Goal: Communication & Community: Answer question/provide support

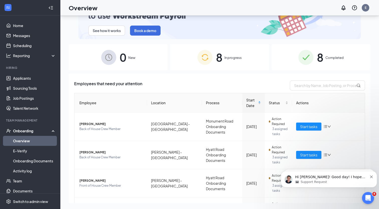
scroll to position [169, 0]
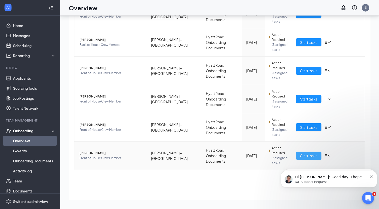
click at [311, 156] on span "Start tasks" at bounding box center [308, 156] width 17 height 6
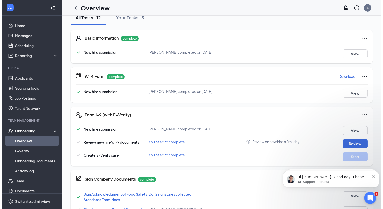
scroll to position [64, 0]
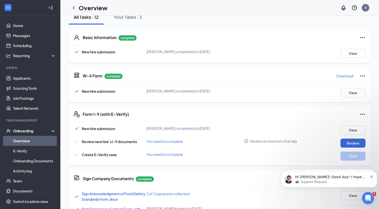
click at [132, 21] on button "Your Tasks · 3" at bounding box center [128, 17] width 38 height 15
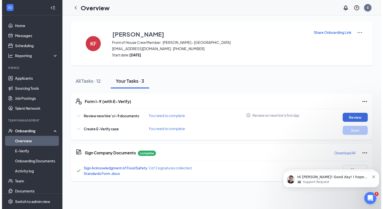
scroll to position [0, 0]
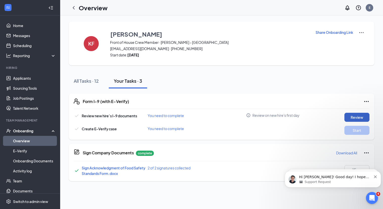
click at [350, 116] on button "Review" at bounding box center [357, 117] width 25 height 9
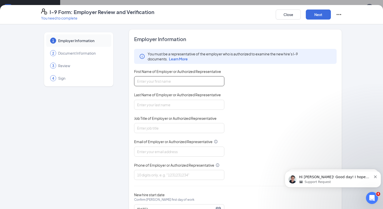
click at [195, 79] on input "First Name of Employer or Authorized Representative" at bounding box center [179, 81] width 90 height 10
type input "[PERSON_NAME]"
type input "Clagnaz"
type input "[EMAIL_ADDRESS][DOMAIN_NAME]"
type input "6083345910"
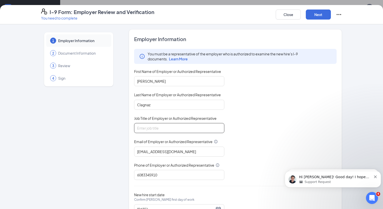
click at [188, 127] on input "Job Title of Employer or Authorized Representative" at bounding box center [179, 128] width 90 height 10
type input "Owner"
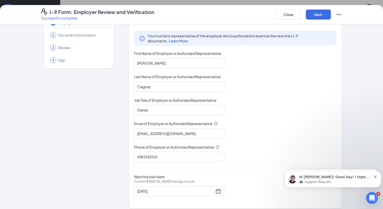
scroll to position [21, 0]
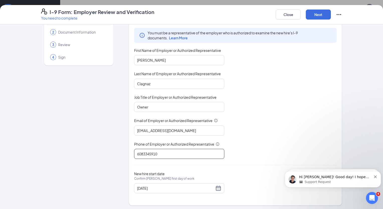
drag, startPoint x: 158, startPoint y: 149, endPoint x: 87, endPoint y: 151, distance: 72.0
click at [87, 151] on div "1 Employer Information 2 Document Information 3 Review 4 Sign Employer Informat…" at bounding box center [191, 106] width 301 height 197
click at [143, 152] on input "904-516-4117" at bounding box center [179, 154] width 90 height 10
type input "9045164117"
click at [218, 186] on div "09/29/2025" at bounding box center [179, 188] width 84 height 6
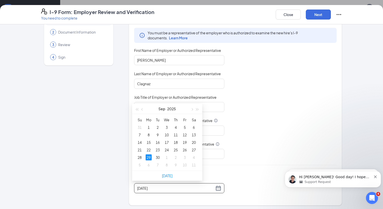
type input "09/27/2025"
click at [195, 150] on div "27" at bounding box center [194, 150] width 6 height 6
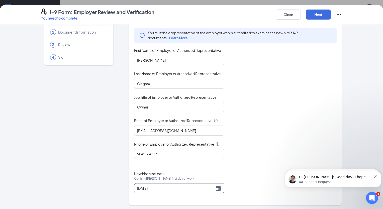
click at [244, 179] on div "New hire start date Confirm Kim A Frederick's first day of work 09/27/2025" at bounding box center [235, 183] width 203 height 22
drag, startPoint x: 382, startPoint y: 167, endPoint x: 380, endPoint y: 144, distance: 23.4
click html "Hi Evan! Good day! I hope you are doing well today. I just want to check in and…"
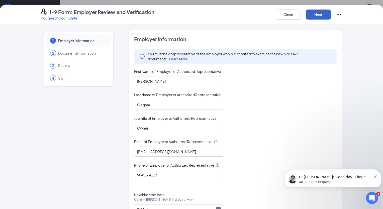
click at [318, 14] on button "Next" at bounding box center [318, 15] width 25 height 10
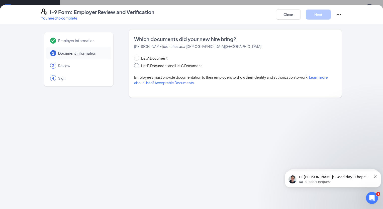
click at [137, 65] on input "List B Document and List C Document" at bounding box center [136, 65] width 4 height 4
radio input "true"
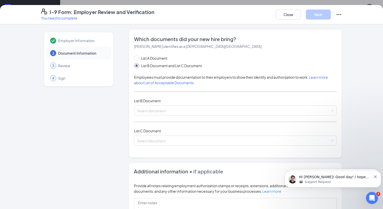
click at [164, 111] on input "search" at bounding box center [233, 110] width 193 height 8
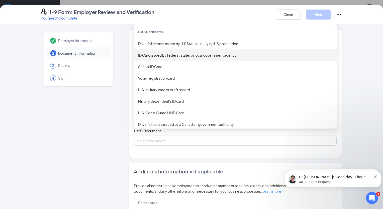
click at [201, 51] on div "ID Card issued by federal, state, or local government agency" at bounding box center [235, 55] width 203 height 12
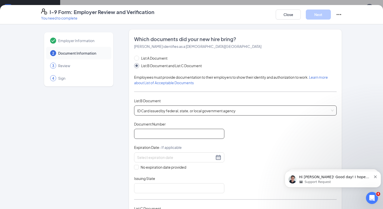
click at [192, 134] on input "Document Number" at bounding box center [179, 134] width 90 height 10
type input "571-732-357"
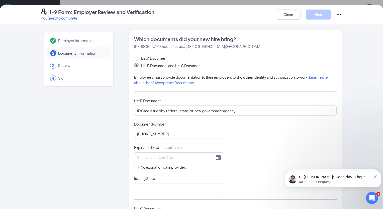
click at [217, 154] on div at bounding box center [179, 157] width 84 height 6
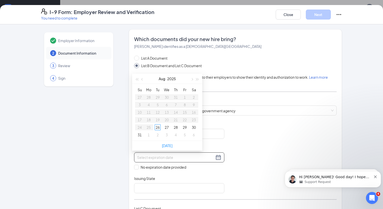
click at [192, 80] on span "button" at bounding box center [192, 79] width 3 height 3
click at [198, 80] on button "button" at bounding box center [198, 79] width 6 height 10
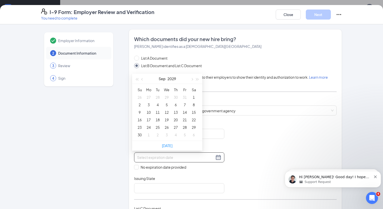
click at [141, 79] on button "button" at bounding box center [143, 79] width 6 height 10
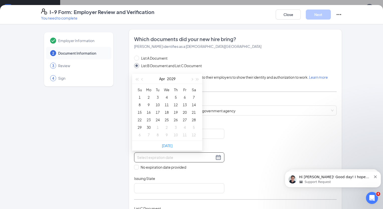
click at [141, 79] on button "button" at bounding box center [143, 79] width 6 height 10
type input "01/07/2029"
click at [138, 102] on div "7" at bounding box center [140, 105] width 6 height 6
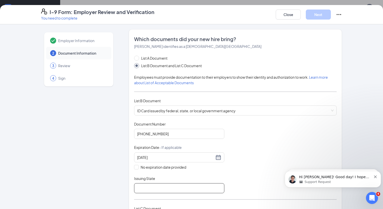
click at [197, 186] on input "Issuing State" at bounding box center [179, 188] width 90 height 10
type input "New York"
click at [265, 166] on div "Document Title ID Card issued by federal, state, or local government agency Doc…" at bounding box center [235, 158] width 203 height 72
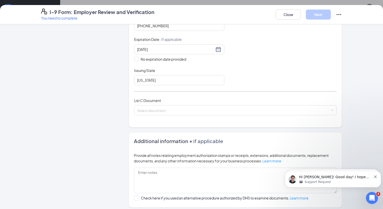
scroll to position [114, 0]
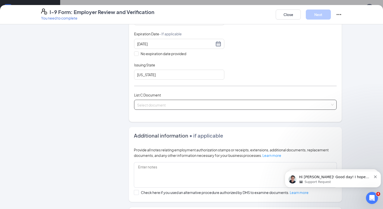
click at [229, 105] on input "search" at bounding box center [233, 104] width 193 height 8
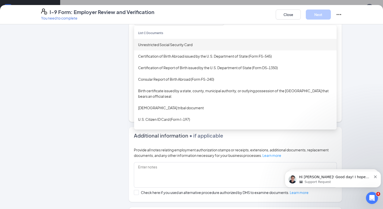
click at [214, 45] on div "Unrestricted Social Security Card" at bounding box center [235, 45] width 195 height 6
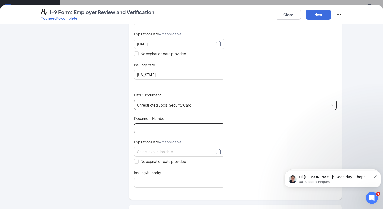
click at [166, 124] on input "Document Number" at bounding box center [179, 128] width 90 height 10
type input "470556468"
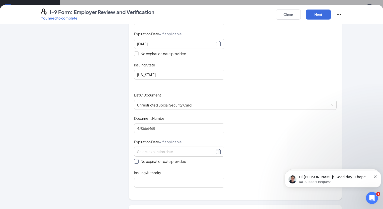
click at [135, 159] on input "No expiration date provided" at bounding box center [136, 161] width 4 height 4
checkbox input "true"
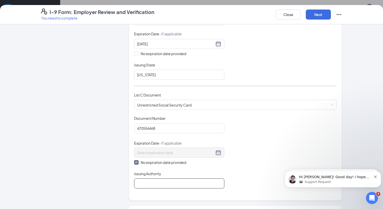
click at [152, 181] on input "Issuing Authority" at bounding box center [179, 184] width 90 height 10
type input "Social Security Adminstration"
click at [248, 146] on div "Document Title Unrestricted Social Security Card Document Number 470556468 Expi…" at bounding box center [235, 152] width 203 height 73
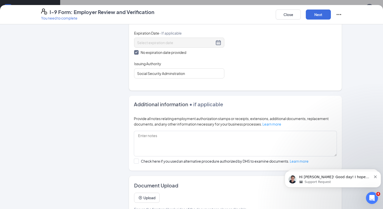
scroll to position [236, 0]
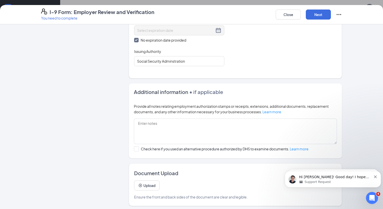
drag, startPoint x: 383, startPoint y: 190, endPoint x: 384, endPoint y: 151, distance: 38.6
click html "Hi Evan! Good day! I hope you are doing well today. I just want to check in and…"
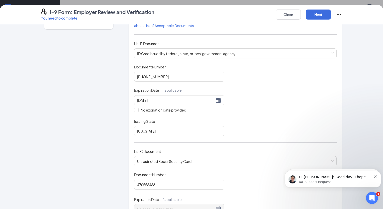
scroll to position [0, 0]
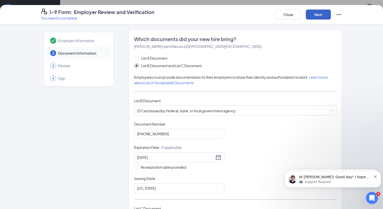
click at [328, 13] on button "Next" at bounding box center [318, 15] width 25 height 10
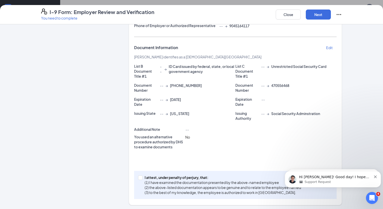
scroll to position [93, 0]
drag, startPoint x: 383, startPoint y: 95, endPoint x: 100, endPoint y: 12, distance: 294.8
click at [138, 177] on input "I attest, under penalty of perjury, that: (1) I have examined the documentation…" at bounding box center [140, 177] width 4 height 4
checkbox input "true"
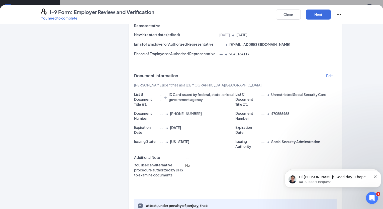
scroll to position [0, 0]
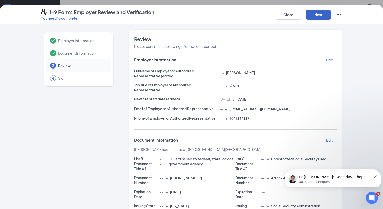
click at [312, 13] on button "Next" at bounding box center [318, 15] width 25 height 10
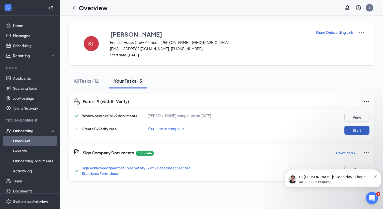
click at [356, 128] on button "Start" at bounding box center [357, 130] width 25 height 9
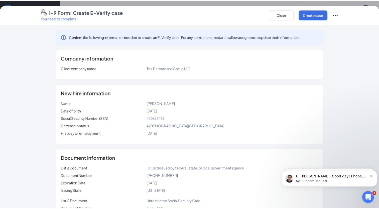
scroll to position [31, 0]
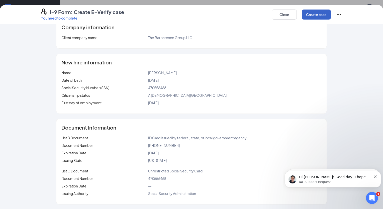
click at [318, 16] on button "Create case" at bounding box center [316, 15] width 29 height 10
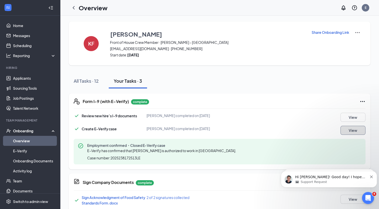
scroll to position [7, 0]
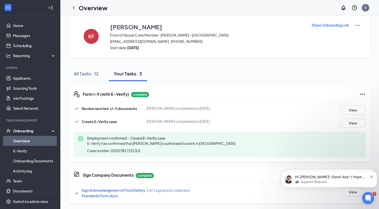
click at [91, 71] on div "All Tasks · 12" at bounding box center [86, 73] width 25 height 6
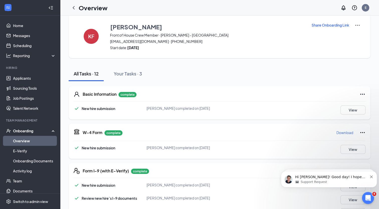
click at [24, 142] on link "Overview" at bounding box center [34, 141] width 43 height 10
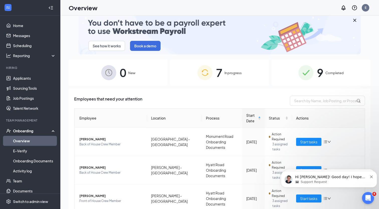
click at [333, 74] on span "Completed" at bounding box center [335, 72] width 18 height 5
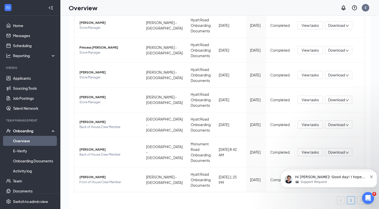
scroll to position [172, 0]
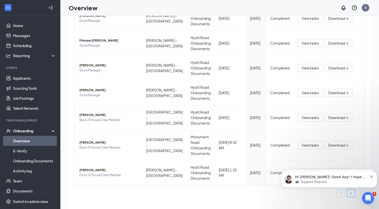
drag, startPoint x: 367, startPoint y: 55, endPoint x: 90, endPoint y: 14, distance: 280.4
drag, startPoint x: 368, startPoint y: 165, endPoint x: 371, endPoint y: 16, distance: 149.0
click html "Hi Evan! Good day! I hope you are doing well today. I just want to check in and…"
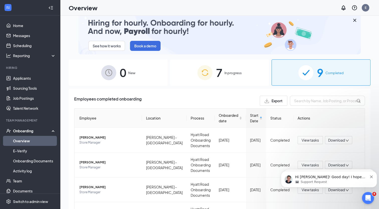
click at [223, 68] on div "7 In progress" at bounding box center [219, 72] width 99 height 26
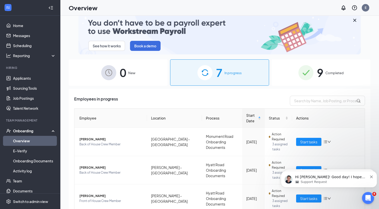
click at [371, 176] on icon "Dismiss notification" at bounding box center [371, 177] width 3 height 3
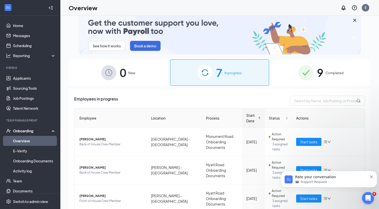
click at [371, 177] on icon "Dismiss notification" at bounding box center [371, 177] width 3 height 3
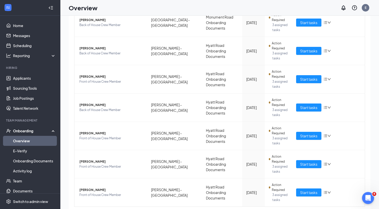
scroll to position [141, 0]
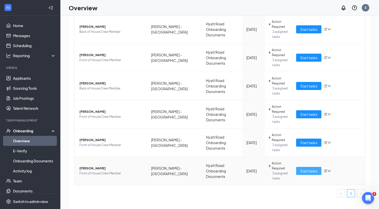
click at [303, 172] on span "Start tasks" at bounding box center [308, 171] width 17 height 6
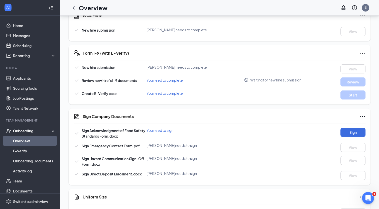
scroll to position [179, 0]
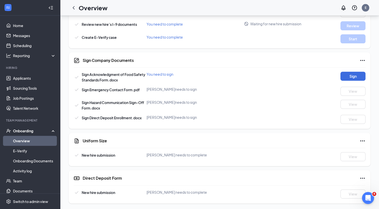
click at [28, 132] on div "Onboarding" at bounding box center [32, 130] width 39 height 5
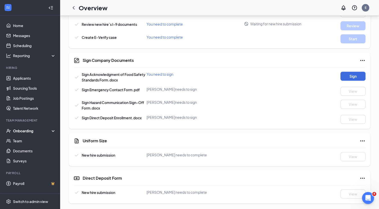
click at [28, 132] on div "Onboarding" at bounding box center [32, 130] width 39 height 5
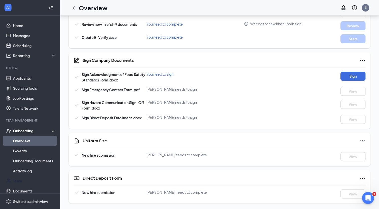
click at [19, 180] on link "Team" at bounding box center [34, 181] width 43 height 10
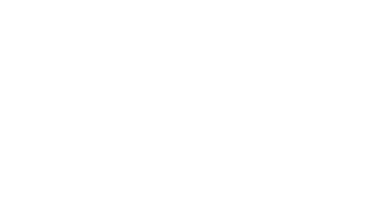
click at [20, 143] on body at bounding box center [191, 104] width 383 height 209
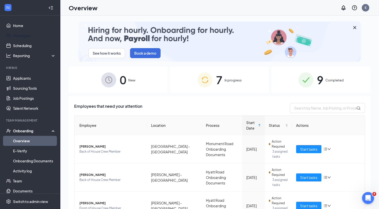
click at [26, 37] on link "Messages" at bounding box center [34, 36] width 43 height 10
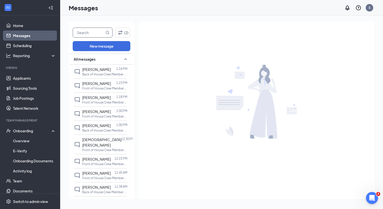
click at [86, 33] on input "text" at bounding box center [89, 33] width 32 height 10
type input "Kaci"
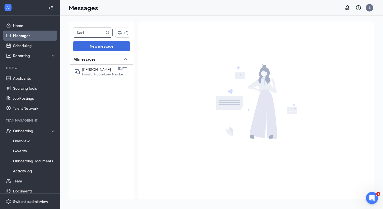
click at [93, 67] on span "[PERSON_NAME]" at bounding box center [96, 69] width 29 height 5
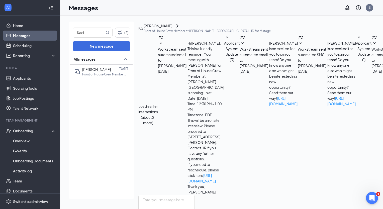
scroll to position [49, 0]
click at [195, 195] on textarea at bounding box center [166, 210] width 56 height 30
drag, startPoint x: 167, startPoint y: 180, endPoint x: 138, endPoint y: 143, distance: 46.5
click at [138, 143] on div "Kaci (2) New message All messages Kaci Gnann Aug 25 Front of House Crew Member …" at bounding box center [290, 113] width 443 height 182
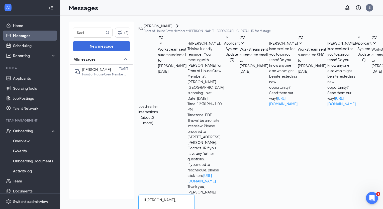
paste textarea "Thank you for completing your onboarding paperwork so quickly. Could you please…"
type textarea "Hi [PERSON_NAME], Thank you for completing your onboarding paperwork so quickly…"
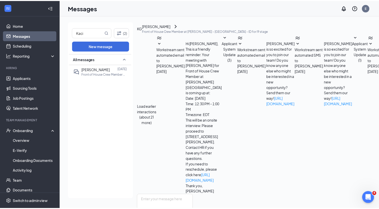
scroll to position [120, 0]
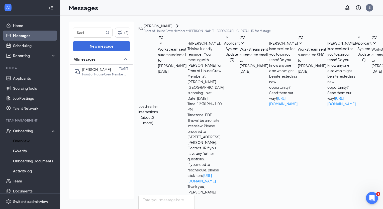
click at [27, 141] on link "Overview" at bounding box center [34, 141] width 43 height 10
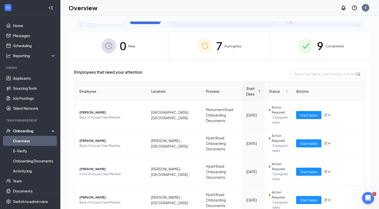
scroll to position [141, 0]
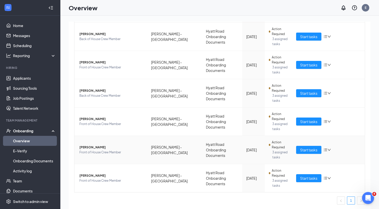
click at [88, 146] on span "[PERSON_NAME]" at bounding box center [111, 147] width 64 height 5
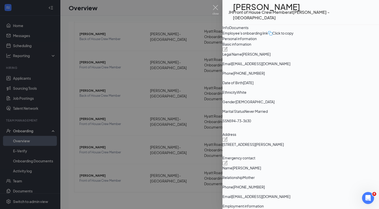
click at [249, 29] on div "Documents" at bounding box center [238, 28] width 19 height 6
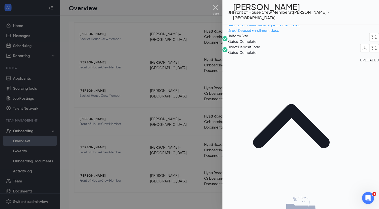
scroll to position [214, 0]
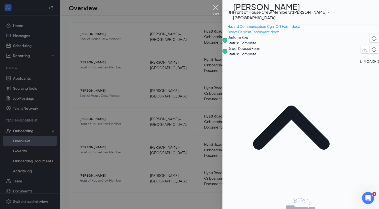
click at [215, 7] on img at bounding box center [216, 10] width 6 height 10
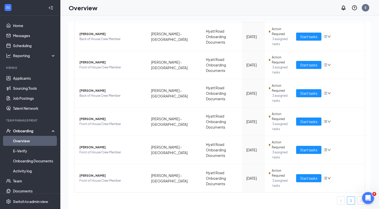
click at [26, 129] on div "Onboarding" at bounding box center [32, 130] width 39 height 5
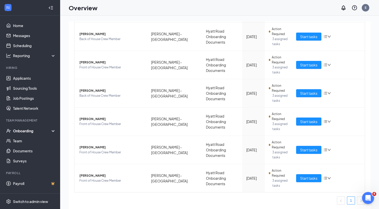
click at [26, 129] on div "Onboarding" at bounding box center [32, 130] width 39 height 5
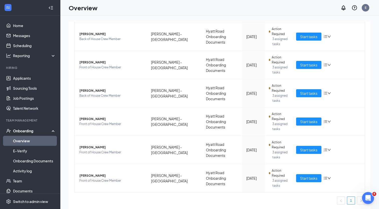
click at [26, 129] on div "Onboarding" at bounding box center [32, 130] width 39 height 5
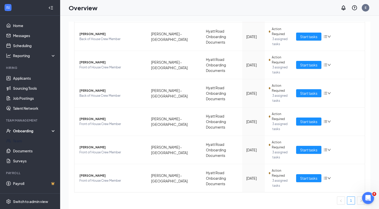
click at [18, 140] on link "Team" at bounding box center [34, 141] width 43 height 10
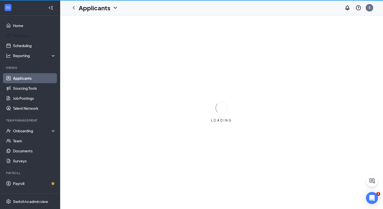
click at [27, 37] on link "Messages" at bounding box center [34, 36] width 43 height 10
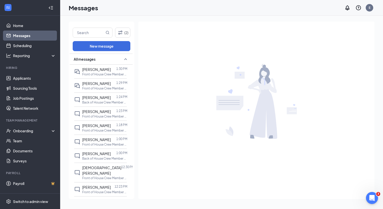
click at [90, 33] on input "text" at bounding box center [89, 33] width 32 height 10
type input "Jocelyn"
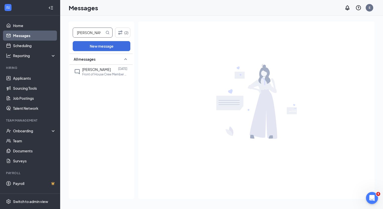
click at [96, 71] on span "[PERSON_NAME]" at bounding box center [96, 69] width 29 height 5
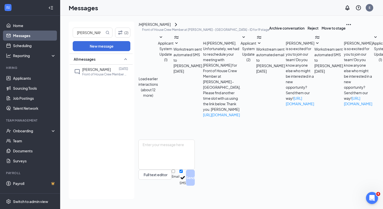
scroll to position [64, 0]
click at [195, 170] on textarea at bounding box center [166, 155] width 56 height 30
paste textarea "Hi Jocelyn, I appreciate you completing your onboarding so quickly. To help me …"
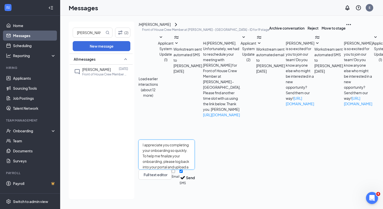
scroll to position [0, 0]
type textarea "Hi Jocelyn, I appreciate you completing your onboarding so quickly. To help me …"
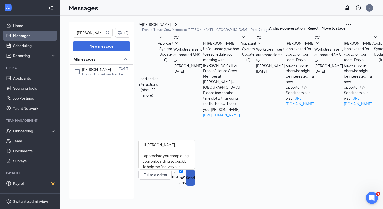
click at [195, 186] on button "Send" at bounding box center [190, 178] width 9 height 16
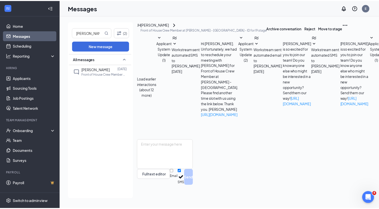
scroll to position [129, 0]
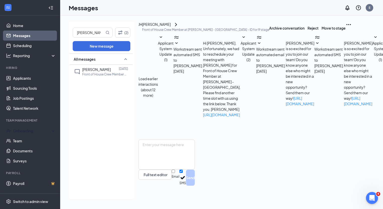
click at [13, 133] on div "Onboarding" at bounding box center [32, 130] width 39 height 5
click at [13, 142] on link "Overview" at bounding box center [34, 142] width 44 height 10
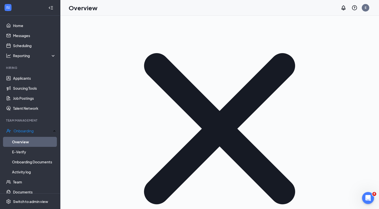
scroll to position [141, 0]
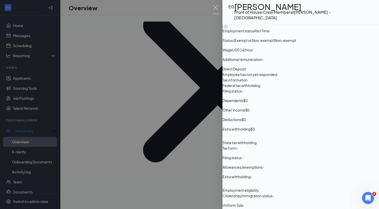
scroll to position [296, 0]
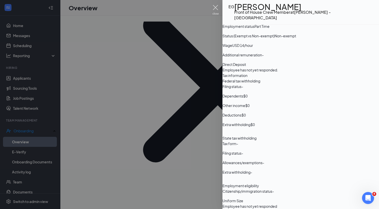
click at [215, 7] on img at bounding box center [216, 10] width 6 height 10
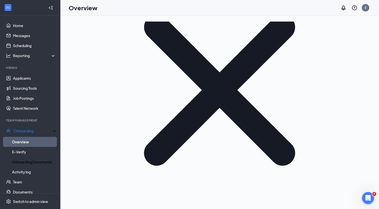
click at [19, 162] on link "Onboarding Documents" at bounding box center [34, 162] width 44 height 10
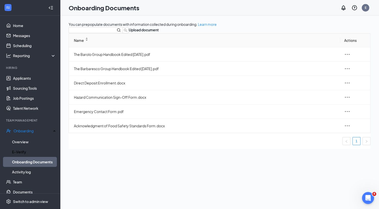
click at [19, 152] on link "E-Verify" at bounding box center [34, 152] width 44 height 10
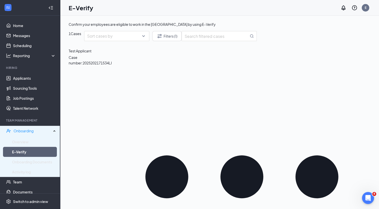
click at [22, 131] on div "Onboarding" at bounding box center [33, 130] width 38 height 5
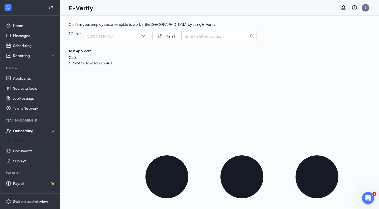
click at [16, 141] on link "Team" at bounding box center [34, 141] width 43 height 10
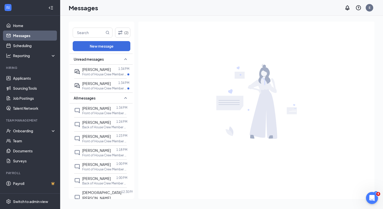
click at [98, 85] on span "[PERSON_NAME]" at bounding box center [96, 83] width 29 height 5
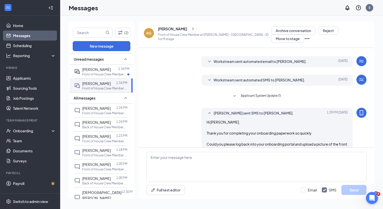
scroll to position [129, 0]
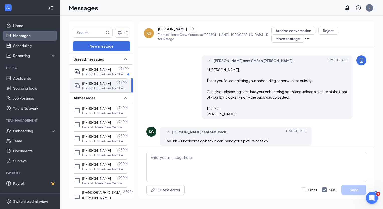
click html
click at [372, 198] on icon "Open Intercom Messenger" at bounding box center [372, 198] width 8 height 8
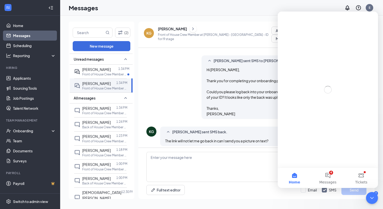
scroll to position [0, 0]
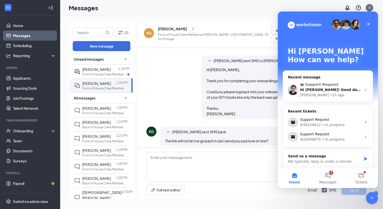
click at [327, 182] on span "Messages" at bounding box center [327, 183] width 17 height 4
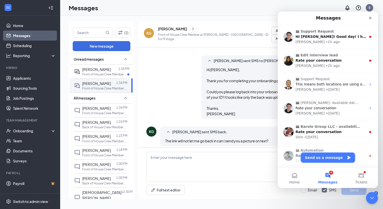
click at [325, 157] on button "Send us a message" at bounding box center [328, 158] width 54 height 10
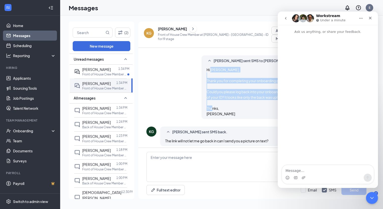
drag, startPoint x: 210, startPoint y: 65, endPoint x: 231, endPoint y: 110, distance: 49.5
click at [231, 110] on div "Hi [PERSON_NAME], Thank you for completing your onboarding paperwork so quickly…" at bounding box center [277, 92] width 141 height 50
drag, startPoint x: 231, startPoint y: 110, endPoint x: 209, endPoint y: 85, distance: 33.6
click at [209, 85] on div "Hi [PERSON_NAME], Thank you for completing your onboarding paperwork so quickly…" at bounding box center [277, 92] width 141 height 50
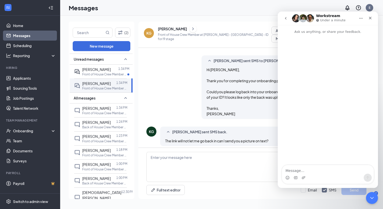
click at [205, 66] on div "[PERSON_NAME] sent SMS to [PERSON_NAME]. [DATE] 1:29 PM Hi [PERSON_NAME], Thank…" at bounding box center [277, 87] width 151 height 64
click at [207, 67] on span "Hi [PERSON_NAME], Thank you for completing your onboarding paperwork so quickly…" at bounding box center [277, 91] width 141 height 49
click at [305, 167] on textarea "Message…" at bounding box center [328, 169] width 92 height 9
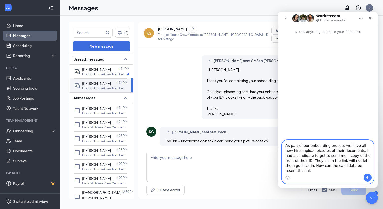
type textarea "As part of our onboarding process we have all new hires upload pictures of thei…"
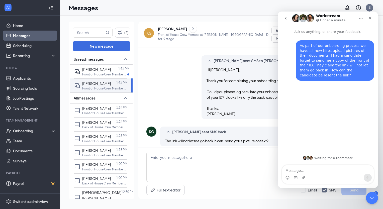
click at [106, 73] on p "Front of House Crew Member at [PERSON_NAME] - [GEOGRAPHIC_DATA]" at bounding box center [104, 74] width 45 height 4
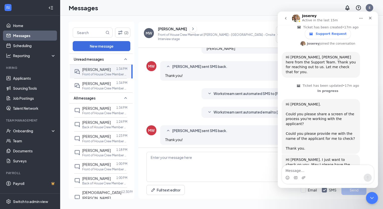
scroll to position [111, 0]
click at [110, 86] on p "Front of House Crew Member at [PERSON_NAME] - [GEOGRAPHIC_DATA]" at bounding box center [104, 88] width 45 height 4
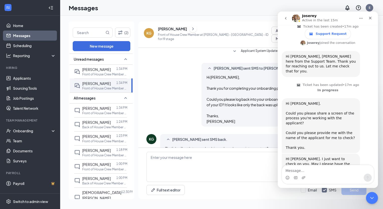
scroll to position [129, 0]
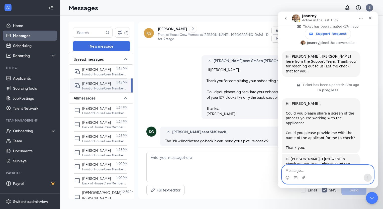
click at [305, 173] on textarea "Message…" at bounding box center [328, 169] width 92 height 9
type textarea "[PERSON_NAME]"
click at [369, 178] on icon "Send a message…" at bounding box center [368, 178] width 4 height 4
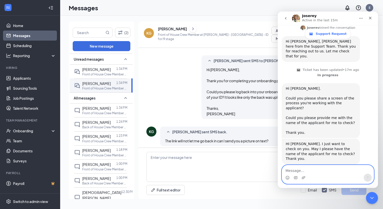
click at [320, 171] on textarea "Message…" at bounding box center [328, 169] width 92 height 9
type textarea "Sorry for the delay"
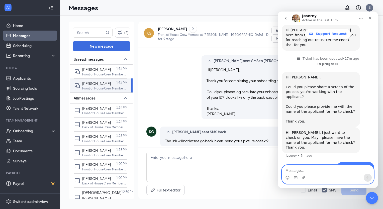
scroll to position [137, 0]
click at [36, 47] on link "Scheduling" at bounding box center [34, 46] width 43 height 10
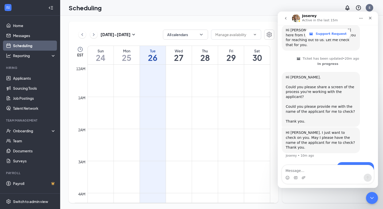
scroll to position [246, 0]
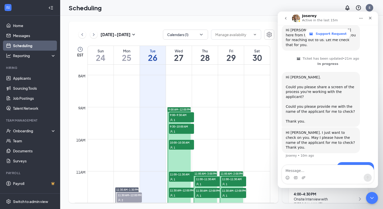
click at [371, 19] on icon "Close" at bounding box center [370, 18] width 4 height 4
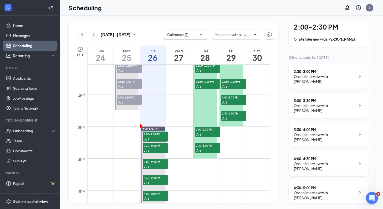
scroll to position [390, 0]
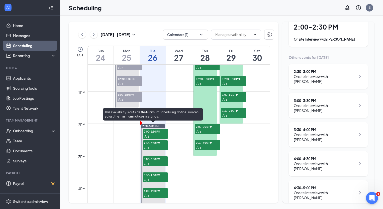
click at [153, 133] on span "2:00-2:30 PM" at bounding box center [155, 131] width 25 height 5
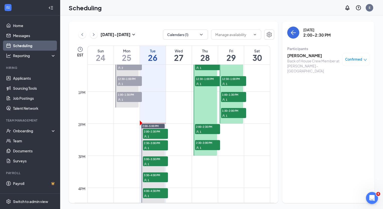
click at [299, 57] on h3 "[PERSON_NAME]" at bounding box center [313, 56] width 53 height 6
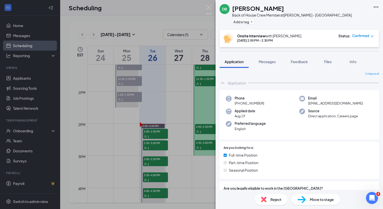
click at [383, 58] on html "Home Messages Scheduling Reporting Hiring Applicants Sourcing Tools Job Posting…" at bounding box center [191, 104] width 383 height 209
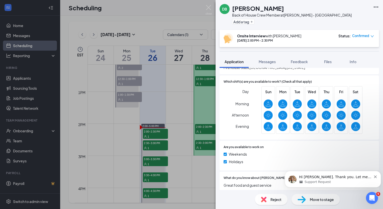
scroll to position [157, 0]
click at [349, 183] on div "Support Request" at bounding box center [335, 182] width 72 height 5
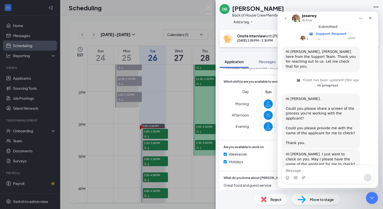
scroll to position [165, 0]
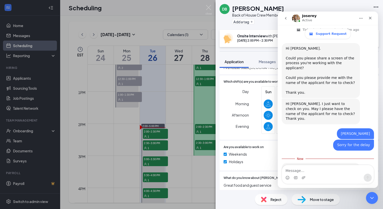
click at [343, 175] on div "Intercom messenger" at bounding box center [328, 178] width 92 height 8
click at [320, 172] on textarea "Message…" at bounding box center [328, 169] width 92 height 9
type textarea "Thank you"
click at [367, 179] on icon "Send a message…" at bounding box center [368, 178] width 4 height 4
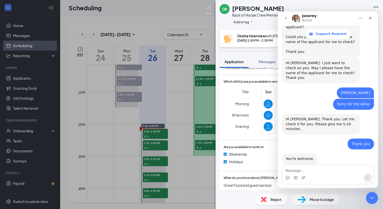
scroll to position [187, 0]
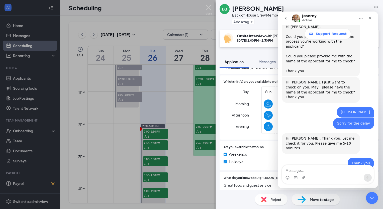
click at [285, 158] on div "Thank you Evan • 2m ago" at bounding box center [328, 165] width 92 height 15
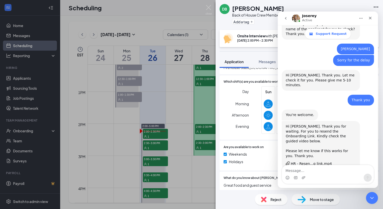
scroll to position [231, 0]
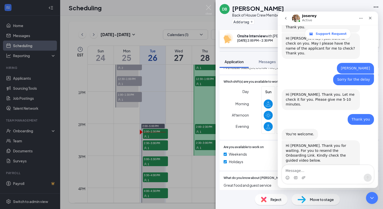
click at [345, 16] on div "Joserey Active" at bounding box center [324, 18] width 64 height 9
click at [307, 181] on div "HR - Resen...g link.mp4" at bounding box center [311, 183] width 41 height 5
click at [19, 131] on div "DB David Binz Back of House Crew Member at Hyatt Rd - Jacksonville Add a tag On…" at bounding box center [191, 104] width 383 height 209
click at [210, 8] on img at bounding box center [209, 10] width 6 height 10
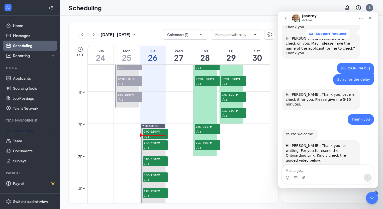
click at [32, 131] on div "Onboarding" at bounding box center [32, 130] width 39 height 5
click at [19, 182] on link "Team" at bounding box center [34, 181] width 43 height 10
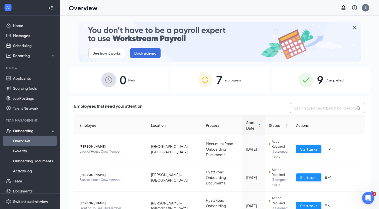
click at [304, 107] on input "text" at bounding box center [327, 108] width 75 height 10
type input "[PERSON_NAME]"
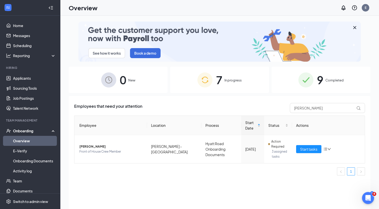
click at [222, 86] on span "7" at bounding box center [219, 79] width 7 height 17
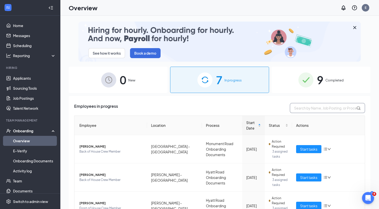
click at [300, 107] on input "text" at bounding box center [327, 108] width 75 height 10
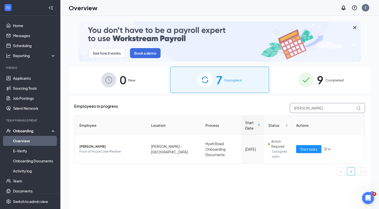
type input "[PERSON_NAME]"
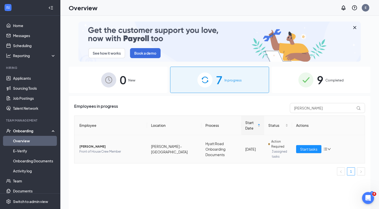
click at [329, 148] on icon "down" at bounding box center [330, 149] width 4 height 4
click at [219, 175] on ul "1" at bounding box center [219, 171] width 291 height 8
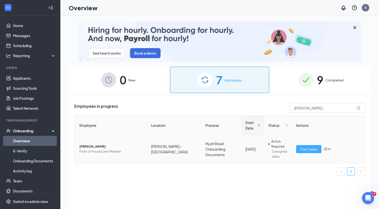
click at [319, 146] on button "Start tasks" at bounding box center [308, 149] width 25 height 8
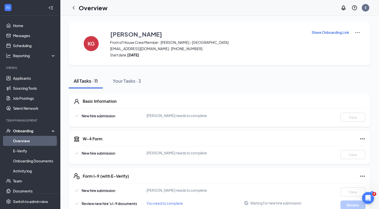
click at [346, 32] on p "Share Onboarding Link" at bounding box center [331, 32] width 38 height 5
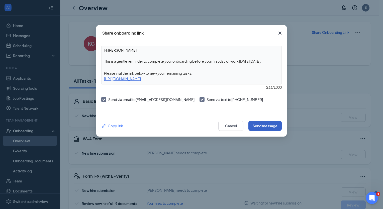
click at [271, 127] on button "Send message" at bounding box center [264, 126] width 33 height 10
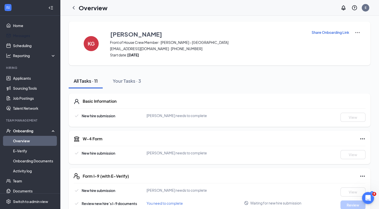
click at [29, 37] on link "Messages" at bounding box center [34, 36] width 43 height 10
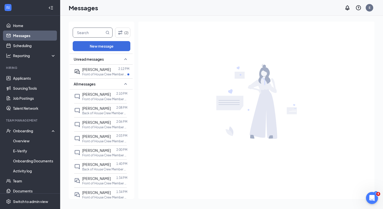
click at [95, 33] on input "text" at bounding box center [89, 33] width 32 height 10
type input "Kaci"
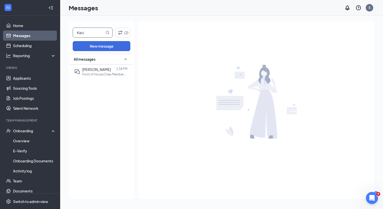
click at [105, 74] on p "Front of House Crew Member at [PERSON_NAME] - [GEOGRAPHIC_DATA]" at bounding box center [104, 74] width 45 height 4
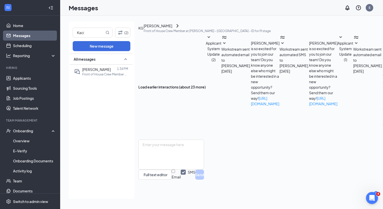
scroll to position [129, 0]
click at [204, 162] on textarea at bounding box center [171, 155] width 66 height 30
type textarea "Hi Kaci, I resent the link. Thanks, Evan"
click at [175, 173] on input "Email" at bounding box center [173, 171] width 3 height 3
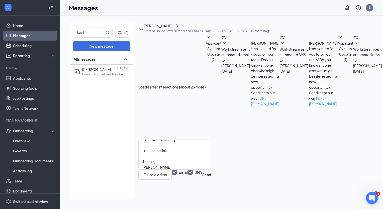
click at [188, 180] on input "Email" at bounding box center [180, 175] width 16 height 10
checkbox input "false"
click at [204, 180] on button "Send" at bounding box center [199, 175] width 9 height 10
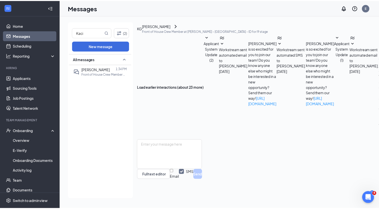
scroll to position [184, 0]
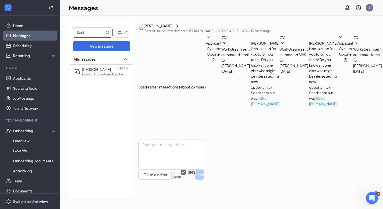
click at [87, 33] on input "Kaci" at bounding box center [89, 33] width 32 height 10
click at [26, 138] on link "Overview" at bounding box center [34, 141] width 43 height 10
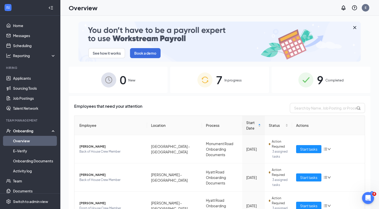
click at [234, 81] on span "In progress" at bounding box center [233, 80] width 17 height 5
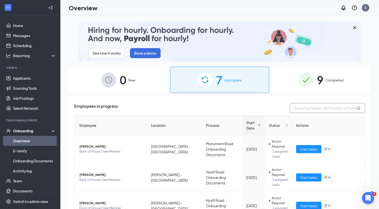
click at [328, 105] on input "text" at bounding box center [327, 108] width 75 height 10
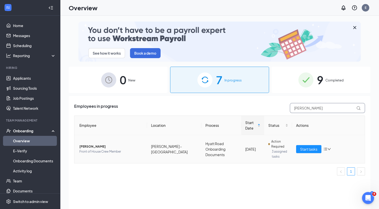
type input "Jocelyn"
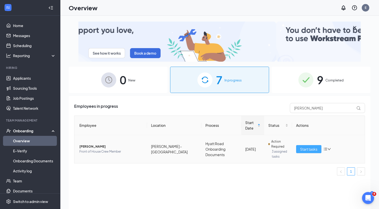
click at [310, 149] on span "Start tasks" at bounding box center [308, 149] width 17 height 6
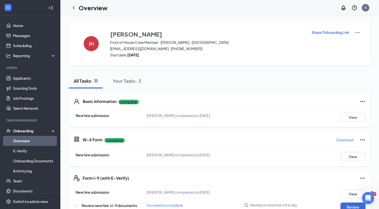
click at [332, 33] on p "Share Onboarding Link" at bounding box center [331, 32] width 38 height 5
type textarea "Hi Jocelyn, This is a gentle reminder to complete your onboarding before your f…"
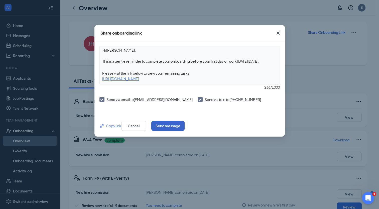
click at [185, 129] on button "Send message" at bounding box center [167, 126] width 33 height 10
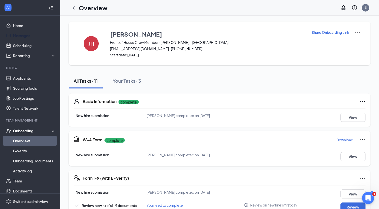
click at [23, 35] on link "Messages" at bounding box center [34, 36] width 43 height 10
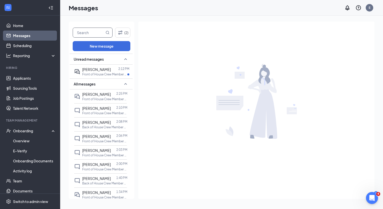
click at [87, 34] on input "text" at bounding box center [89, 33] width 32 height 10
type input "Jocelyn"
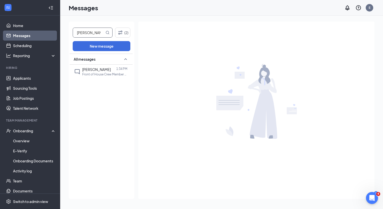
click at [102, 73] on p "Front of House Crew Member at [PERSON_NAME] - [GEOGRAPHIC_DATA]" at bounding box center [104, 74] width 45 height 4
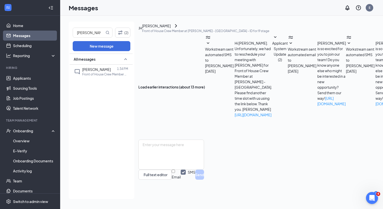
scroll to position [115, 0]
click at [204, 169] on textarea at bounding box center [171, 155] width 66 height 30
paste textarea "Hi Jocelyn, I hope this email finds you well. I just wanted to let you know tha…"
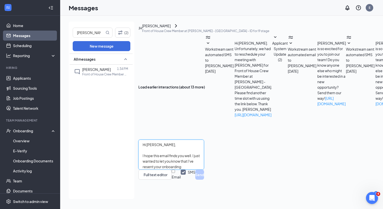
scroll to position [38, 0]
type textarea "Hi Jocelyn, I hope this email finds you well. I just wanted to let you know tha…"
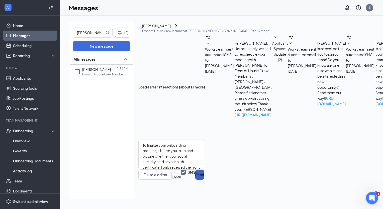
click at [204, 180] on button "Send" at bounding box center [199, 175] width 9 height 10
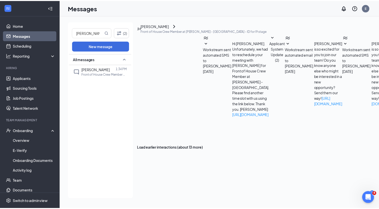
scroll to position [225, 0]
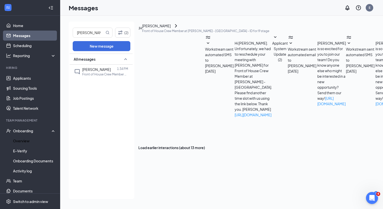
click at [29, 142] on link "Overview" at bounding box center [34, 141] width 43 height 10
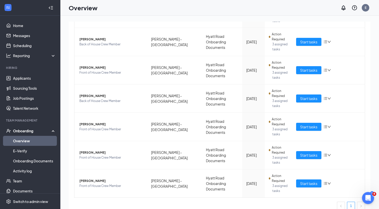
scroll to position [141, 0]
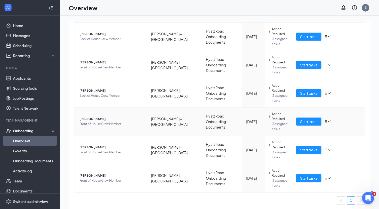
click at [90, 119] on span "[PERSON_NAME]" at bounding box center [111, 119] width 64 height 5
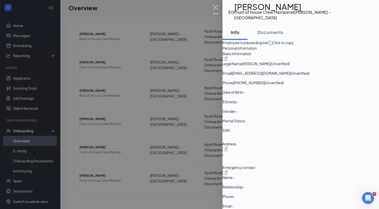
click at [216, 8] on img at bounding box center [216, 10] width 6 height 10
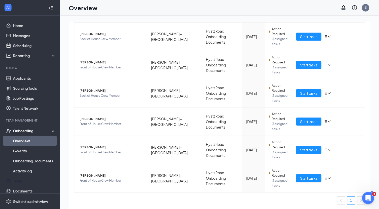
click at [20, 183] on link "Team" at bounding box center [34, 181] width 43 height 10
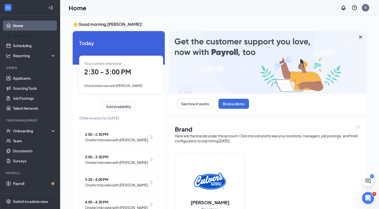
click at [25, 37] on link "Messages" at bounding box center [34, 36] width 43 height 10
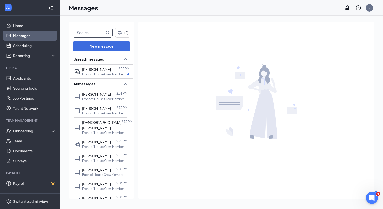
click at [87, 34] on input "text" at bounding box center [89, 33] width 32 height 10
type input "[PERSON_NAME]"
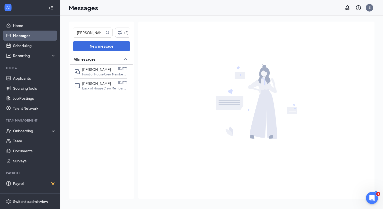
click at [94, 71] on span "[PERSON_NAME]" at bounding box center [96, 69] width 29 height 5
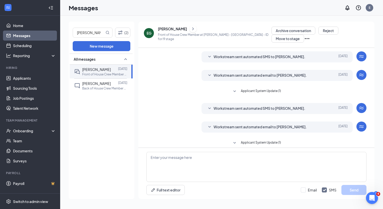
scroll to position [49, 0]
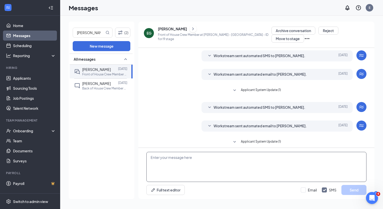
click at [238, 154] on textarea at bounding box center [256, 167] width 220 height 30
paste textarea "Hi [PERSON_NAME], I hope this email finds you well. I just wanted to let you kn…"
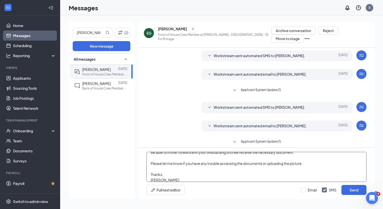
scroll to position [0, 0]
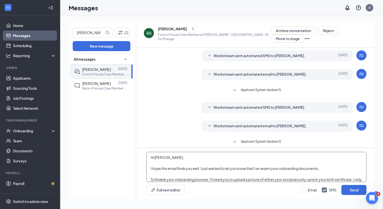
click at [167, 158] on textarea "Hi [PERSON_NAME], I hope this email finds you well. I just wanted to let you kn…" at bounding box center [256, 167] width 220 height 30
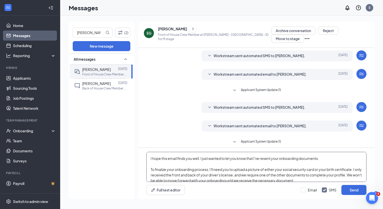
scroll to position [20, 0]
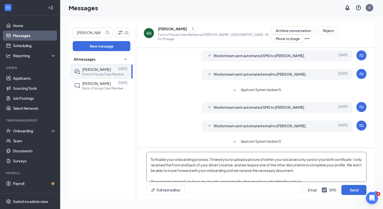
drag, startPoint x: 354, startPoint y: 159, endPoint x: 262, endPoint y: 159, distance: 92.5
click at [262, 159] on textarea "Hi [PERSON_NAME], I hope this email finds you well. I just wanted to let you kn…" at bounding box center [256, 167] width 220 height 30
drag, startPoint x: 344, startPoint y: 159, endPoint x: 328, endPoint y: 157, distance: 16.2
click at [328, 157] on textarea "Hi [PERSON_NAME], I hope this email finds you well. I just wanted to let you kn…" at bounding box center [256, 167] width 220 height 30
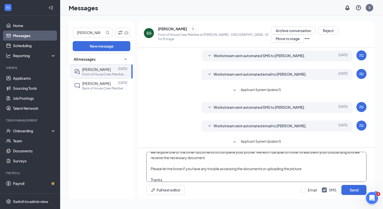
scroll to position [38, 0]
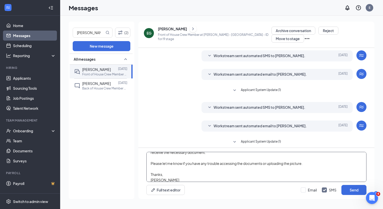
type textarea "Hi [PERSON_NAME], I hope this email finds you well. I just wanted to let you kn…"
click at [357, 190] on button "Send" at bounding box center [354, 190] width 25 height 10
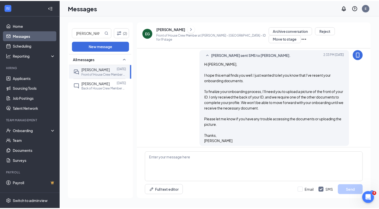
scroll to position [153, 0]
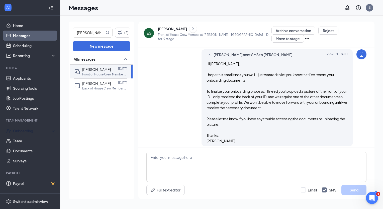
click at [20, 131] on div "Onboarding" at bounding box center [32, 130] width 39 height 5
click at [31, 144] on link "Overview" at bounding box center [34, 141] width 43 height 10
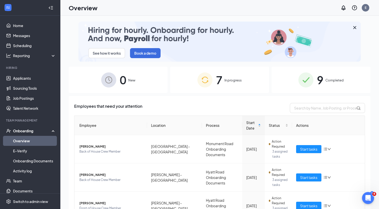
click at [232, 83] on span "In progress" at bounding box center [233, 80] width 17 height 5
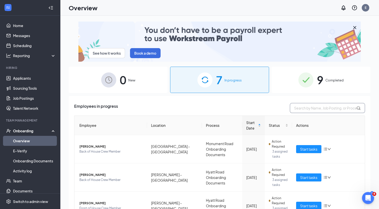
click at [295, 108] on input "text" at bounding box center [327, 108] width 75 height 10
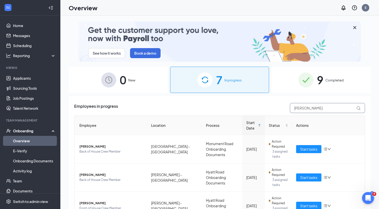
type input "[PERSON_NAME]"
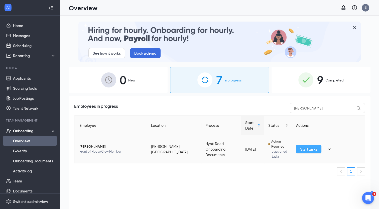
click at [303, 150] on span "Start tasks" at bounding box center [308, 149] width 17 height 6
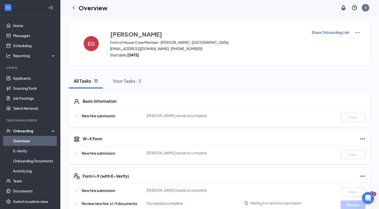
click at [330, 32] on p "Share Onboarding Link" at bounding box center [331, 32] width 38 height 5
type textarea "Hi [PERSON_NAME], This is a gentle reminder to complete your onboarding before …"
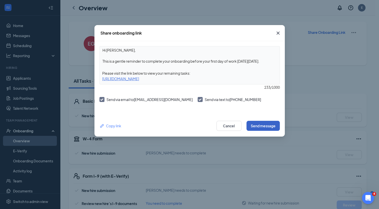
click at [266, 125] on button "Send message" at bounding box center [263, 126] width 33 height 10
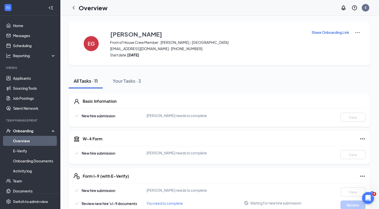
click at [35, 139] on link "Overview" at bounding box center [34, 141] width 43 height 10
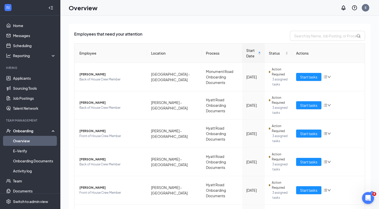
scroll to position [141, 0]
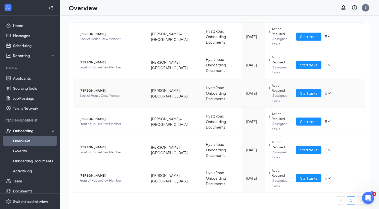
click at [93, 89] on span "[PERSON_NAME]" at bounding box center [111, 90] width 64 height 5
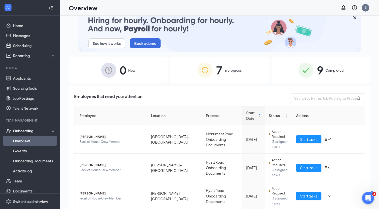
scroll to position [23, 0]
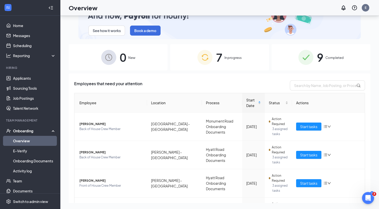
drag, startPoint x: 381, startPoint y: 113, endPoint x: 384, endPoint y: 151, distance: 39.0
click at [379, 151] on html "Home Messages Scheduling Reporting Hiring Applicants Sourcing Tools Job Posting…" at bounding box center [189, 81] width 379 height 209
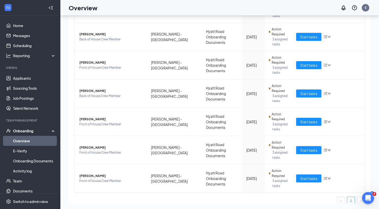
scroll to position [118, 0]
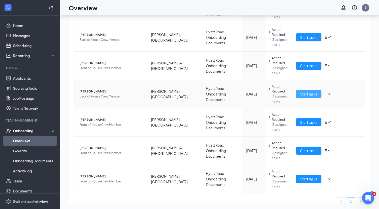
click at [304, 93] on span "Start tasks" at bounding box center [308, 94] width 17 height 6
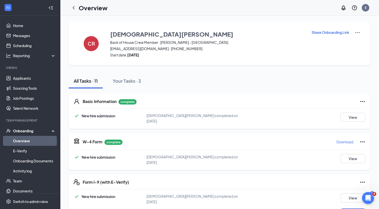
click at [140, 81] on div "Your Tasks · 3" at bounding box center [127, 81] width 28 height 6
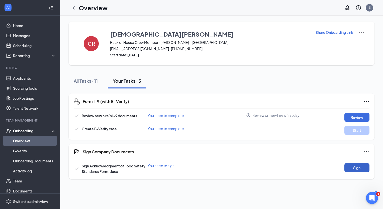
click at [348, 166] on button "Sign" at bounding box center [357, 167] width 25 height 9
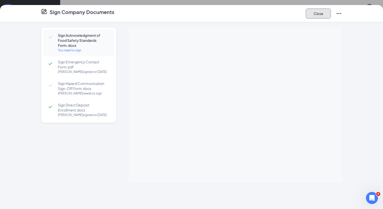
click at [323, 15] on button "Close" at bounding box center [318, 14] width 25 height 10
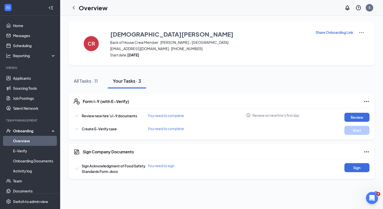
click at [93, 83] on div "All Tasks · 11" at bounding box center [86, 81] width 24 height 6
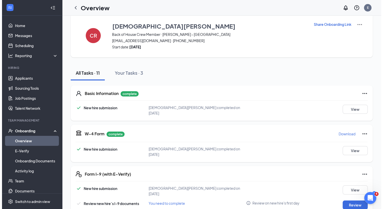
scroll to position [4, 0]
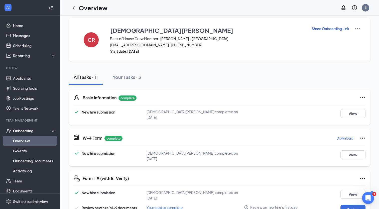
click at [134, 76] on div "Your Tasks · 3" at bounding box center [127, 77] width 28 height 6
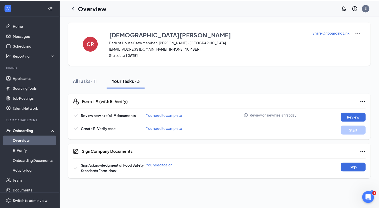
scroll to position [0, 0]
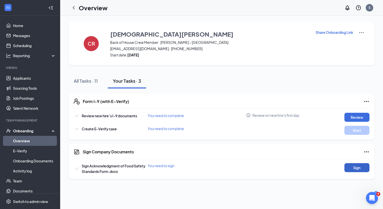
click at [361, 170] on button "Sign" at bounding box center [357, 167] width 25 height 9
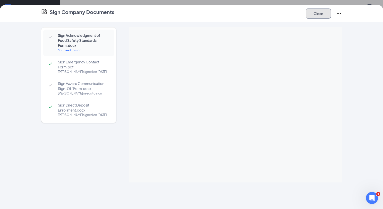
click at [324, 16] on button "Close" at bounding box center [318, 14] width 25 height 10
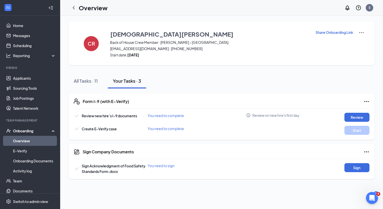
click at [33, 141] on link "Overview" at bounding box center [34, 141] width 43 height 10
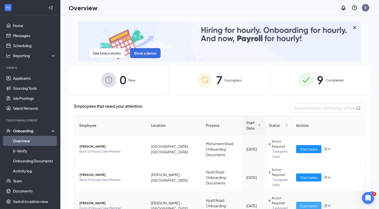
click at [309, 204] on span "Start tasks" at bounding box center [308, 206] width 17 height 6
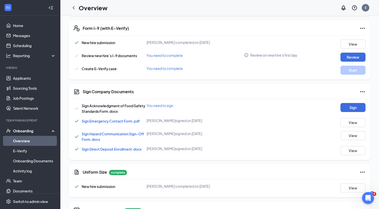
scroll to position [144, 0]
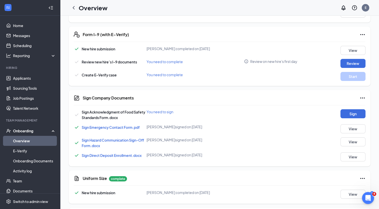
click at [344, 108] on div "Sign Company Documents Sign Acknowledgment of Food Safety Standards Form.docx Y…" at bounding box center [220, 128] width 302 height 76
click at [344, 112] on button "Sign" at bounding box center [353, 113] width 25 height 9
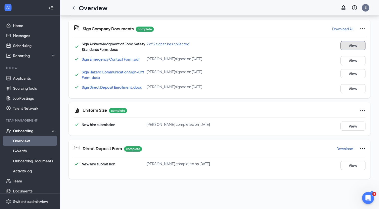
scroll to position [69, 0]
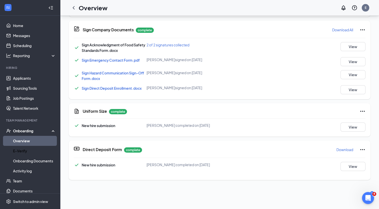
click at [27, 150] on link "E-Verify" at bounding box center [34, 151] width 43 height 10
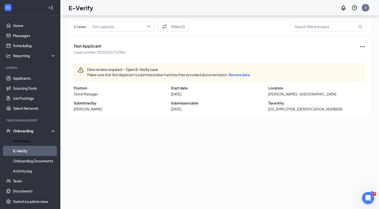
click at [32, 143] on link "Overview" at bounding box center [34, 141] width 43 height 10
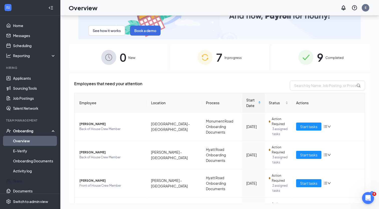
click at [22, 183] on link "Team" at bounding box center [34, 181] width 43 height 10
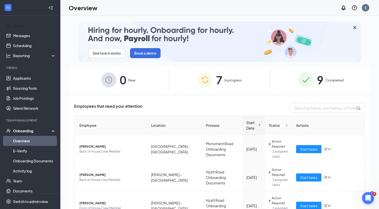
click at [31, 27] on link "Home" at bounding box center [34, 26] width 43 height 10
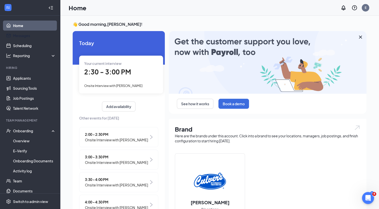
click at [29, 36] on link "Messages" at bounding box center [34, 36] width 43 height 10
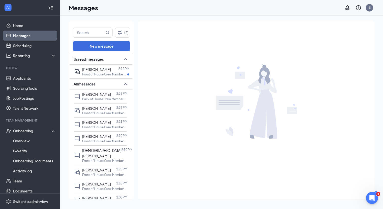
click at [99, 72] on div "Eliezer Sanchez" at bounding box center [96, 70] width 29 height 6
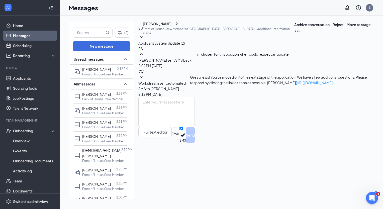
click at [166, 27] on div "[PERSON_NAME]" at bounding box center [157, 24] width 29 height 6
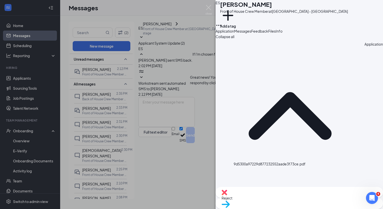
click at [210, 9] on img at bounding box center [209, 10] width 6 height 10
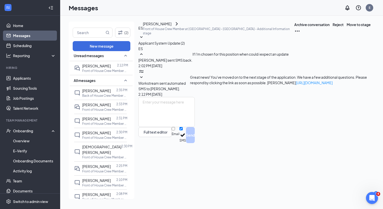
scroll to position [3, 0]
click at [102, 95] on p "Back of House Crew Member at [PERSON_NAME] - [GEOGRAPHIC_DATA]" at bounding box center [104, 96] width 45 height 4
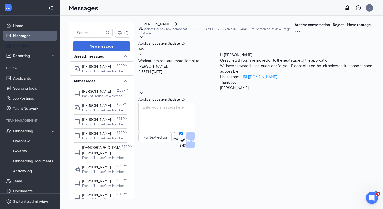
click at [26, 47] on link "Scheduling" at bounding box center [34, 46] width 43 height 10
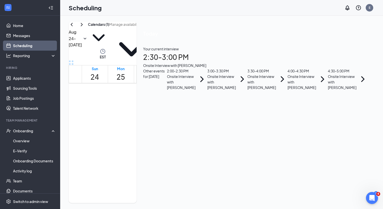
scroll to position [246, 0]
click at [196, 90] on div "Onsite Interview with David Binz" at bounding box center [181, 82] width 29 height 17
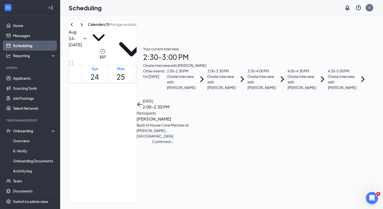
click at [189, 116] on h3 "David Binz" at bounding box center [163, 119] width 53 height 7
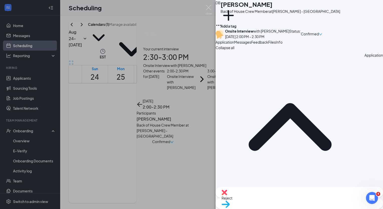
click at [230, 201] on img at bounding box center [226, 204] width 8 height 7
click at [209, 8] on img at bounding box center [209, 10] width 6 height 10
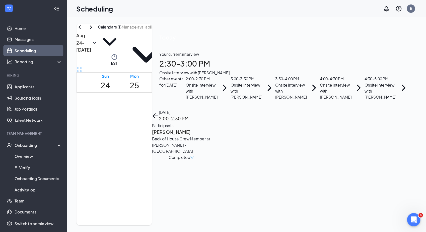
scroll to position [410, 0]
click at [150, 137] on div "1" at bounding box center [147, 140] width 9 height 7
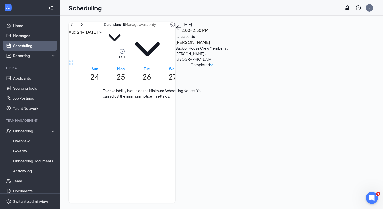
click at [156, 137] on div "1" at bounding box center [155, 140] width 9 height 7
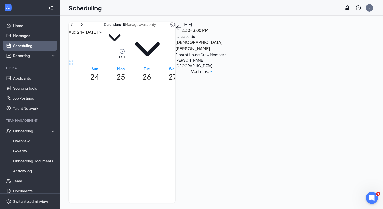
click at [228, 52] on h3 "Christian Brooks" at bounding box center [202, 45] width 53 height 13
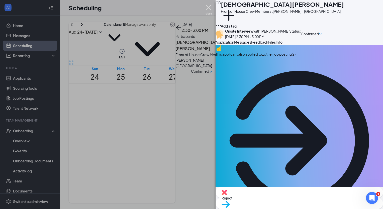
click at [209, 10] on img at bounding box center [209, 10] width 6 height 10
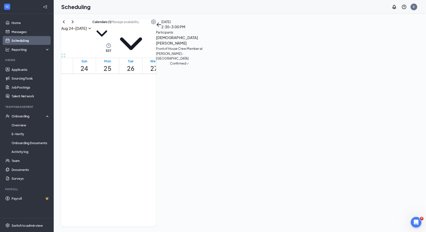
scroll to position [410, 0]
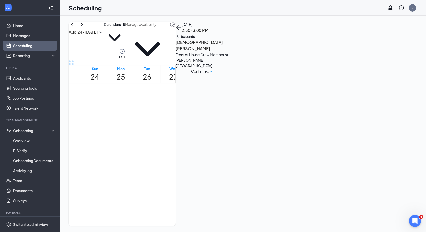
click at [158, 122] on link "2:00-5:00 PM 2:00-2:30 PM 1 2:30-3:00 PM 1 3:00-3:30 PM 1 3:30-4:00 PM 1 4:00-4…" at bounding box center [147, 170] width 25 height 96
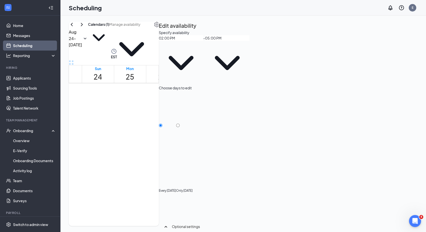
type input "02:00 PM"
type input "05:00 PM"
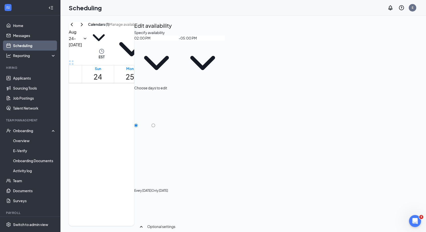
click at [168, 126] on link "2:00-5:00 PM 2:00-2:30 PM 1 2:30-3:00 PM 1 3:00-3:30 PM 1 3:30-4:00 PM 1 4:00-4…" at bounding box center [162, 170] width 31 height 96
click at [167, 122] on link "2:00-5:00 PM 2:00-2:30 PM 1 2:30-3:00 PM 1 3:00-3:30 PM 1 3:30-4:00 PM 1 4:00-4…" at bounding box center [162, 170] width 31 height 96
click at [164, 122] on link "2:00-5:00 PM 2:00-2:30 PM 1 2:30-3:00 PM 1 3:00-3:30 PM 1 3:30-4:00 PM 1 4:00-4…" at bounding box center [162, 170] width 31 height 96
click at [40, 143] on link "Overview" at bounding box center [34, 141] width 43 height 10
click at [28, 181] on link "Team" at bounding box center [34, 181] width 43 height 10
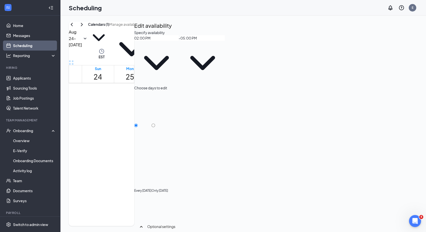
click at [166, 127] on link "2:00-5:00 PM 2:00-2:30 PM 1 2:30-3:00 PM 1 3:00-3:30 PM 1 3:30-4:00 PM 1 4:00-4…" at bounding box center [162, 170] width 31 height 96
click at [163, 122] on link "2:00-5:00 PM 2:00-2:30 PM 1 2:30-3:00 PM 1 3:00-3:30 PM 1 3:30-4:00 PM 1 4:00-4…" at bounding box center [162, 170] width 31 height 96
click at [161, 122] on link "2:00-5:00 PM 2:00-2:30 PM 1 2:30-3:00 PM 1 3:00-3:30 PM 1 3:30-4:00 PM 1 4:00-4…" at bounding box center [162, 170] width 31 height 96
click at [39, 77] on link "Applicants" at bounding box center [34, 78] width 43 height 10
click at [32, 35] on link "Messages" at bounding box center [34, 36] width 43 height 10
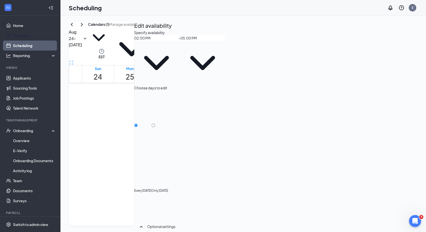
click at [23, 33] on link "Messages" at bounding box center [34, 36] width 43 height 10
click at [30, 35] on link "Messages" at bounding box center [34, 36] width 43 height 10
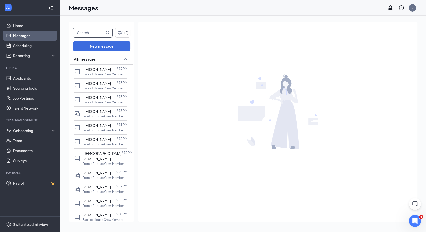
click at [95, 35] on input "text" at bounding box center [89, 33] width 32 height 10
click at [84, 30] on input "text" at bounding box center [89, 33] width 32 height 10
click at [88, 33] on input "text" at bounding box center [89, 33] width 32 height 10
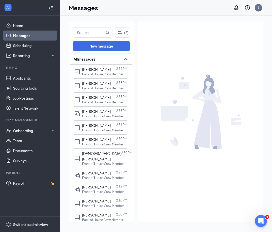
click at [88, 33] on input "text" at bounding box center [89, 33] width 32 height 10
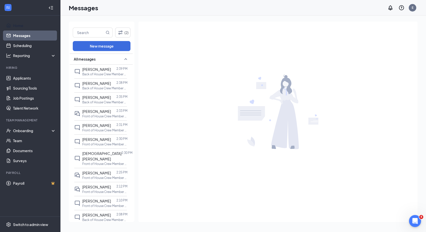
click at [30, 25] on link "Home" at bounding box center [34, 26] width 43 height 10
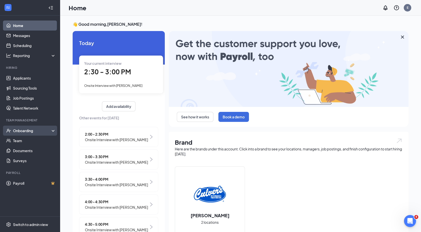
click at [18, 129] on div "Onboarding" at bounding box center [32, 130] width 39 height 5
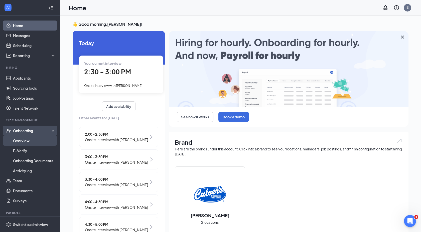
click at [20, 140] on link "Overview" at bounding box center [34, 141] width 43 height 10
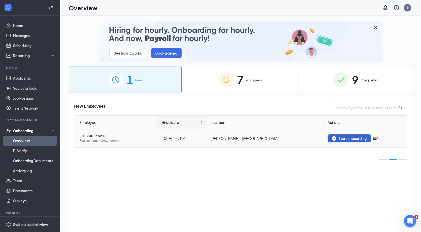
click at [357, 139] on div "Start onboarding" at bounding box center [349, 138] width 35 height 5
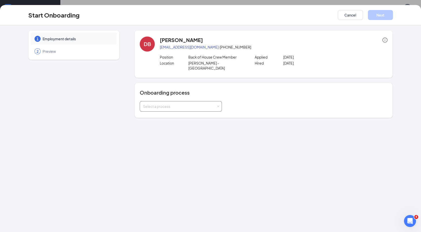
click at [218, 103] on div "Select a process" at bounding box center [181, 107] width 76 height 10
click at [204, 111] on li "Hyatt Road Onboarding Documents" at bounding box center [181, 112] width 82 height 9
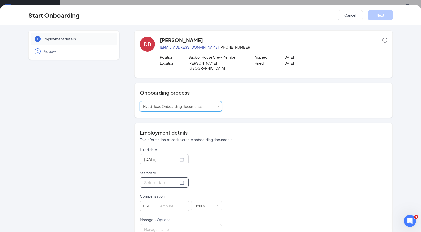
click at [174, 180] on div at bounding box center [164, 183] width 40 height 6
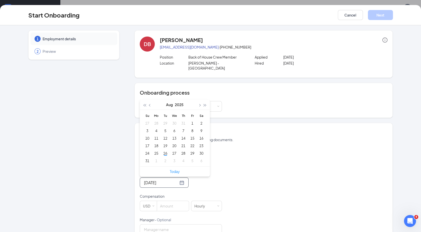
type input "Aug 23, 2025"
type input "Aug 26, 2025"
click at [165, 150] on div "26" at bounding box center [165, 153] width 6 height 6
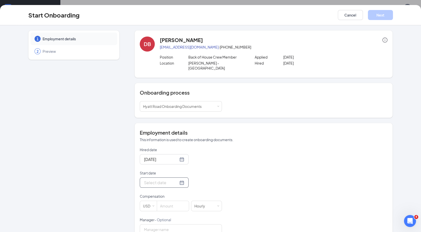
click at [153, 180] on input "Start date" at bounding box center [161, 183] width 34 height 6
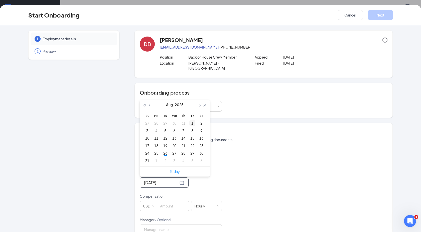
type input "Aug 1, 2025"
click at [197, 100] on button "button" at bounding box center [200, 105] width 6 height 10
type input "Sep 27, 2025"
click at [199, 143] on div "27" at bounding box center [202, 146] width 6 height 6
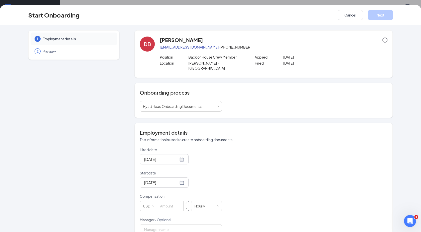
click at [178, 201] on input at bounding box center [173, 206] width 32 height 10
type input "14"
click at [255, 206] on div "Hired date Aug 26, 2025 Start date Sep 27, 2025 Sep 2025 Su Mo Tu We Th Fr Sa 3…" at bounding box center [264, 229] width 248 height 164
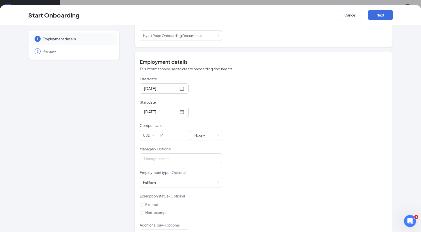
scroll to position [85, 0]
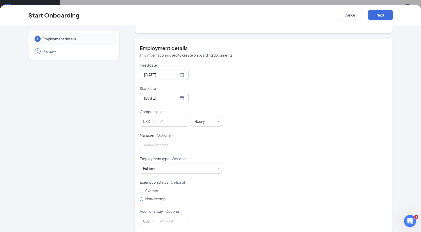
click at [140, 198] on input "Non-exempt" at bounding box center [142, 200] width 4 height 4
radio input "true"
click at [382, 12] on button "Next" at bounding box center [380, 15] width 25 height 10
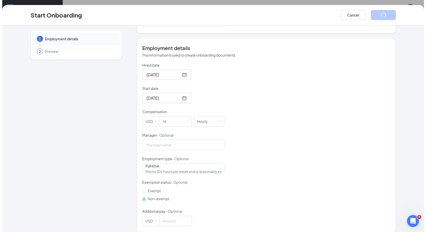
scroll to position [0, 0]
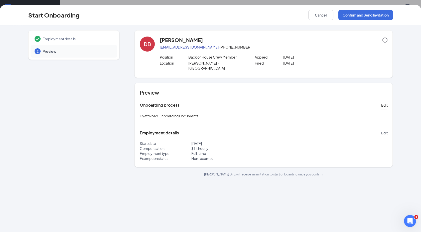
click at [383, 131] on span "Edit" at bounding box center [384, 133] width 7 height 5
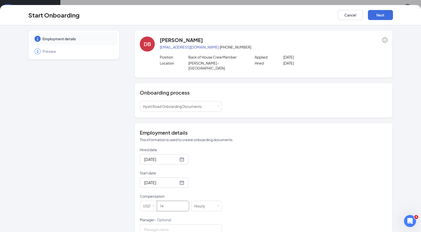
drag, startPoint x: 150, startPoint y: 203, endPoint x: 113, endPoint y: 206, distance: 37.2
click at [113, 206] on div "1 Employment details 2 Preview DB David Binz davidabinz1313@gmail.com · (904) 5…" at bounding box center [210, 173] width 365 height 287
type input "15"
click at [264, 182] on div "Hired date Aug 26, 2025 Start date Sep 27, 2025 Compensation USD 15 Hourly Mana…" at bounding box center [264, 229] width 248 height 164
click at [380, 16] on button "Next" at bounding box center [380, 15] width 25 height 10
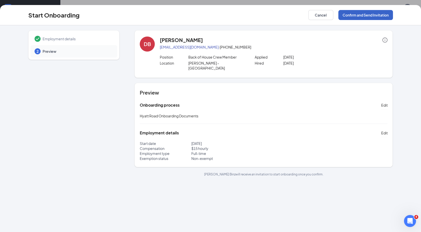
click at [374, 16] on button "Confirm and Send Invitation" at bounding box center [366, 15] width 55 height 10
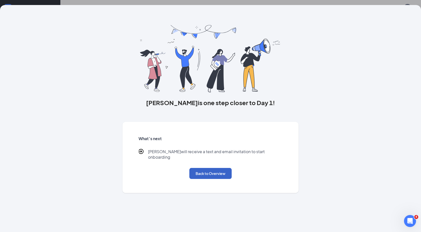
click at [225, 172] on button "Back to Overview" at bounding box center [211, 173] width 42 height 11
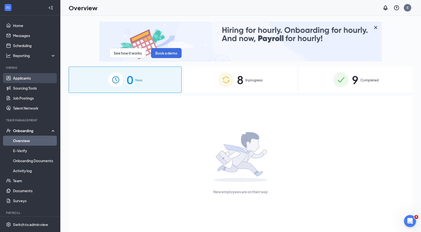
click at [30, 77] on link "Applicants" at bounding box center [34, 78] width 43 height 10
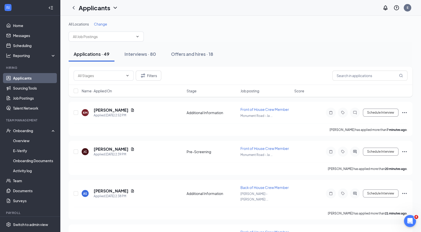
click at [44, 79] on link "Applicants" at bounding box center [34, 78] width 43 height 10
click at [29, 143] on link "Overview" at bounding box center [34, 141] width 43 height 10
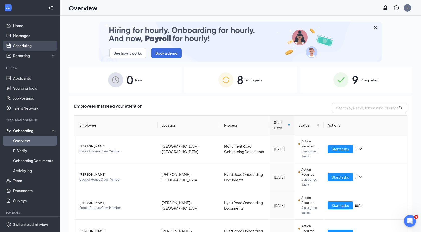
click at [22, 46] on link "Scheduling" at bounding box center [34, 46] width 43 height 10
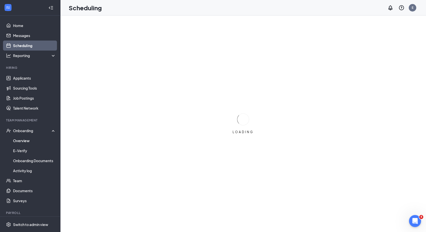
click at [22, 46] on link "Scheduling" at bounding box center [34, 46] width 43 height 10
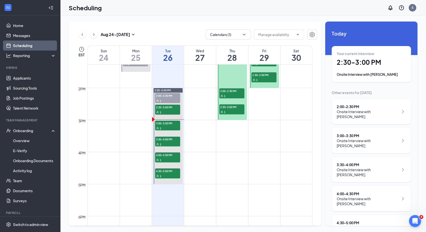
scroll to position [429, 0]
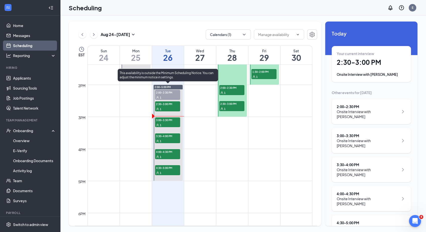
click at [163, 118] on span "3:00-3:30 PM" at bounding box center [167, 120] width 25 height 5
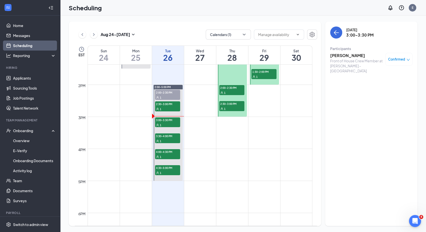
click at [354, 58] on div "Front of House Crew Member at [PERSON_NAME] - [GEOGRAPHIC_DATA]" at bounding box center [356, 65] width 53 height 15
click at [344, 55] on h3 "[PERSON_NAME]" at bounding box center [356, 56] width 53 height 6
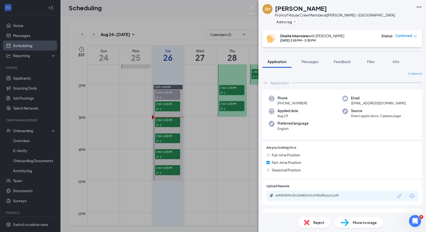
click at [315, 46] on div "Onsite Interview with Evan Aug 26, 3:00 PM - 3:30 PM Status : Confirmed" at bounding box center [341, 38] width 159 height 17
click at [313, 196] on div "ed0593b9c32c3d4802c5c4785dfba1a3.pdf" at bounding box center [310, 196] width 70 height 4
click at [251, 6] on img at bounding box center [251, 10] width 6 height 10
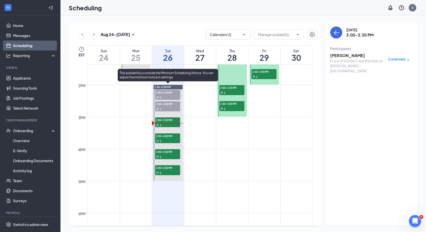
click at [161, 137] on span "3:30-4:00 PM" at bounding box center [167, 136] width 25 height 5
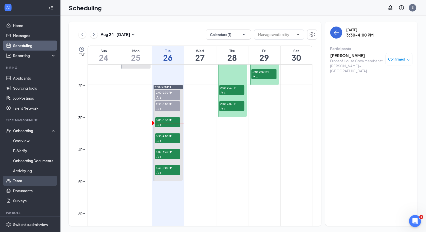
click at [23, 183] on link "Team" at bounding box center [34, 181] width 43 height 10
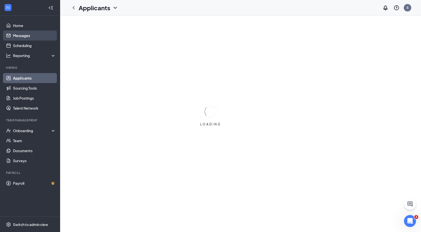
click at [24, 34] on link "Messages" at bounding box center [34, 36] width 43 height 10
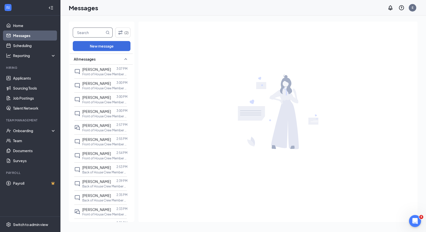
click at [95, 34] on input "text" at bounding box center [89, 33] width 32 height 10
type input "Kaci"
click at [108, 33] on icon "MagnifyingGlass" at bounding box center [108, 33] width 4 height 4
click at [107, 32] on icon "MagnifyingGlass" at bounding box center [108, 33] width 4 height 4
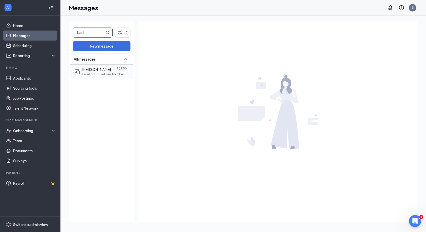
click at [111, 70] on div at bounding box center [114, 70] width 6 height 6
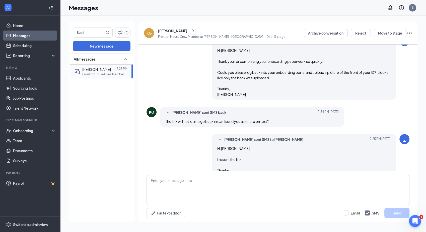
scroll to position [160, 0]
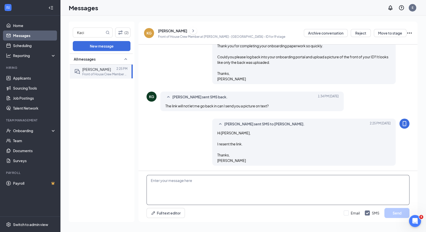
click at [205, 180] on textarea at bounding box center [277, 190] width 263 height 30
type textarea "H"
click at [94, 34] on input "Kaci" at bounding box center [89, 33] width 32 height 10
type input "K"
type input "mia"
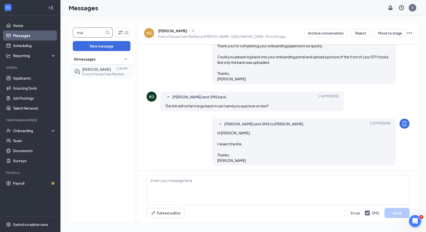
click at [102, 72] on p "Front of House Crew Member at [PERSON_NAME] - [GEOGRAPHIC_DATA]" at bounding box center [104, 74] width 45 height 4
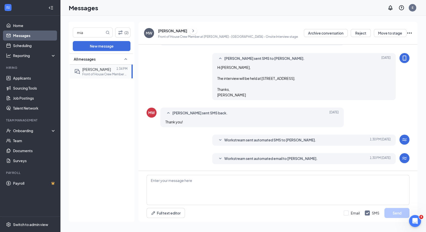
scroll to position [182, 0]
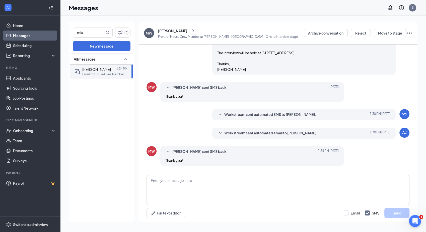
click at [161, 29] on div "[PERSON_NAME]" at bounding box center [172, 30] width 29 height 5
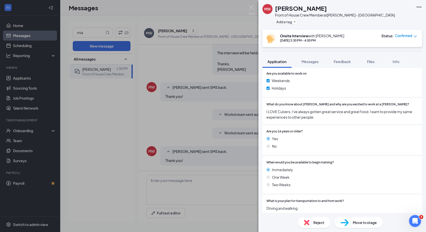
scroll to position [324, 0]
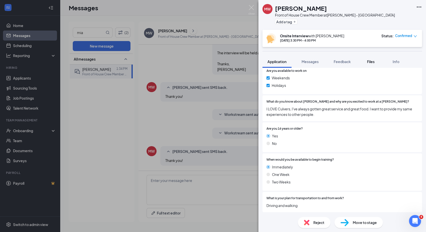
click at [368, 63] on span "Files" at bounding box center [371, 61] width 8 height 5
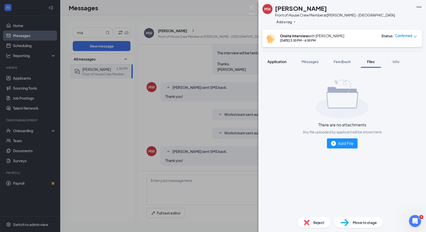
click at [277, 60] on span "Application" at bounding box center [276, 61] width 19 height 5
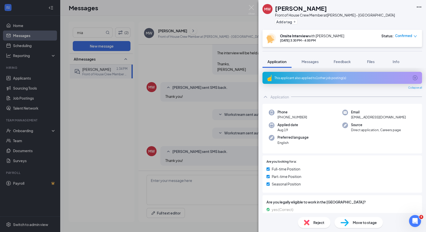
click at [277, 60] on span "Application" at bounding box center [276, 61] width 19 height 5
drag, startPoint x: 277, startPoint y: 60, endPoint x: 276, endPoint y: 62, distance: 2.8
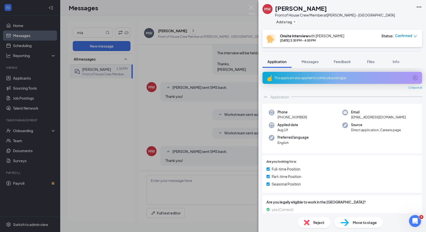
click at [276, 62] on span "Application" at bounding box center [276, 61] width 19 height 5
click at [125, 128] on div "MW [PERSON_NAME] Front of House Crew Member at [PERSON_NAME] - [GEOGRAPHIC_DATA…" at bounding box center [213, 116] width 426 height 232
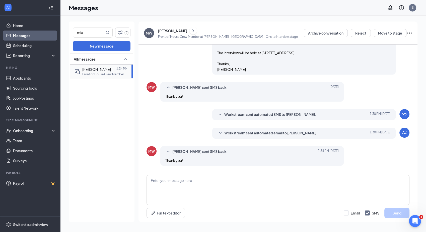
click at [117, 74] on p "Front of House Crew Member at [PERSON_NAME] - [GEOGRAPHIC_DATA]" at bounding box center [104, 74] width 45 height 4
click at [23, 27] on link "Home" at bounding box center [34, 26] width 43 height 10
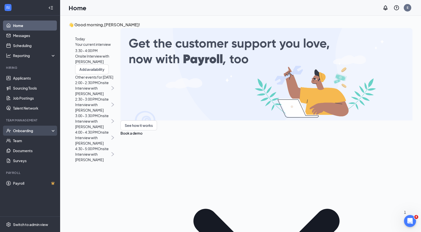
click at [34, 130] on div "Onboarding" at bounding box center [32, 130] width 39 height 5
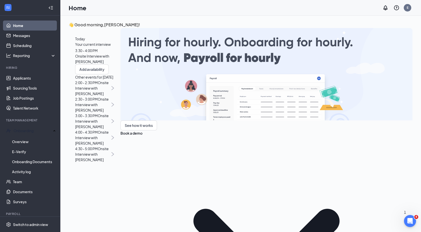
scroll to position [14, 0]
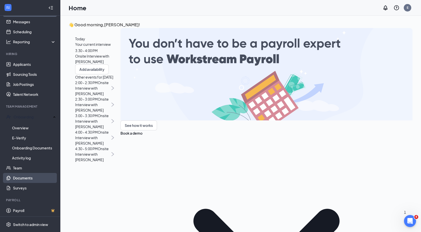
click at [43, 178] on link "Documents" at bounding box center [34, 178] width 43 height 10
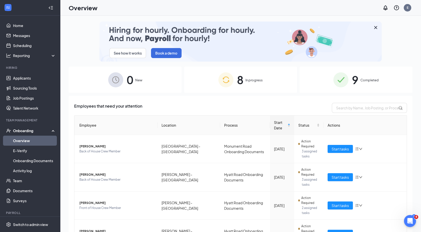
click at [249, 81] on span "In progress" at bounding box center [254, 80] width 17 height 5
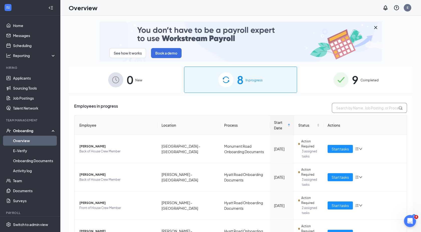
click at [363, 108] on input "text" at bounding box center [369, 108] width 75 height 10
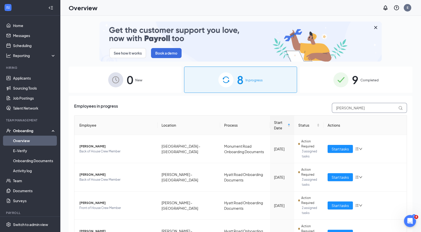
type input "[PERSON_NAME]"
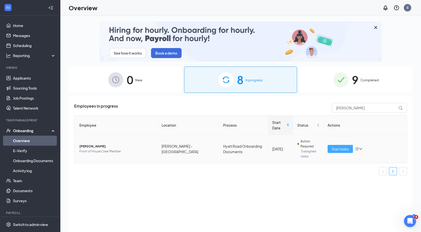
click at [339, 149] on span "Start tasks" at bounding box center [340, 149] width 17 height 6
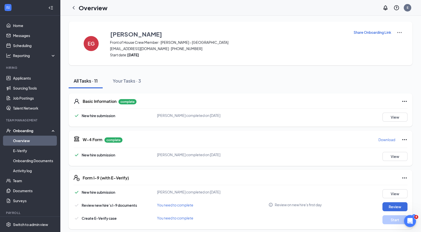
click at [354, 33] on p "Share Onboarding Link" at bounding box center [373, 32] width 38 height 5
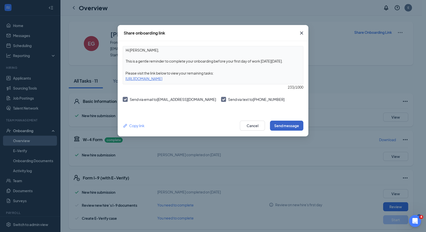
click at [290, 129] on button "Send message" at bounding box center [286, 126] width 33 height 10
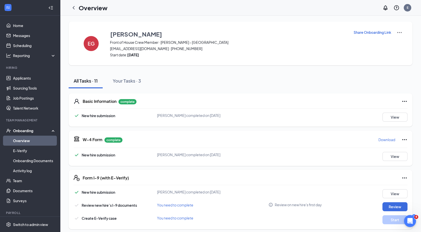
click at [38, 141] on link "Overview" at bounding box center [34, 141] width 43 height 10
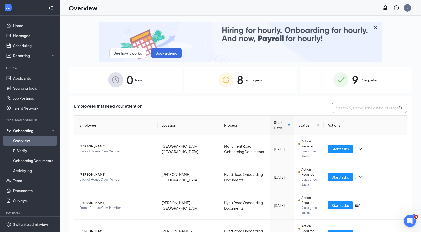
click at [342, 107] on input "text" at bounding box center [369, 108] width 75 height 10
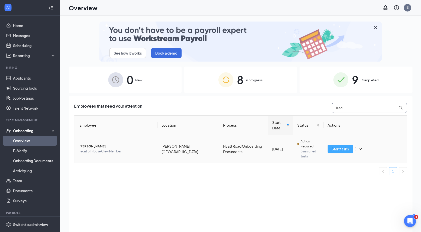
type input "Kaci"
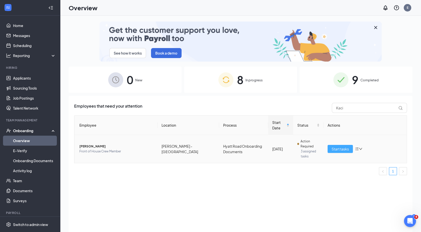
click at [341, 148] on span "Start tasks" at bounding box center [340, 149] width 17 height 6
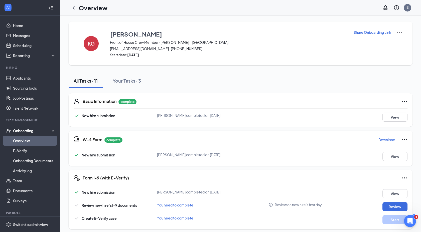
click at [378, 33] on p "Share Onboarding Link" at bounding box center [373, 32] width 38 height 5
type textarea "Hi [PERSON_NAME], This is a gentle reminder to complete your onboarding before …"
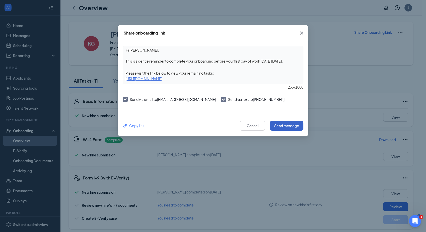
click at [288, 125] on button "Send message" at bounding box center [286, 126] width 33 height 10
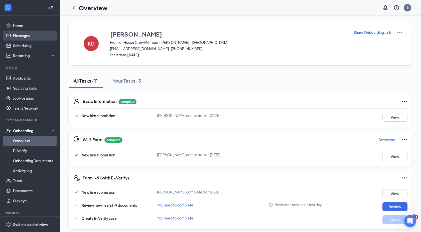
click at [17, 35] on link "Messages" at bounding box center [34, 36] width 43 height 10
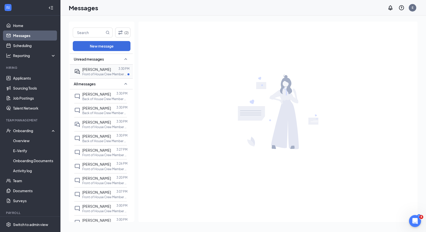
click at [99, 67] on div "[PERSON_NAME]" at bounding box center [96, 70] width 29 height 6
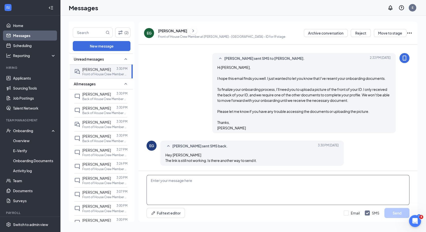
scroll to position [133, 0]
click at [416, 218] on div "Open Intercom Messenger" at bounding box center [414, 220] width 17 height 17
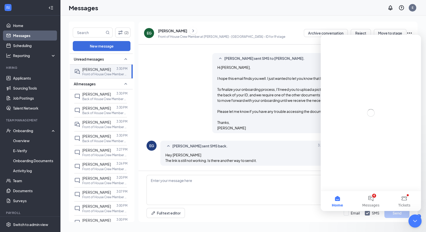
scroll to position [0, 0]
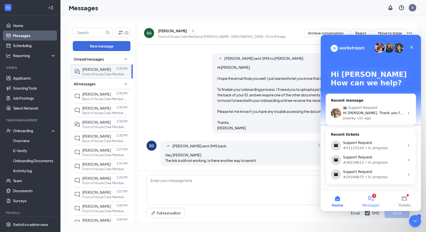
click at [369, 204] on span "Messages" at bounding box center [370, 206] width 17 height 4
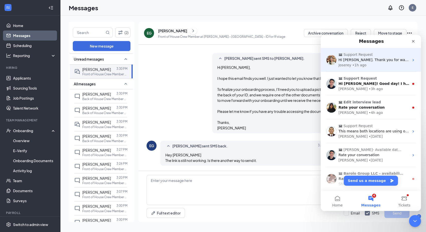
click at [388, 53] on span "Support Request" at bounding box center [371, 54] width 66 height 5
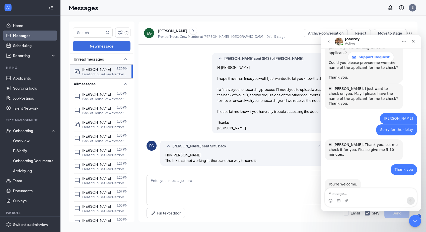
scroll to position [231, 0]
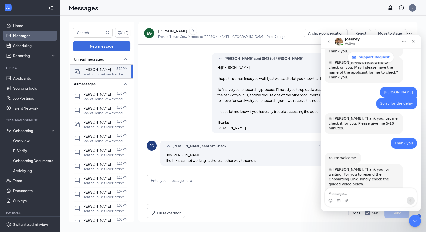
click at [356, 194] on textarea "Message…" at bounding box center [371, 193] width 92 height 9
type textarea "Hi [PERSON_NAME],"
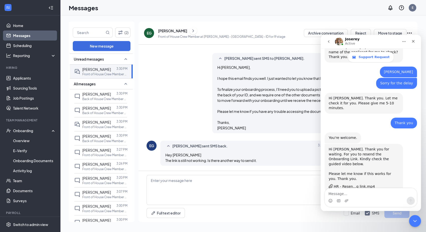
scroll to position [246, 0]
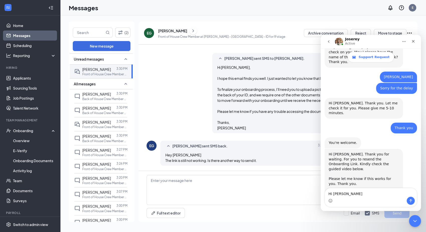
type textarea "Hi [PERSON_NAME],"
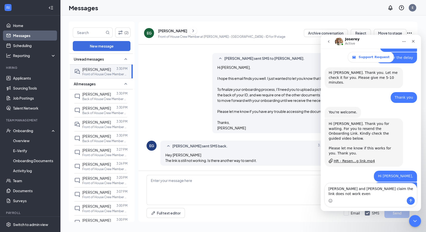
scroll to position [278, 0]
type textarea "[PERSON_NAME] and [PERSON_NAME] claim the link does not work even after watchin…"
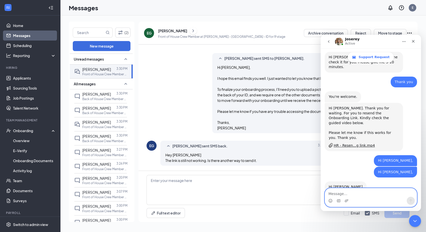
scroll to position [312, 0]
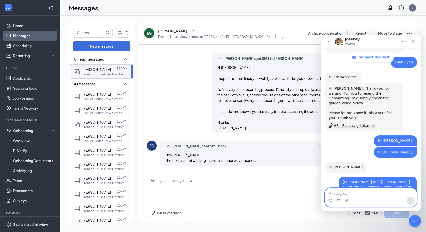
click at [362, 193] on textarea "Message…" at bounding box center [371, 193] width 92 height 9
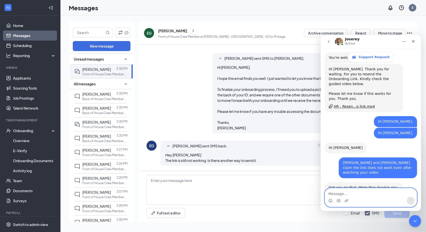
click at [336, 195] on textarea "Message…" at bounding box center [371, 193] width 92 height 9
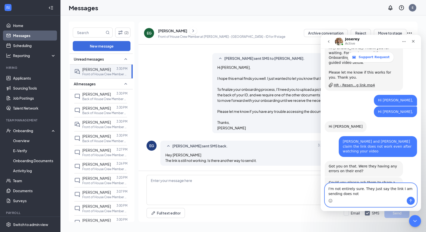
scroll to position [353, 0]
type textarea "I'm not entirely sure. They just say the link I am sending does not work."
click at [410, 203] on icon "Send a message…" at bounding box center [410, 201] width 4 height 4
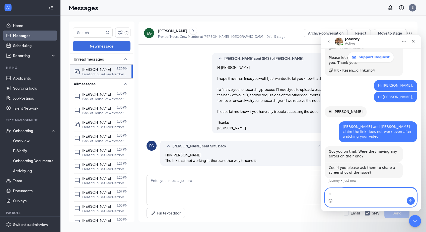
scroll to position [349, 0]
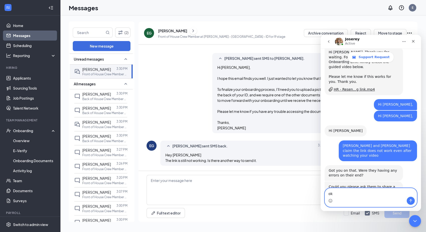
type textarea "o"
type textarea "Ok. Will do."
click at [414, 202] on button "Send a message…" at bounding box center [410, 201] width 8 height 8
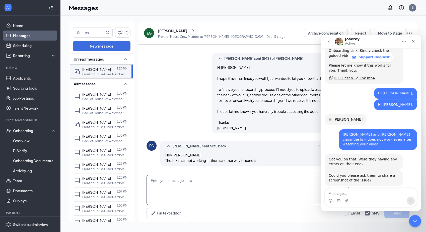
click at [275, 194] on textarea at bounding box center [277, 190] width 263 height 30
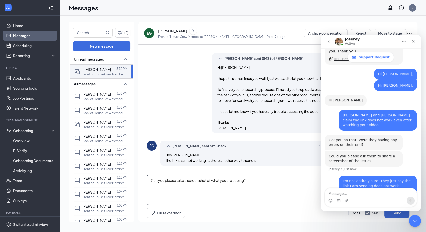
type textarea "Can you please take a screen shot of what you are seeing?"
click at [394, 215] on button "Send" at bounding box center [396, 213] width 25 height 10
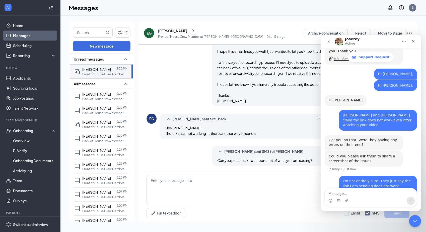
scroll to position [160, 0]
click at [29, 47] on link "Scheduling" at bounding box center [34, 46] width 43 height 10
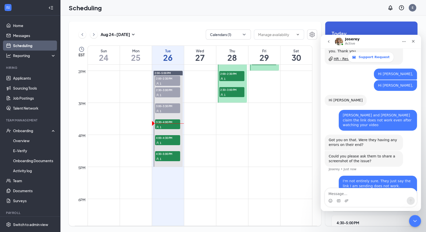
scroll to position [402, 0]
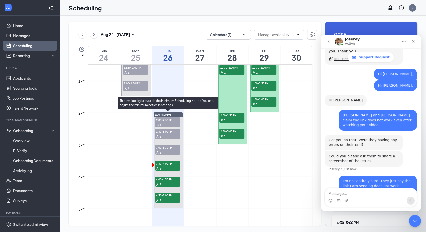
click at [172, 121] on span "2:00-2:30 PM" at bounding box center [167, 120] width 25 height 5
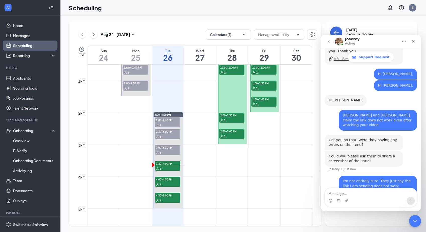
click at [328, 42] on icon "go back" at bounding box center [328, 42] width 4 height 4
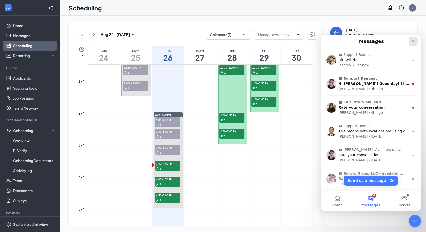
click at [413, 43] on icon "Close" at bounding box center [413, 41] width 4 height 4
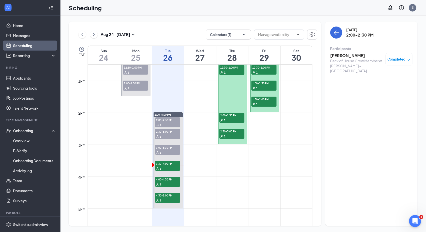
click at [341, 55] on h3 "David Binz" at bounding box center [356, 56] width 53 height 6
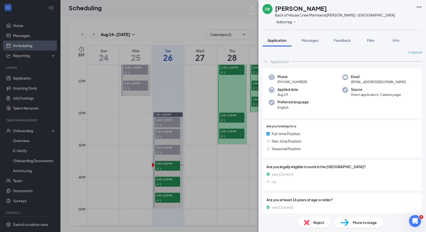
click at [345, 224] on img at bounding box center [344, 222] width 8 height 7
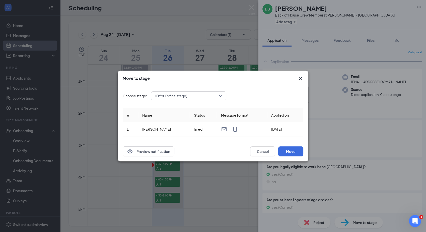
click at [302, 77] on icon "Cross" at bounding box center [300, 79] width 6 height 6
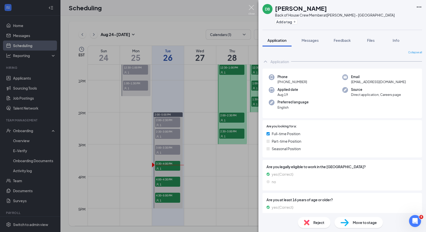
click at [249, 7] on img at bounding box center [251, 10] width 6 height 10
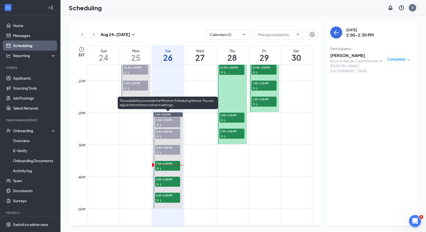
click at [166, 133] on span "2:30-3:00 PM" at bounding box center [167, 131] width 25 height 5
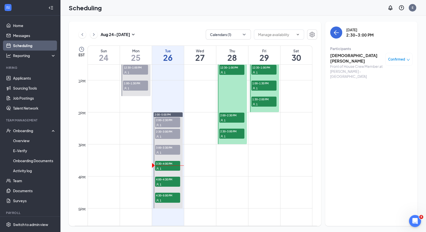
click at [345, 64] on div "Front of House Crew Member at [PERSON_NAME] - [GEOGRAPHIC_DATA]" at bounding box center [356, 71] width 53 height 15
click at [347, 55] on h3 "Christian Brooks" at bounding box center [356, 58] width 53 height 11
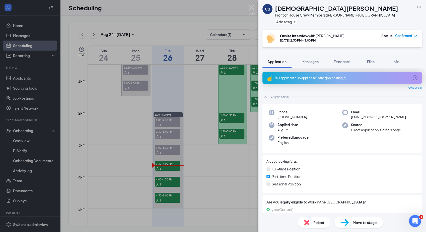
click at [347, 223] on img at bounding box center [344, 222] width 8 height 7
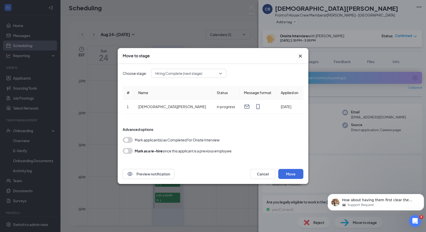
click at [223, 71] on div "Hiring Complete (next stage)" at bounding box center [188, 73] width 75 height 9
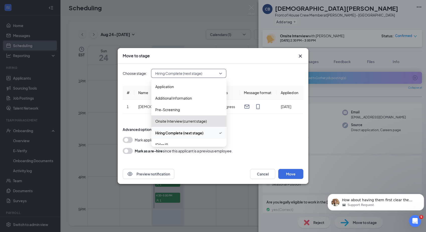
click at [231, 65] on div "Choose stage: 4049450 Hiring Complete (next stage) 4049449 4049450 4058643 Appl…" at bounding box center [213, 114] width 181 height 100
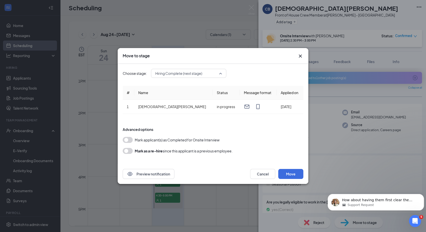
click at [222, 71] on div "Hiring Complete (next stage)" at bounding box center [188, 73] width 75 height 9
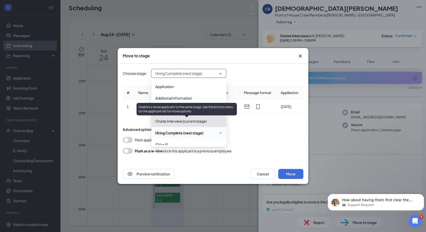
click at [199, 122] on span "Onsite Interview (current stage)" at bounding box center [180, 122] width 51 height 6
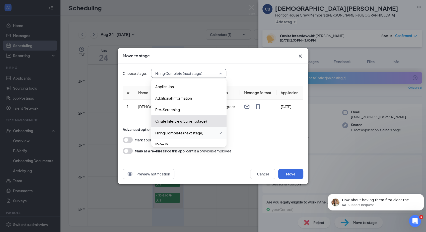
click at [218, 127] on div "Hiring Complete (next stage)" at bounding box center [188, 133] width 75 height 12
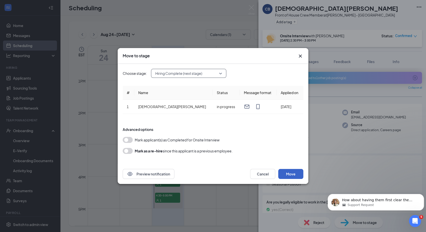
click at [285, 174] on button "Move" at bounding box center [290, 174] width 25 height 10
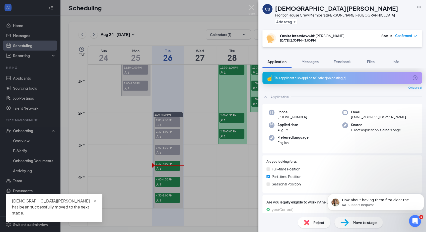
click at [172, 147] on div "CB Christian Brooks Front of House Crew Member at Hyatt Rd - Jacksonville Add a…" at bounding box center [213, 116] width 426 height 232
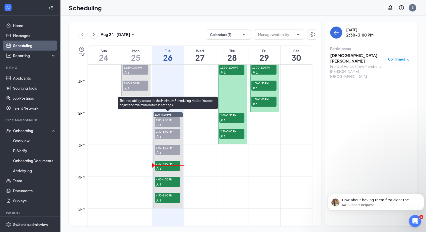
click at [173, 134] on div "1" at bounding box center [167, 136] width 25 height 5
click at [170, 132] on span "2:30-3:00 PM" at bounding box center [167, 131] width 25 height 5
click at [173, 148] on span "3:00-3:30 PM" at bounding box center [167, 147] width 25 height 5
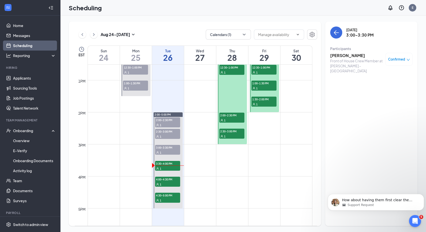
click at [344, 56] on h3 "Emori Martin" at bounding box center [356, 56] width 53 height 6
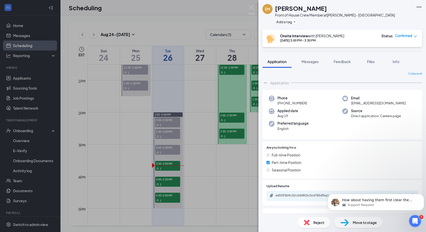
click at [353, 220] on span "Move to stage" at bounding box center [365, 223] width 24 height 6
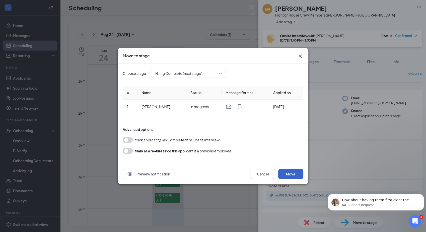
click at [284, 174] on button "Move" at bounding box center [290, 174] width 25 height 10
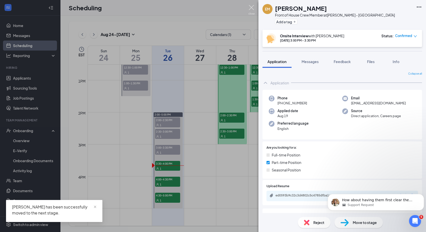
click at [253, 7] on img at bounding box center [251, 10] width 6 height 10
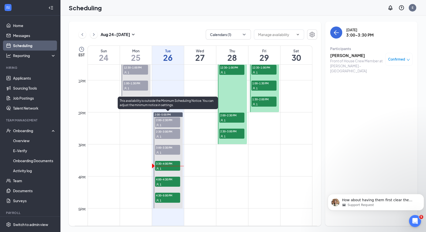
click at [161, 167] on div "1" at bounding box center [167, 168] width 25 height 5
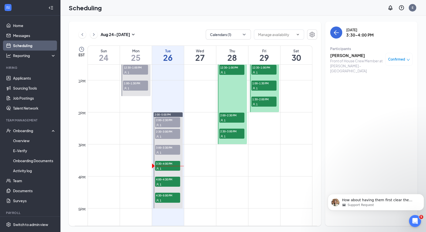
click at [335, 55] on h3 "Mia Wilson" at bounding box center [356, 56] width 53 height 6
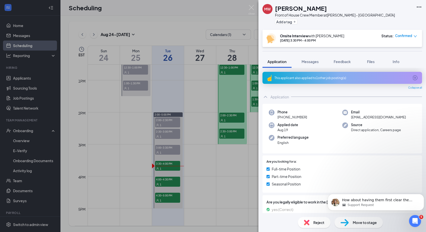
click at [346, 224] on img at bounding box center [344, 222] width 8 height 7
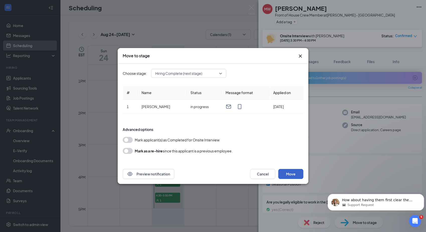
click at [286, 174] on button "Move" at bounding box center [290, 174] width 25 height 10
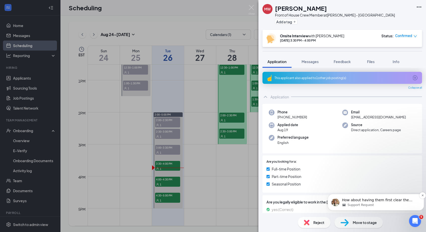
click at [381, 206] on div "Support Request" at bounding box center [380, 205] width 76 height 5
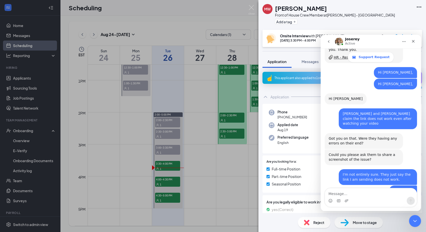
scroll to position [393, 0]
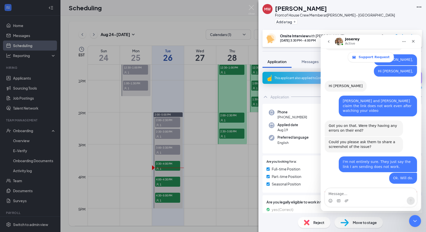
drag, startPoint x: 378, startPoint y: 174, endPoint x: 327, endPoint y: 164, distance: 51.6
click at [327, 196] on div "How about having them first clear the cache and cookies, and then try to send t…" at bounding box center [363, 209] width 78 height 26
copy div "How about having them first clear the cache and cookies, and then try to send t…"
click at [361, 197] on textarea "Message…" at bounding box center [371, 193] width 92 height 9
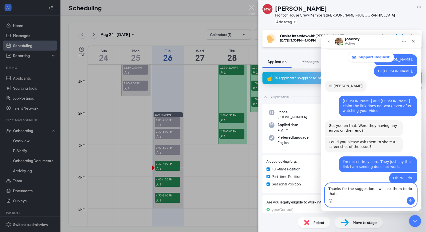
drag, startPoint x: 412, startPoint y: 197, endPoint x: 411, endPoint y: 200, distance: 3.7
click at [411, 200] on div "Thanks for the suggestion. I will ask them to do that. Thanks for the suggestio…" at bounding box center [371, 196] width 92 height 24
type textarea "Thanks for the suggestion. I will ask them to do that."
click at [410, 203] on button "Send a message…" at bounding box center [410, 201] width 8 height 8
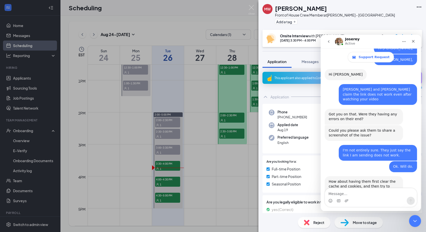
click at [20, 35] on div "MW Mia Wilson Front of House Crew Member at Hyatt Rd - Jacksonville Add a tag O…" at bounding box center [213, 116] width 426 height 232
click at [21, 35] on link "Messages" at bounding box center [34, 36] width 43 height 10
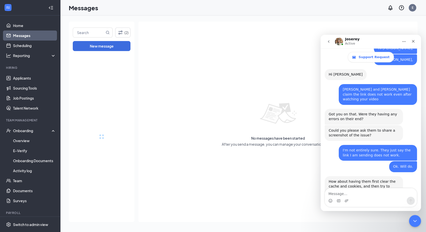
click at [21, 35] on link "Messages" at bounding box center [34, 36] width 43 height 10
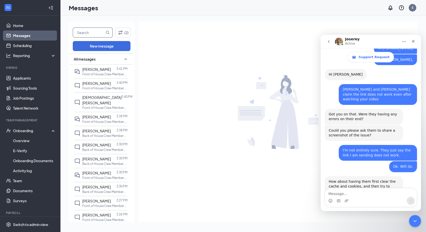
click at [90, 31] on input "text" at bounding box center [89, 33] width 32 height 10
type input "Kaci"
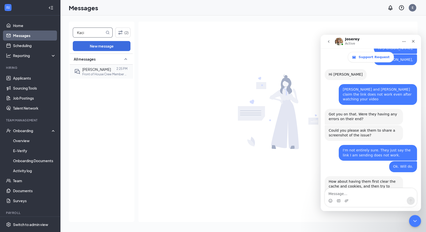
scroll to position [424, 0]
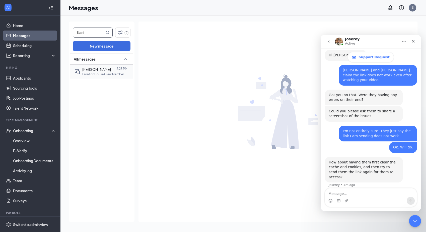
click at [90, 73] on p "Front of House Crew Member at [PERSON_NAME] - [GEOGRAPHIC_DATA]" at bounding box center [104, 74] width 45 height 4
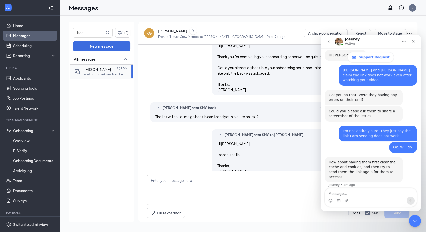
scroll to position [160, 0]
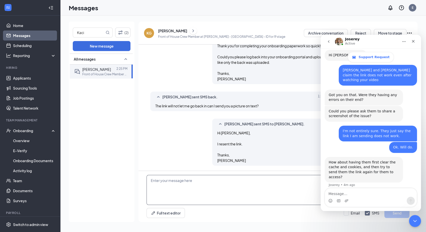
click at [197, 182] on textarea at bounding box center [277, 190] width 263 height 30
paste textarea "How about having them first clear the cache and cookies, and then try to send t…"
drag, startPoint x: 198, startPoint y: 180, endPoint x: 136, endPoint y: 180, distance: 61.4
click at [136, 180] on div "Kaci (2) New message All messages Kaci Gnann 2:25 PM Front of House Crew Member…" at bounding box center [243, 124] width 349 height 205
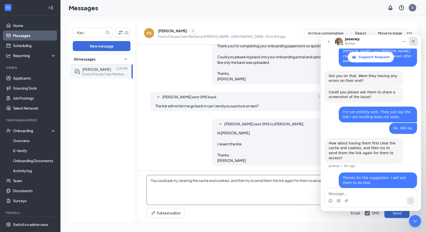
scroll to position [449, 0]
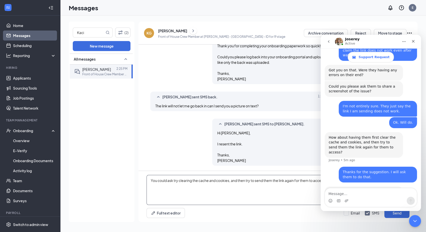
click at [285, 177] on textarea "You could ask try clearing the cache and cookies, and then try to send them the…" at bounding box center [277, 190] width 263 height 30
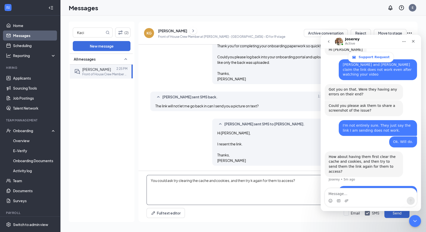
drag, startPoint x: 306, startPoint y: 181, endPoint x: 239, endPoint y: 180, distance: 66.7
click at [239, 180] on textarea "You could ask try clearing the cache and cookies, and then try k again for them…" at bounding box center [277, 190] width 263 height 30
type textarea "You could ask try clearing the cache and cookies, and then I can try resending …"
click at [391, 215] on button "Send" at bounding box center [396, 213] width 25 height 10
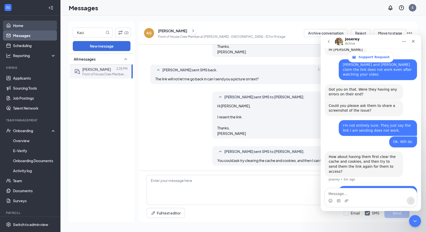
click at [21, 26] on link "Home" at bounding box center [34, 26] width 43 height 10
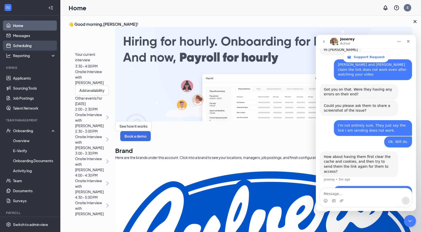
click at [33, 45] on link "Scheduling" at bounding box center [34, 46] width 43 height 10
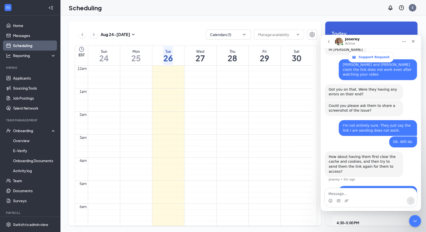
scroll to position [246, 0]
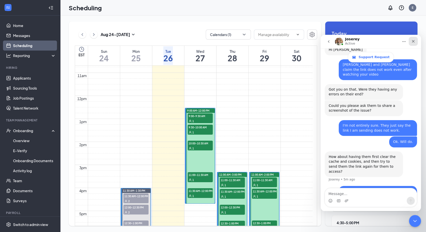
click at [411, 40] on icon "Close" at bounding box center [413, 41] width 4 height 4
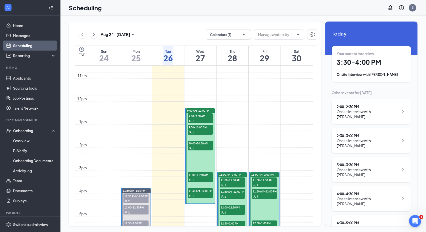
scroll to position [12, 0]
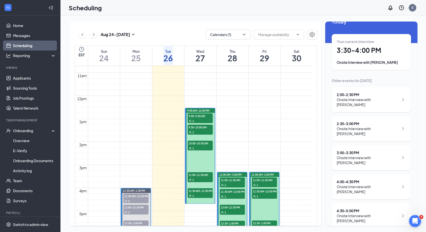
click at [365, 180] on div "4:00 - 4:30 PM" at bounding box center [367, 182] width 62 height 5
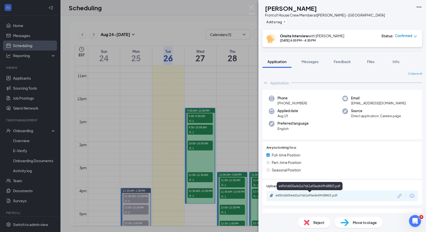
click at [295, 196] on div "e4fbfd605e4d1e7d61ef0ed649fd8803.pdf" at bounding box center [310, 196] width 70 height 4
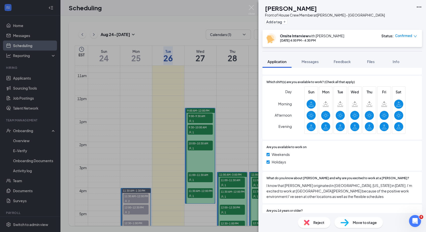
scroll to position [253, 0]
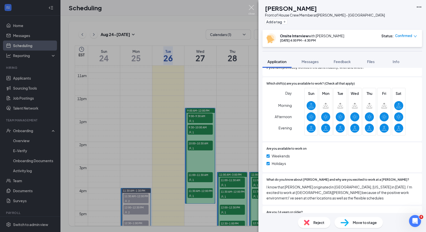
click at [250, 8] on img at bounding box center [251, 10] width 6 height 10
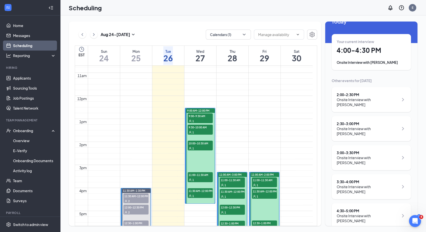
scroll to position [7, 0]
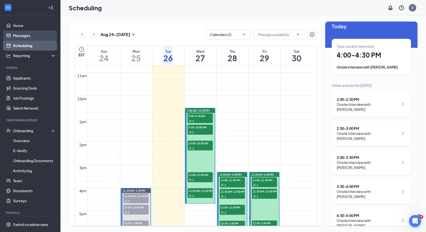
click at [26, 36] on link "Messages" at bounding box center [34, 36] width 43 height 10
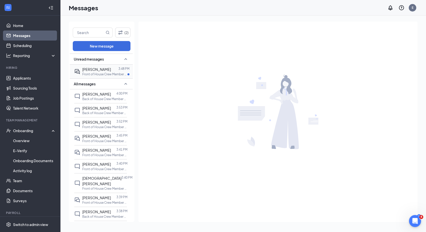
click at [95, 69] on span "Jocelyn Hancock" at bounding box center [96, 69] width 29 height 5
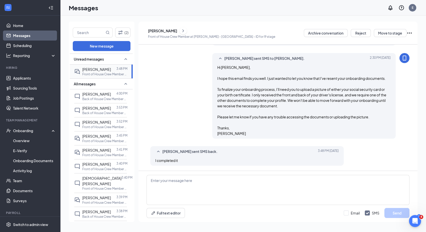
scroll to position [194, 0]
click at [28, 180] on link "Team" at bounding box center [34, 181] width 43 height 10
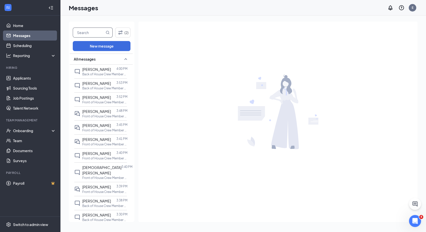
click at [100, 33] on input "text" at bounding box center [89, 33] width 32 height 10
type input "[PERSON_NAME]"
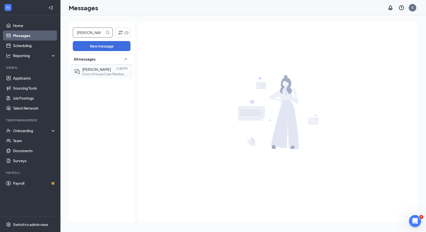
click at [106, 67] on span "Jocelyn Hancock" at bounding box center [96, 69] width 29 height 5
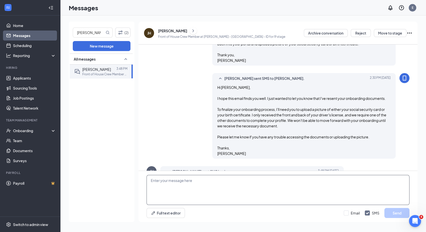
scroll to position [194, 0]
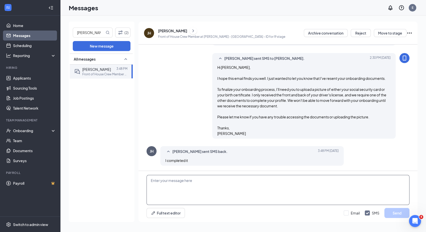
click at [226, 187] on textarea at bounding box center [277, 190] width 263 height 30
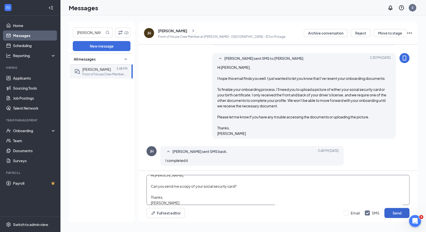
type textarea "Hi Jocelyn, Can you send me a copy of your social security card? Thanks, Evan"
click at [389, 214] on button "Send" at bounding box center [396, 213] width 25 height 10
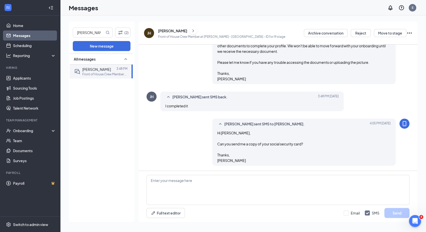
scroll to position [248, 0]
click at [32, 47] on link "Scheduling" at bounding box center [34, 46] width 43 height 10
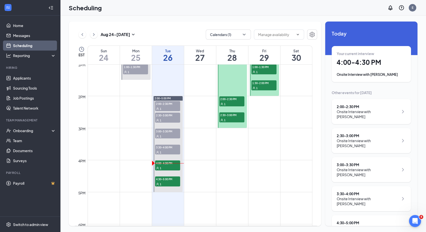
scroll to position [419, 0]
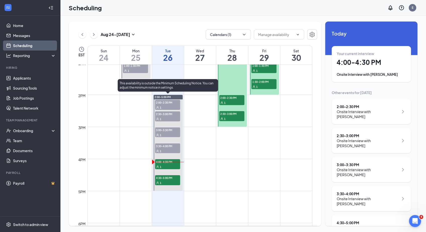
click at [162, 179] on span "4:30-5:00 PM" at bounding box center [167, 178] width 25 height 5
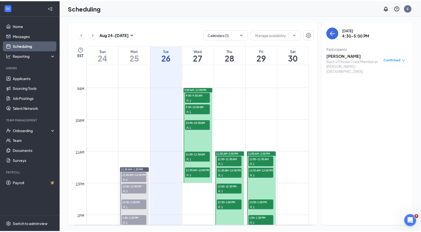
scroll to position [265, 0]
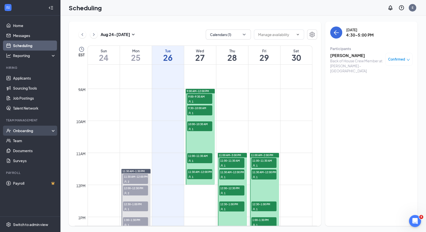
click at [29, 132] on div "Onboarding" at bounding box center [32, 130] width 39 height 5
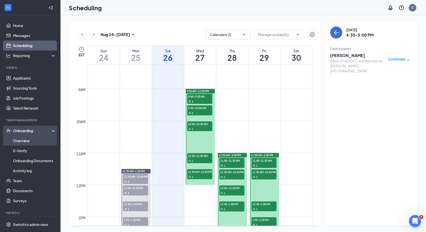
click at [24, 143] on link "Overview" at bounding box center [34, 141] width 43 height 10
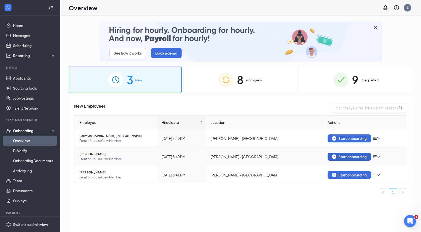
click at [349, 155] on div "Start onboarding" at bounding box center [349, 157] width 35 height 5
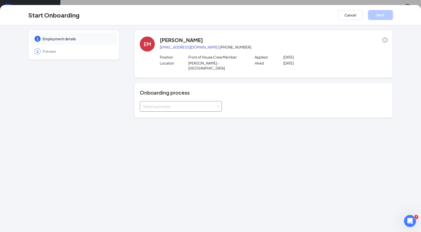
click at [220, 104] on div "Select a process" at bounding box center [181, 106] width 82 height 11
click at [214, 109] on li "Hyatt Road Onboarding Documents" at bounding box center [181, 112] width 82 height 9
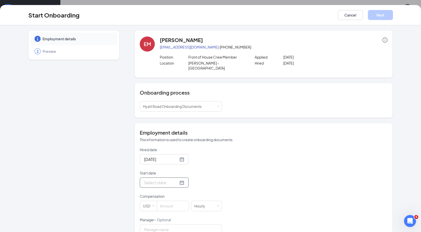
click at [177, 180] on div at bounding box center [164, 183] width 40 height 6
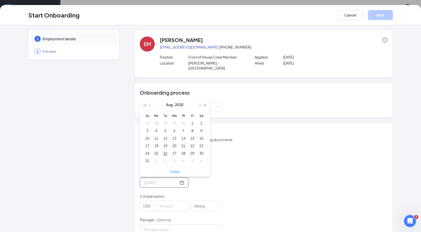
type input "Aug 2, 2025"
click at [197, 100] on button "button" at bounding box center [200, 105] width 6 height 10
type input "Sep 27, 2025"
click at [199, 143] on div "27" at bounding box center [202, 146] width 6 height 6
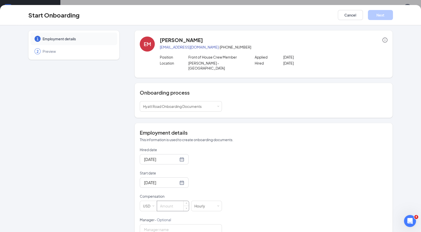
click at [166, 201] on input at bounding box center [173, 206] width 32 height 10
type input "14"
click at [275, 183] on div "Hired date Aug 26, 2025 Start date Sep 27, 2025 Sep 2025 Su Mo Tu We Th Fr Sa 3…" at bounding box center [264, 229] width 248 height 164
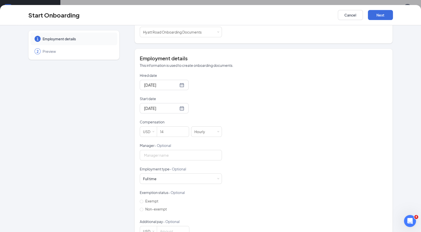
scroll to position [85, 0]
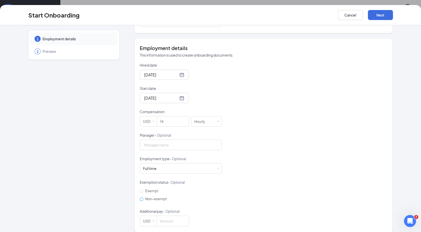
click at [140, 198] on input "Non-exempt" at bounding box center [142, 200] width 4 height 4
radio input "true"
click at [380, 14] on button "Next" at bounding box center [380, 15] width 25 height 10
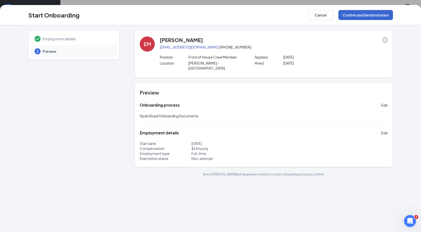
scroll to position [0, 0]
click at [369, 14] on button "Confirm and Send Invitation" at bounding box center [366, 15] width 55 height 10
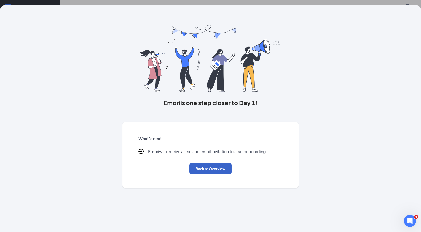
click at [220, 169] on button "Back to Overview" at bounding box center [211, 168] width 42 height 11
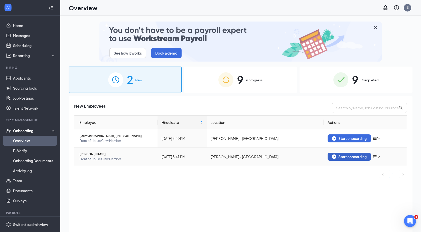
click at [341, 157] on div "Start onboarding" at bounding box center [349, 157] width 35 height 5
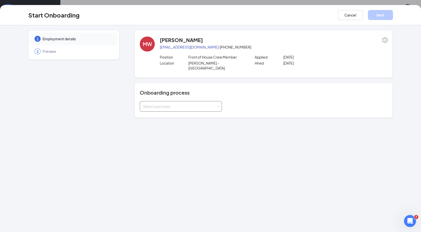
click at [216, 104] on div "Select a process" at bounding box center [179, 106] width 73 height 5
click at [203, 110] on li "Hyatt Road Onboarding Documents" at bounding box center [181, 112] width 82 height 9
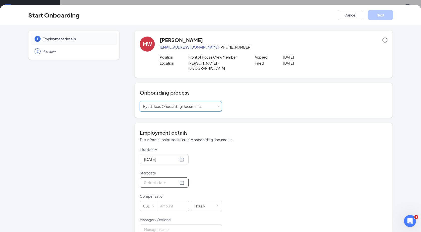
click at [177, 180] on div at bounding box center [164, 183] width 40 height 6
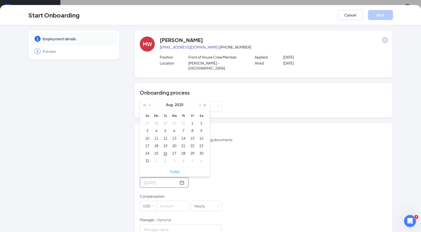
type input "Aug 1, 2025"
click at [199, 104] on span "button" at bounding box center [200, 105] width 3 height 3
type input "Sep 27, 2025"
click at [200, 143] on div "27" at bounding box center [202, 146] width 6 height 6
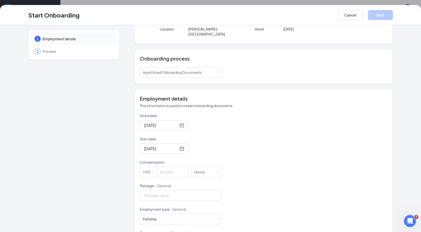
scroll to position [50, 0]
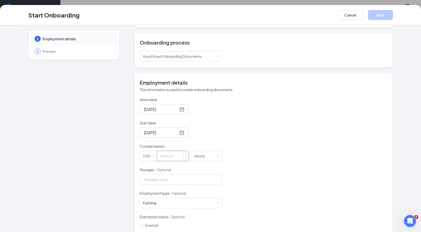
click at [160, 151] on input at bounding box center [173, 156] width 32 height 10
type input "14"
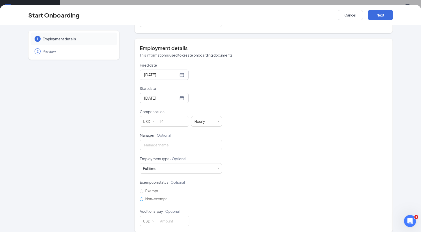
click at [140, 198] on input "Non-exempt" at bounding box center [142, 200] width 4 height 4
radio input "true"
click at [374, 17] on button "Next" at bounding box center [380, 15] width 25 height 10
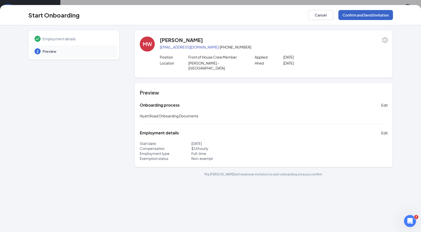
click at [373, 16] on button "Confirm and Send Invitation" at bounding box center [366, 15] width 55 height 10
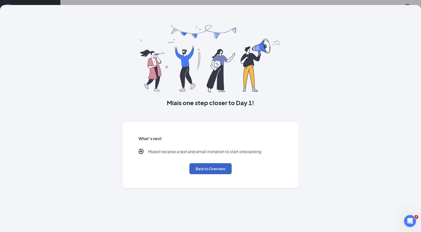
click at [217, 173] on button "Back to Overview" at bounding box center [211, 168] width 42 height 11
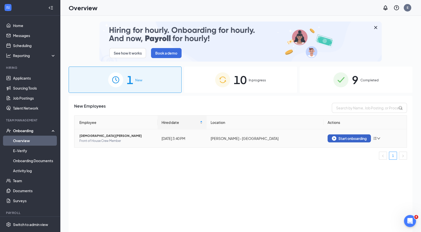
click at [341, 136] on button "Start onboarding" at bounding box center [349, 139] width 43 height 8
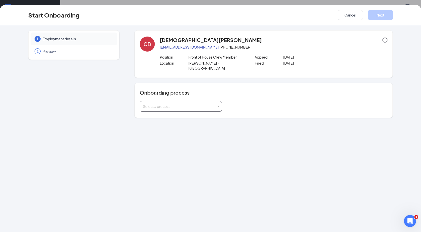
click at [219, 106] on span at bounding box center [218, 107] width 2 height 2
click at [204, 110] on li "Hyatt Road Onboarding Documents" at bounding box center [181, 112] width 82 height 9
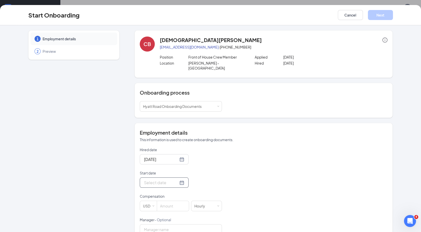
click at [176, 180] on div at bounding box center [164, 183] width 40 height 6
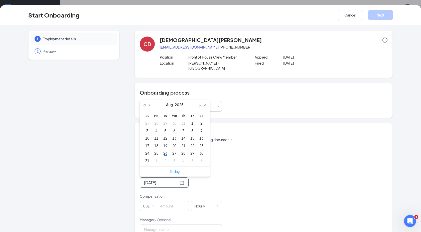
type input "Aug 2, 2025"
click at [199, 104] on span "button" at bounding box center [200, 105] width 3 height 3
type input "Sep 27, 2025"
click at [200, 143] on div "27" at bounding box center [202, 146] width 6 height 6
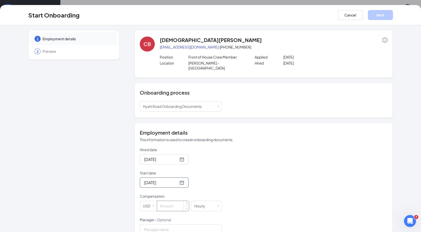
click at [169, 201] on input at bounding box center [173, 206] width 32 height 10
type input "14"
click at [273, 165] on div "Hired date Aug 26, 2025 Start date Sep 27, 2025 Sep 2025 Su Mo Tu We Th Fr Sa 3…" at bounding box center [264, 229] width 248 height 164
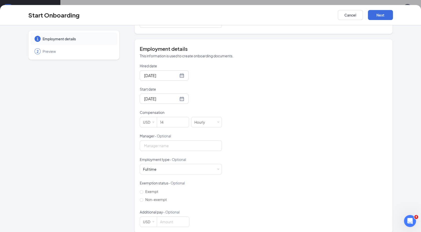
scroll to position [85, 0]
click at [140, 197] on label "Non-exempt" at bounding box center [154, 199] width 29 height 8
click at [140, 198] on input "Non-exempt" at bounding box center [142, 200] width 4 height 4
radio input "true"
click at [374, 17] on button "Next" at bounding box center [380, 15] width 25 height 10
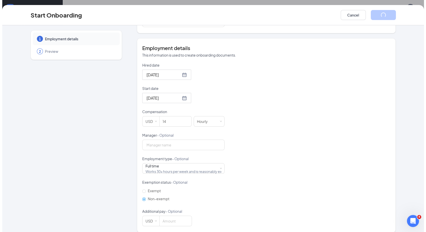
scroll to position [0, 0]
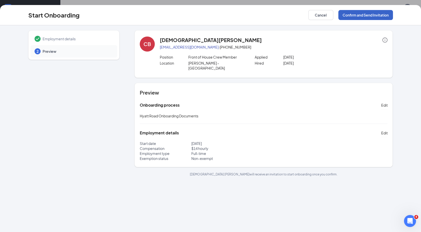
click at [358, 13] on button "Confirm and Send Invitation" at bounding box center [366, 15] width 55 height 10
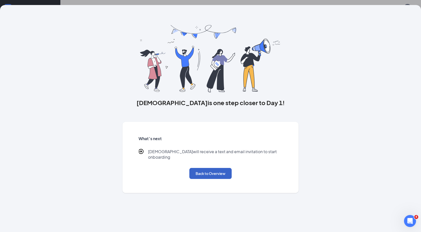
click at [204, 172] on button "Back to Overview" at bounding box center [211, 173] width 42 height 11
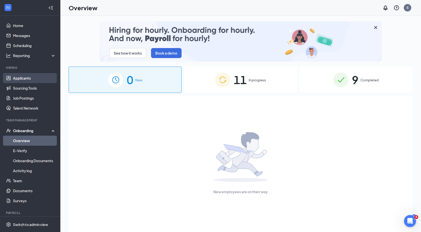
click at [26, 79] on link "Applicants" at bounding box center [34, 78] width 43 height 10
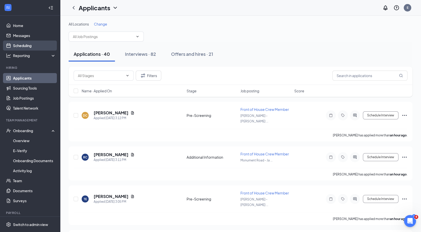
click at [32, 45] on link "Scheduling" at bounding box center [34, 46] width 43 height 10
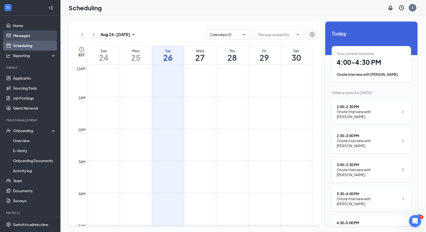
click at [48, 35] on link "Messages" at bounding box center [34, 36] width 43 height 10
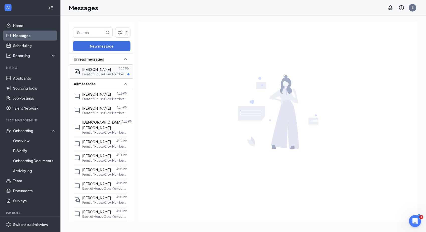
click at [104, 69] on span "Emma Gnann" at bounding box center [96, 69] width 29 height 5
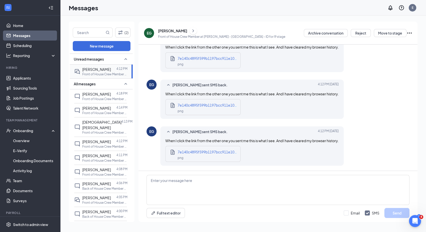
scroll to position [266, 0]
click at [208, 153] on span "7e140c4895f599b1197bcc911e100e6e.png" at bounding box center [214, 152] width 73 height 5
click at [416, 221] on icon "Open Intercom Messenger" at bounding box center [414, 221] width 8 height 8
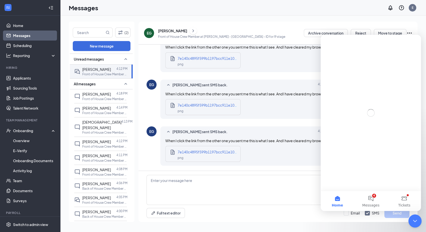
scroll to position [0, 0]
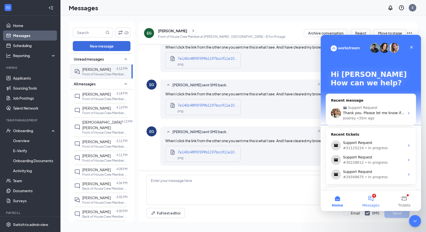
click at [370, 202] on button "4 Messages" at bounding box center [370, 201] width 33 height 20
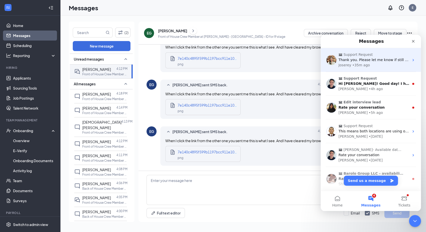
click at [389, 63] on div "Joserey • 35m ago" at bounding box center [373, 65] width 71 height 5
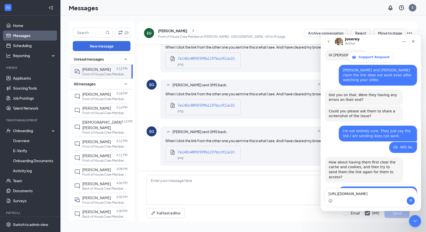
scroll to position [434, 0]
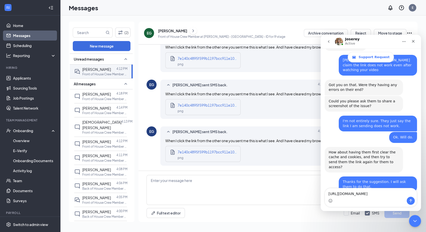
type textarea "[URL][DOMAIN_NAME]"
click at [408, 200] on button "Send a message…" at bounding box center [410, 201] width 8 height 8
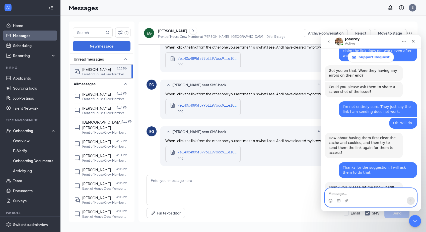
scroll to position [449, 0]
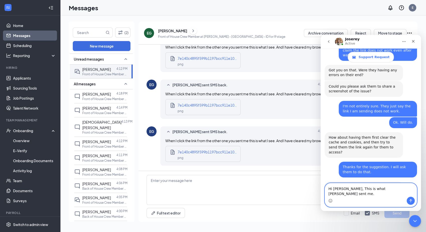
type textarea "Hi [PERSON_NAME], This is what [PERSON_NAME] sent me."
click at [411, 200] on icon "Send a message…" at bounding box center [410, 201] width 3 height 3
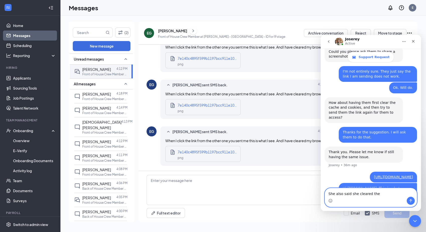
scroll to position [485, 0]
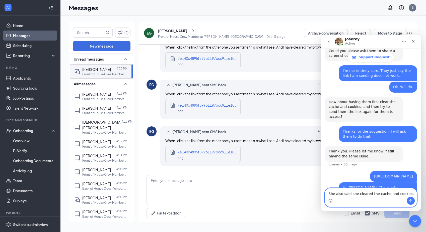
type textarea "She also said she cleared the cache and cookies."
click at [414, 201] on button "Send a message…" at bounding box center [410, 201] width 8 height 8
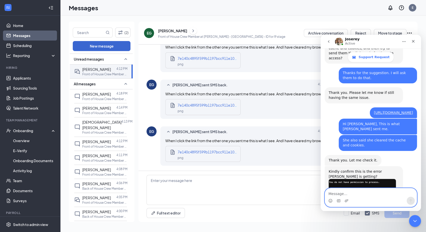
scroll to position [524, 0]
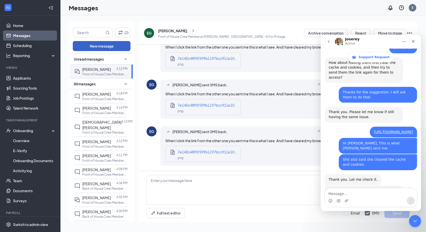
click at [78, 47] on button "New message" at bounding box center [102, 46] width 58 height 10
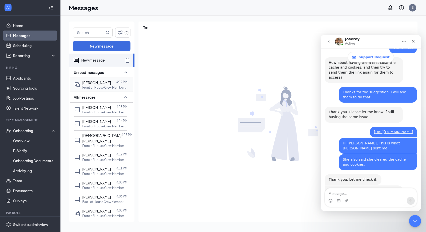
click at [101, 86] on p "Front of House Crew Member at [PERSON_NAME] - [GEOGRAPHIC_DATA]" at bounding box center [104, 88] width 45 height 4
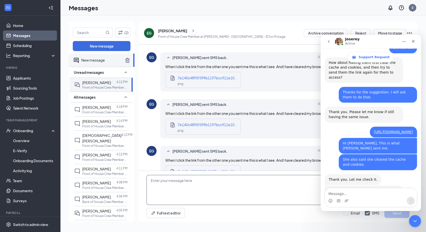
click at [177, 188] on textarea at bounding box center [277, 190] width 263 height 30
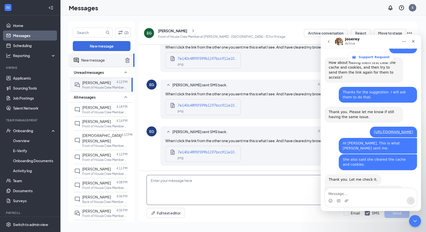
scroll to position [266, 0]
click at [343, 199] on img "Joserey says…" at bounding box center [361, 204] width 67 height 11
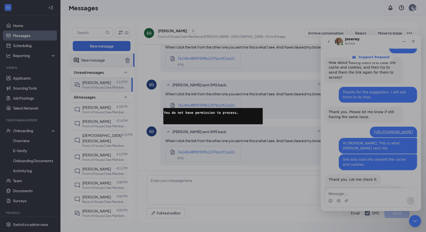
drag, startPoint x: 23, startPoint y: 136, endPoint x: 222, endPoint y: 113, distance: 200.6
click at [222, 113] on img "Close" at bounding box center [212, 116] width 99 height 16
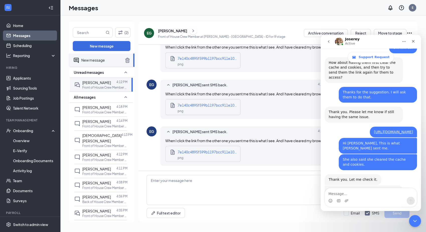
click at [374, 199] on img "Joserey says…" at bounding box center [361, 204] width 67 height 11
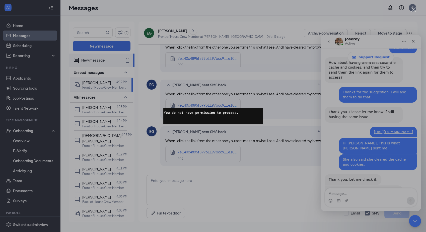
drag, startPoint x: 53, startPoint y: 137, endPoint x: 204, endPoint y: 115, distance: 152.1
click at [204, 115] on img "Close" at bounding box center [212, 116] width 99 height 16
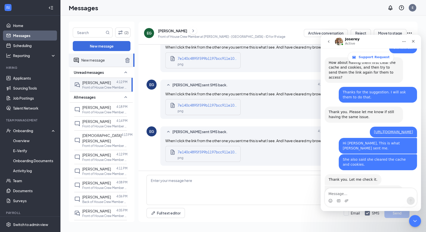
drag, startPoint x: 410, startPoint y: 169, endPoint x: 328, endPoint y: 151, distance: 84.4
click at [328, 186] on div "Kindly confirm this is the error Emma is getting? Joserey • 3m ago" at bounding box center [370, 205] width 92 height 38
copy div "Kindly confirm this is the error [PERSON_NAME] is getting?"
click at [213, 190] on textarea at bounding box center [277, 190] width 263 height 30
paste textarea "Kindly confirm this is the error [PERSON_NAME] is getting?"
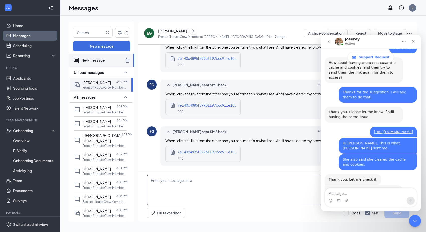
type textarea "Kindly confirm this is the error [PERSON_NAME] is getting?"
drag, startPoint x: 250, startPoint y: 185, endPoint x: 138, endPoint y: 174, distance: 112.7
click at [138, 174] on div "Kindly confirm this is the error Emma is getting? Full text editor Email SMS Se…" at bounding box center [277, 196] width 279 height 51
click at [138, 174] on div "Full text editor Email SMS Send" at bounding box center [277, 196] width 279 height 51
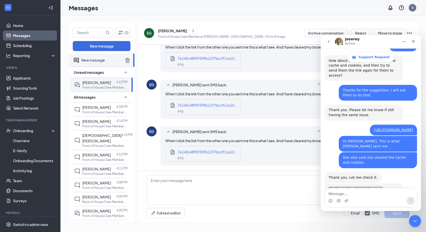
scroll to position [524, 0]
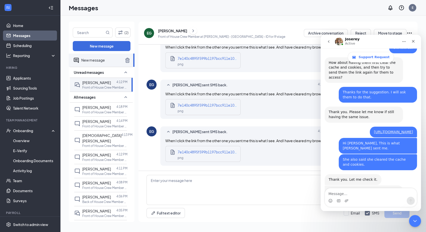
click at [396, 175] on div "Thank you. Let me check it. Joserey • 17m ago" at bounding box center [370, 181] width 92 height 12
drag, startPoint x: 329, startPoint y: 157, endPoint x: 389, endPoint y: 168, distance: 61.2
click at [389, 189] on div "Kindly confirm this is the error [PERSON_NAME] is getting?" at bounding box center [363, 199] width 70 height 21
copy div "Kindly confirm this is the error [PERSON_NAME] is getting?"
click at [202, 181] on textarea at bounding box center [277, 190] width 263 height 30
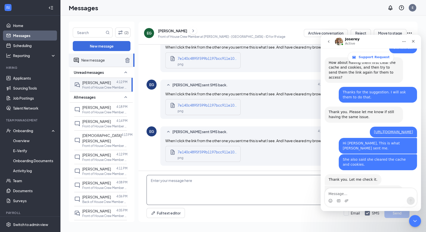
type textarea "Kindly confirm this is the error [PERSON_NAME] is getting?"
drag, startPoint x: 237, startPoint y: 179, endPoint x: 101, endPoint y: 169, distance: 136.3
click at [101, 169] on div "(2) New message New message Unread messages Emma Gnann 4:12 PM Front of House C…" at bounding box center [243, 124] width 349 height 205
click at [329, 199] on img "Joserey says…" at bounding box center [361, 204] width 67 height 11
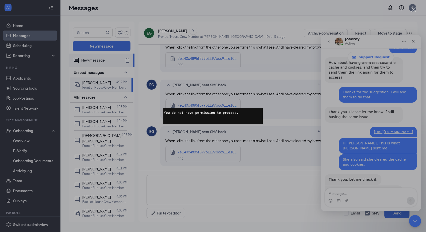
click at [229, 111] on img "Close" at bounding box center [212, 116] width 99 height 16
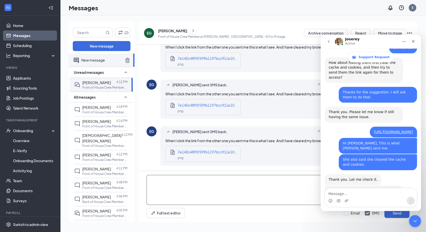
click at [179, 185] on textarea at bounding box center [277, 190] width 263 height 30
type textarea "Kindly confirm this is the error [PERSON_NAME] is getting?"
drag, startPoint x: 234, startPoint y: 191, endPoint x: 86, endPoint y: 183, distance: 148.4
click at [86, 183] on div "(2) New message New message Unread messages Emma Gnann 4:12 PM Front of House C…" at bounding box center [243, 124] width 349 height 205
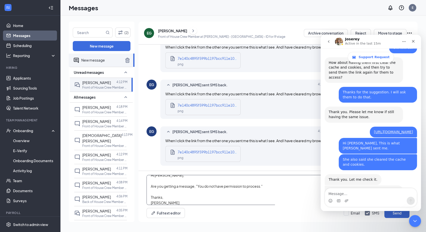
type textarea "Hi Emma, Are you getting a message, "You do not have permission to process." Th…"
click at [389, 214] on button "Send" at bounding box center [396, 213] width 25 height 10
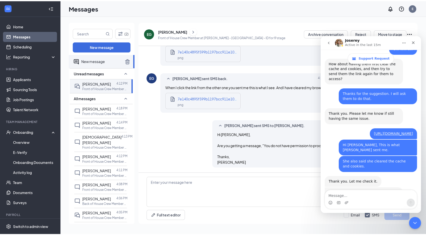
scroll to position [321, 0]
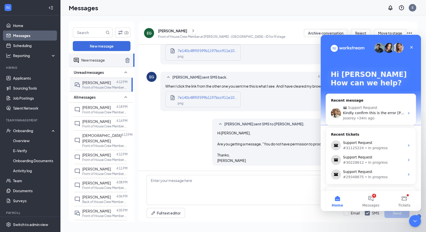
click at [170, 123] on div "Evan sent SMS to Emma Gnann. Today 4:39 PM Hi Emma, Are you getting a message, …" at bounding box center [277, 144] width 263 height 50
click at [412, 47] on icon "Close" at bounding box center [411, 47] width 4 height 4
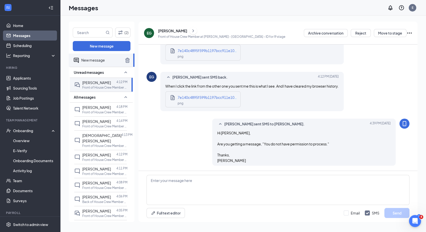
scroll to position [0, 0]
click at [111, 86] on p "Front of House Crew Member at [PERSON_NAME] - [GEOGRAPHIC_DATA]" at bounding box center [104, 88] width 45 height 4
click at [101, 111] on p "Front of House Crew Member at [GEOGRAPHIC_DATA] - [GEOGRAPHIC_DATA]" at bounding box center [104, 112] width 45 height 4
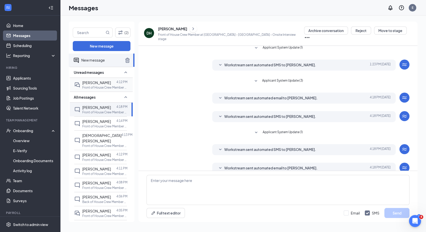
scroll to position [26, 0]
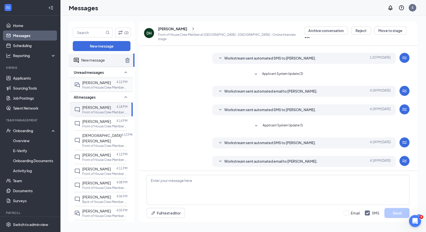
click at [104, 86] on p "Front of House Crew Member at [PERSON_NAME] - [GEOGRAPHIC_DATA]" at bounding box center [104, 88] width 45 height 4
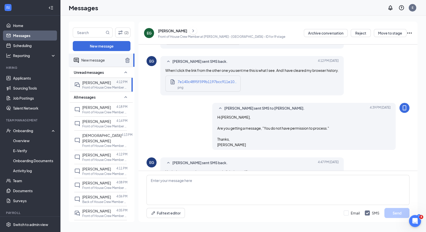
scroll to position [315, 0]
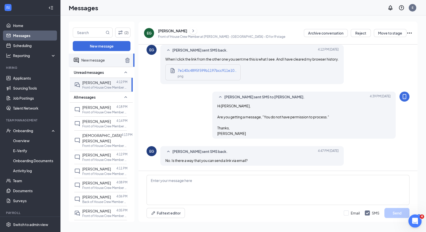
click at [415, 222] on icon "Open Intercom Messenger" at bounding box center [414, 221] width 8 height 8
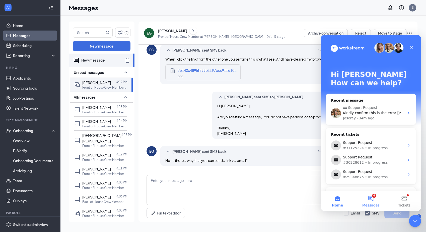
click at [373, 196] on button "4 Messages" at bounding box center [370, 201] width 33 height 20
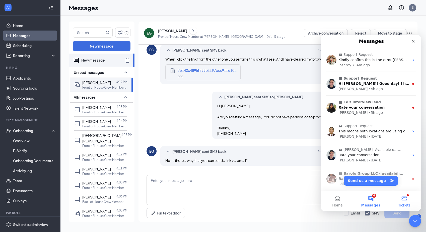
click at [407, 196] on button "Tickets" at bounding box center [403, 201] width 33 height 20
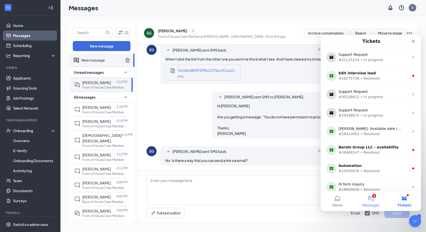
click at [372, 199] on button "4 Messages" at bounding box center [370, 201] width 33 height 20
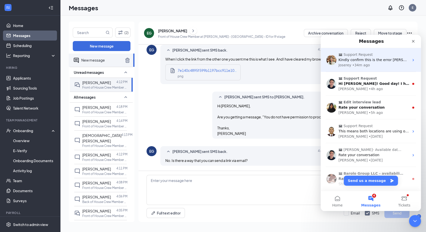
click at [371, 59] on span "Kindly confirm this is the error [PERSON_NAME] is getting?" at bounding box center [389, 60] width 103 height 4
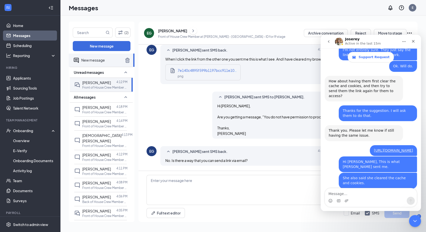
scroll to position [524, 0]
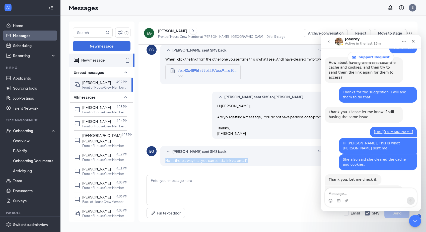
drag, startPoint x: 253, startPoint y: 159, endPoint x: 153, endPoint y: 165, distance: 100.7
click at [153, 165] on div "EG Emma Gnann sent SMS back. Today 4:47 PM No. Is there a way that you can send…" at bounding box center [277, 157] width 263 height 22
copy span "No. Is there a way that you can send a link via email?"
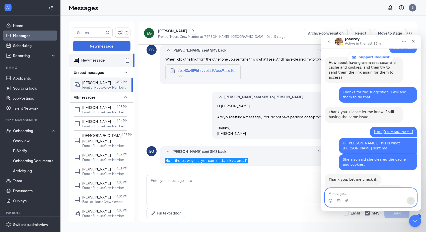
click at [357, 193] on textarea "Message…" at bounding box center [371, 193] width 92 height 9
paste textarea "No. Is there a way that you can send a link via email?"
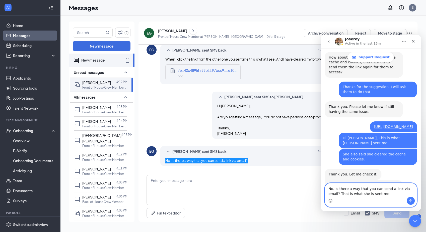
type textarea "No. Is there a way that you can send a link via email? That is what she is sent…"
click at [410, 202] on icon "Send a message…" at bounding box center [410, 201] width 4 height 4
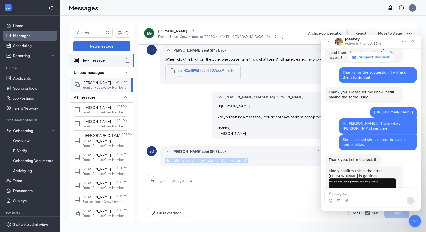
click at [169, 116] on div "Evan sent SMS to Emma Gnann. Today 4:39 PM Hi Emma, Are you getting a message, …" at bounding box center [277, 117] width 263 height 50
click at [117, 7] on div "Messages E" at bounding box center [243, 8] width 366 height 16
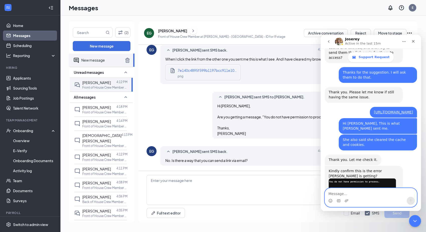
click at [352, 197] on textarea "Message…" at bounding box center [371, 193] width 92 height 9
type textarea "S"
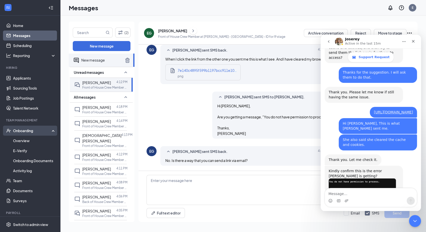
click at [28, 131] on div "Onboarding" at bounding box center [32, 130] width 39 height 5
click at [26, 144] on link "Overview" at bounding box center [34, 141] width 43 height 10
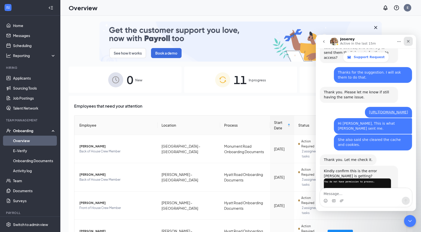
click at [409, 43] on icon "Close" at bounding box center [409, 41] width 4 height 4
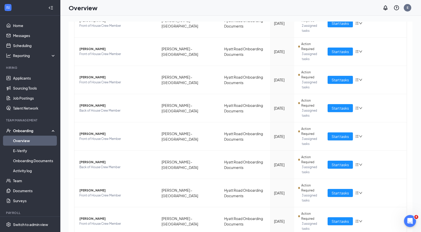
scroll to position [184, 0]
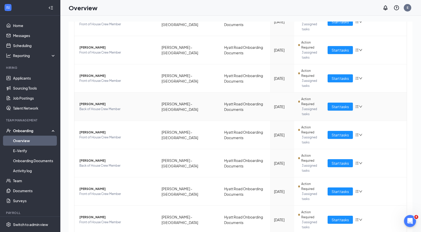
click at [93, 105] on span "Christian S Roberts" at bounding box center [116, 104] width 74 height 5
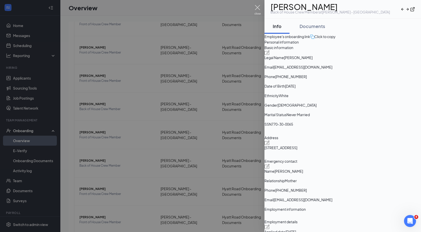
click at [257, 8] on img at bounding box center [258, 10] width 6 height 10
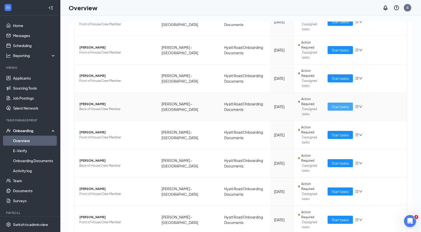
click at [335, 109] on span "Start tasks" at bounding box center [340, 107] width 17 height 6
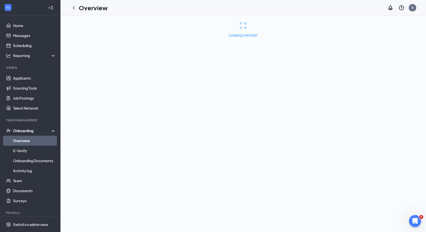
click at [335, 109] on div "Loading checklist" at bounding box center [243, 124] width 366 height 217
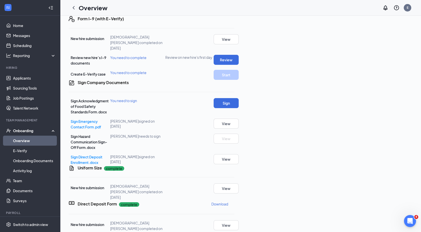
scroll to position [114, 0]
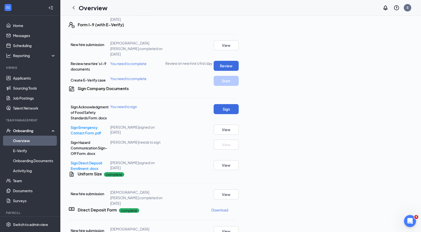
click at [38, 137] on link "Overview" at bounding box center [34, 141] width 43 height 10
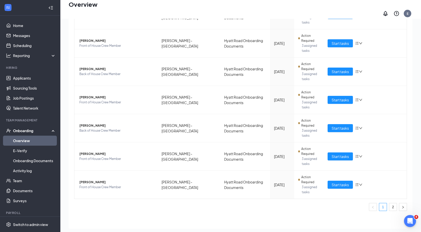
scroll to position [22, 0]
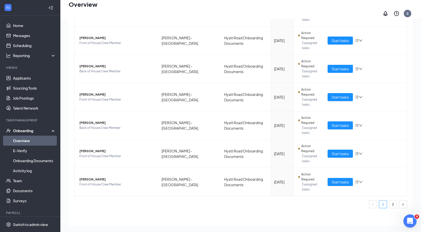
click at [407, 219] on icon "Open Intercom Messenger" at bounding box center [410, 221] width 8 height 8
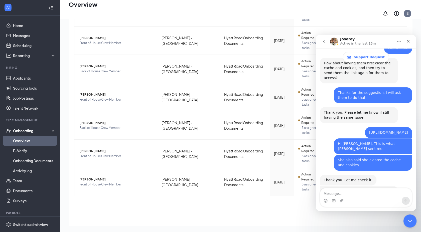
scroll to position [544, 0]
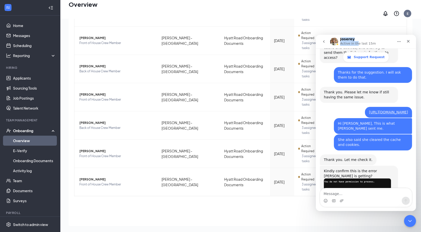
drag, startPoint x: 356, startPoint y: 41, endPoint x: 342, endPoint y: 40, distance: 13.8
click at [342, 40] on div "Joserey Active in the last 15m" at bounding box center [359, 41] width 37 height 9
click at [342, 40] on h1 "Joserey" at bounding box center [348, 39] width 15 height 4
drag, startPoint x: 341, startPoint y: 39, endPoint x: 354, endPoint y: 38, distance: 12.8
click at [354, 38] on div "Joserey Active in the last 15m" at bounding box center [359, 41] width 37 height 9
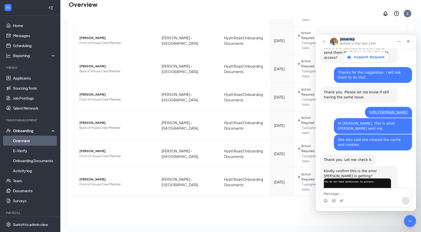
copy h1 "Joserey"
click at [409, 38] on div "Close" at bounding box center [408, 41] width 9 height 9
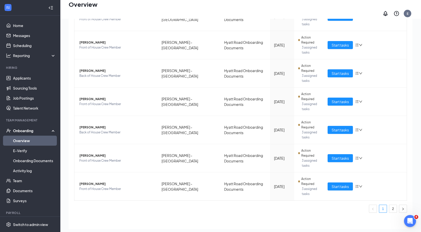
scroll to position [199, 0]
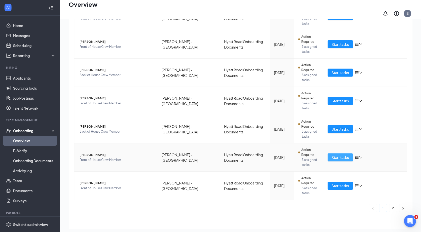
click at [338, 155] on span "Start tasks" at bounding box center [340, 158] width 17 height 6
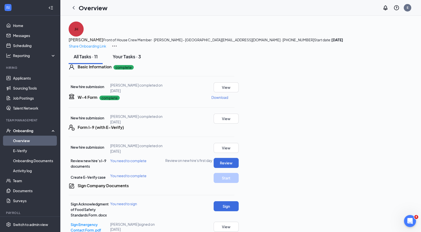
click at [128, 60] on div "Your Tasks · 3" at bounding box center [127, 56] width 28 height 6
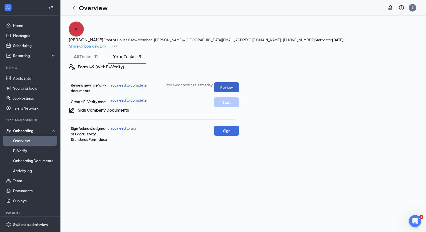
click at [239, 93] on button "Review" at bounding box center [226, 87] width 25 height 10
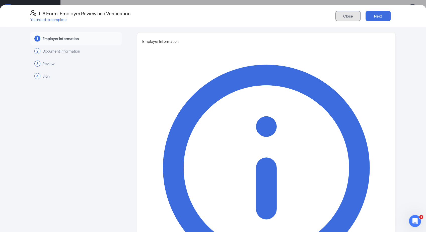
click at [337, 15] on button "Close" at bounding box center [347, 16] width 25 height 10
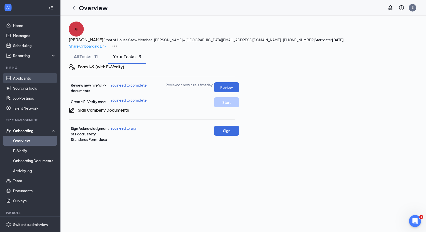
click at [28, 79] on link "Applicants" at bounding box center [34, 78] width 43 height 10
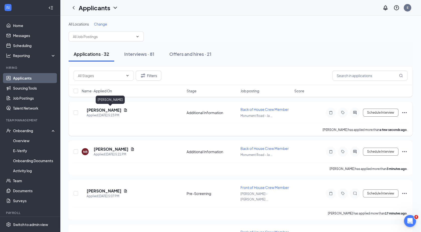
click at [109, 110] on h5 "sophia senchuk" at bounding box center [104, 111] width 35 height 6
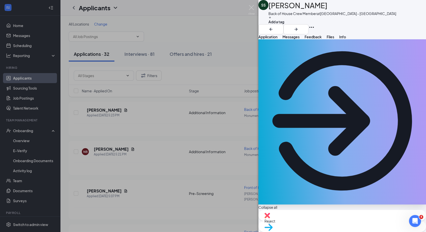
scroll to position [15, 0]
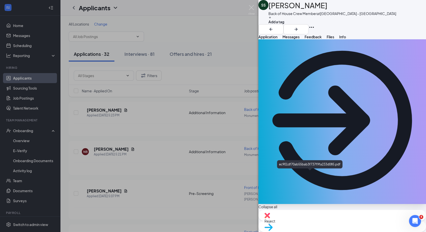
click at [311, 221] on div "Reject" at bounding box center [341, 215] width 167 height 11
checkbox input "true"
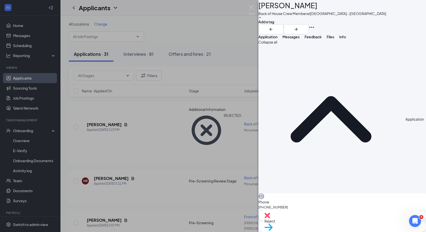
click at [270, 219] on img at bounding box center [267, 216] width 6 height 6
checkbox input "true"
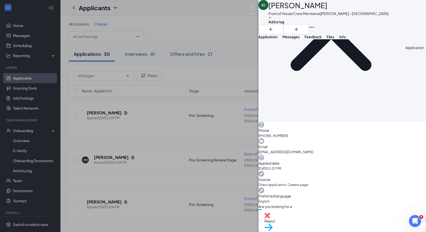
scroll to position [69, 0]
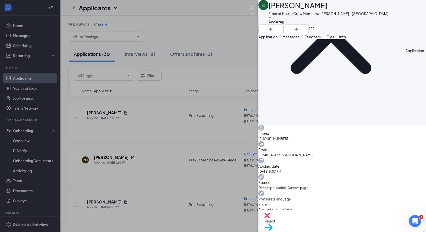
click at [311, 221] on div "Reject" at bounding box center [341, 215] width 167 height 11
checkbox input "true"
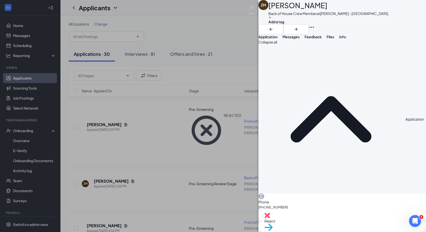
click at [318, 224] on span "Reject" at bounding box center [341, 222] width 155 height 6
checkbox input "true"
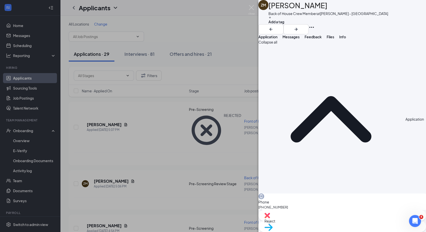
click at [110, 150] on div "NT Nyjai Torres Front of House Crew Member at Hyatt Rd - Jacksonville Add a tag…" at bounding box center [213, 116] width 426 height 232
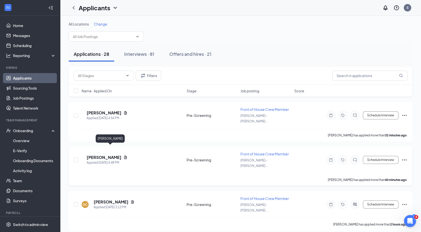
click at [110, 155] on h5 "[PERSON_NAME]" at bounding box center [104, 158] width 35 height 6
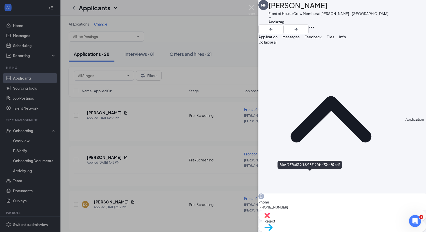
click at [362, 231] on span "Move to stage" at bounding box center [341, 234] width 155 height 6
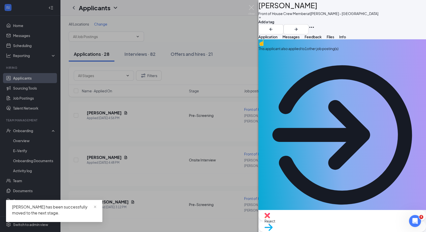
click at [359, 51] on div "This applicant also applied to 1 other job posting(s)" at bounding box center [341, 49] width 167 height 6
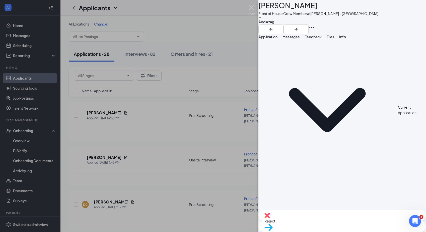
click at [277, 38] on span "Application" at bounding box center [267, 37] width 19 height 5
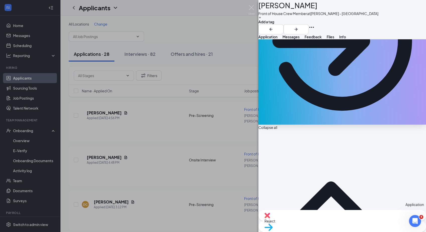
scroll to position [92, 0]
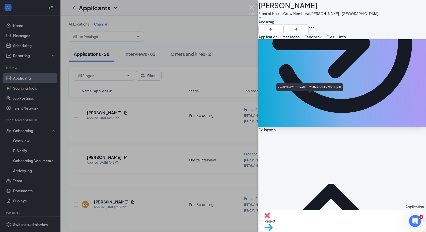
click at [311, 221] on div "Reject" at bounding box center [341, 215] width 167 height 11
checkbox input "true"
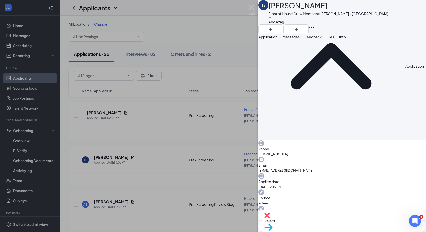
scroll to position [54, 0]
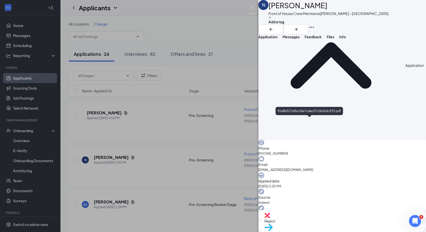
click at [315, 220] on span "Reject" at bounding box center [341, 222] width 155 height 6
checkbox input "true"
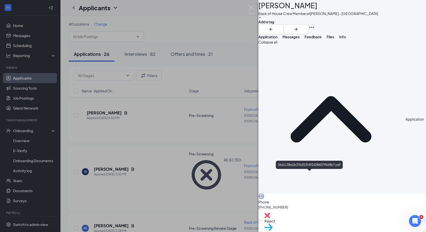
click at [273, 224] on img at bounding box center [268, 227] width 8 height 7
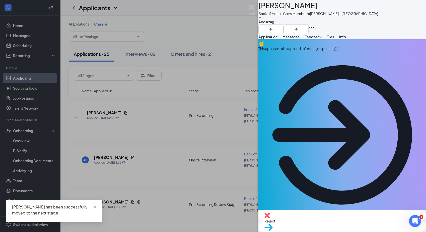
click at [370, 51] on div "This applicant also applied to 1 other job posting(s)" at bounding box center [341, 49] width 167 height 6
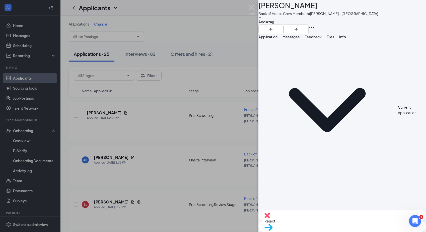
click at [277, 39] on span "Application" at bounding box center [267, 37] width 19 height 5
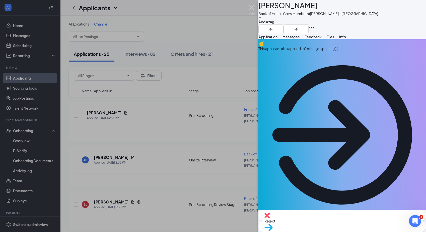
click at [270, 219] on img at bounding box center [267, 216] width 6 height 6
checkbox input "true"
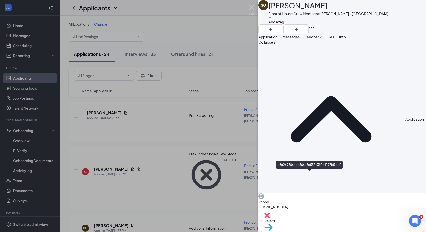
click at [273, 224] on img at bounding box center [268, 227] width 8 height 7
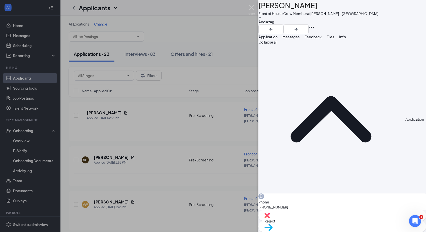
click at [322, 224] on span "Reject" at bounding box center [341, 222] width 155 height 6
checkbox input "true"
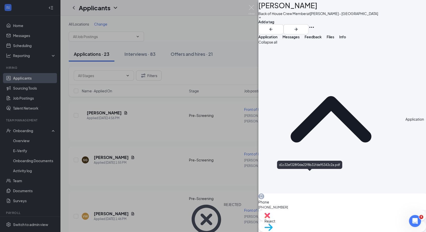
click at [312, 221] on div "Reject" at bounding box center [341, 215] width 167 height 11
checkbox input "true"
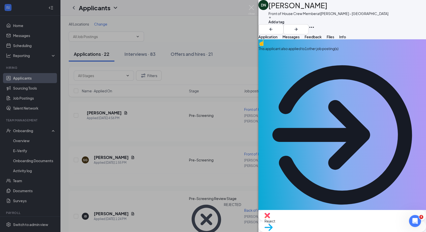
click at [319, 224] on span "Reject" at bounding box center [341, 222] width 155 height 6
checkbox input "true"
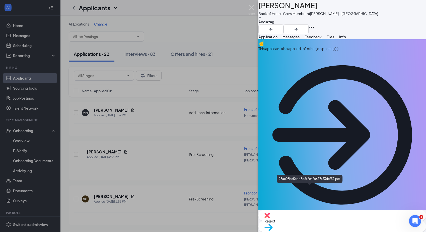
click at [313, 224] on span "Reject" at bounding box center [341, 222] width 155 height 6
checkbox input "true"
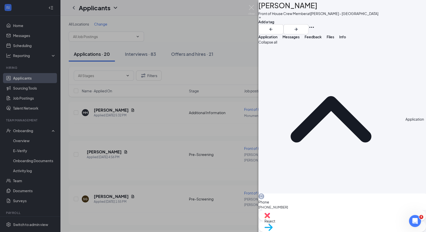
click at [314, 222] on span "Reject" at bounding box center [341, 222] width 155 height 6
checkbox input "true"
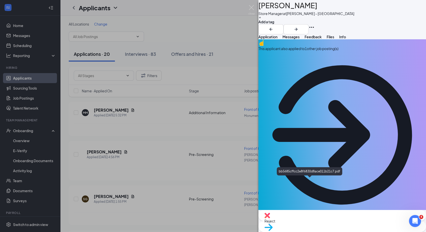
click at [311, 220] on div "Reject" at bounding box center [341, 215] width 167 height 11
checkbox input "true"
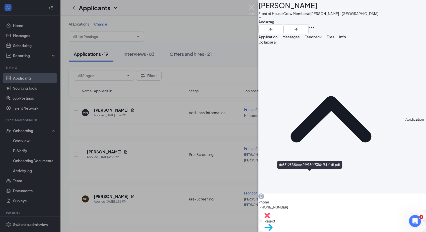
click at [318, 221] on span "Reject" at bounding box center [341, 222] width 155 height 6
checkbox input "true"
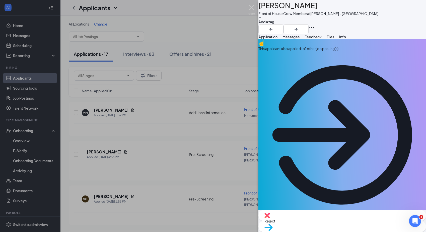
click at [355, 231] on span "Move to stage" at bounding box center [341, 234] width 155 height 6
click at [316, 224] on span "Reject" at bounding box center [341, 222] width 155 height 6
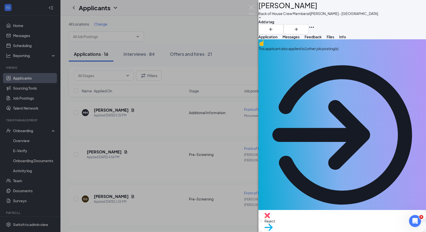
checkbox input "true"
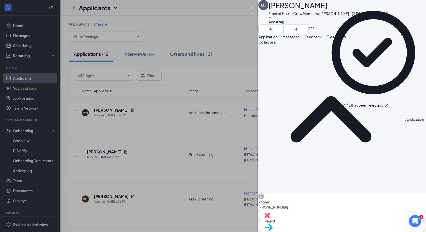
click at [389, 103] on icon "Cross" at bounding box center [386, 106] width 6 height 6
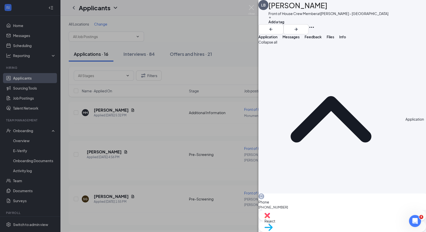
click at [313, 224] on span "Reject" at bounding box center [341, 222] width 155 height 6
checkbox input "true"
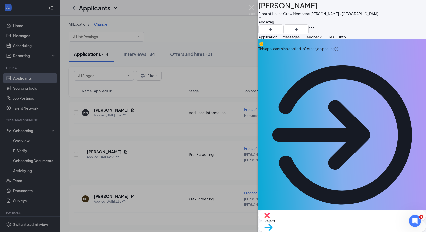
click at [354, 60] on div "This applicant also applied to 1 other job posting(s)" at bounding box center [341, 129] width 167 height 180
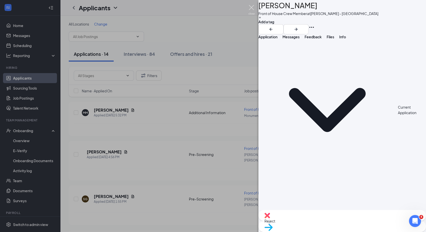
click at [251, 7] on img at bounding box center [251, 10] width 6 height 10
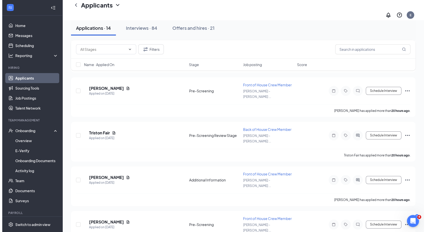
scroll to position [413, 0]
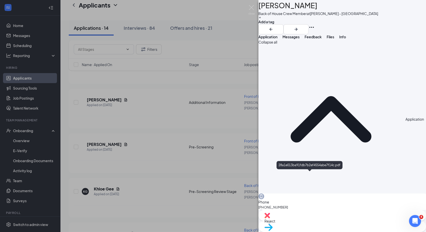
click at [311, 221] on div "Reject" at bounding box center [341, 215] width 167 height 11
checkbox input "true"
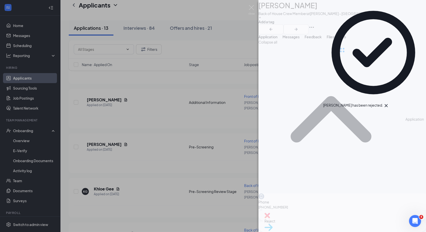
scroll to position [375, 0]
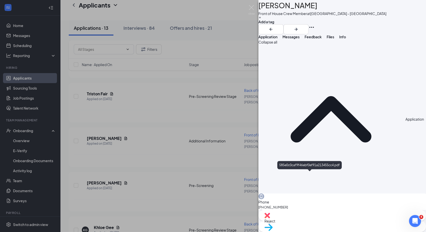
click at [270, 219] on img at bounding box center [267, 216] width 6 height 6
checkbox input "true"
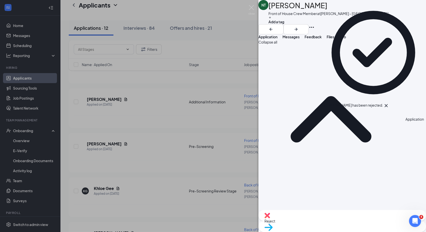
scroll to position [336, 0]
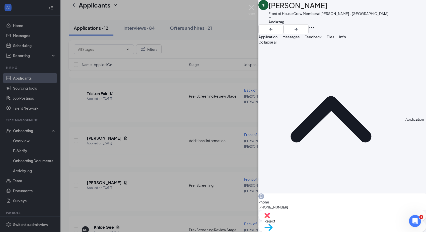
click at [318, 223] on span "Reject" at bounding box center [341, 222] width 155 height 6
checkbox input "true"
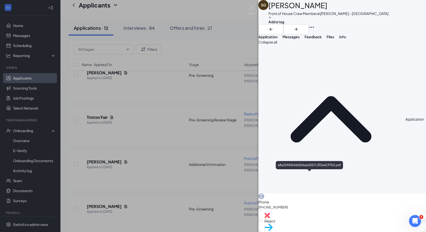
click at [358, 231] on span "Move to stage" at bounding box center [341, 234] width 155 height 6
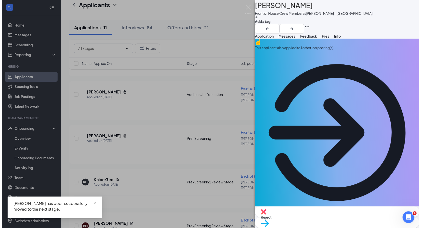
scroll to position [297, 0]
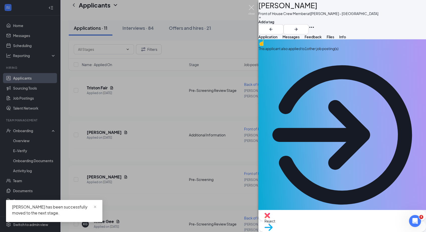
click at [253, 9] on img at bounding box center [251, 10] width 6 height 10
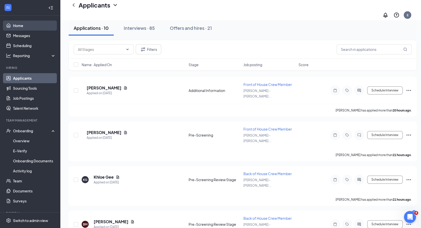
click at [13, 22] on link "Home" at bounding box center [34, 26] width 43 height 10
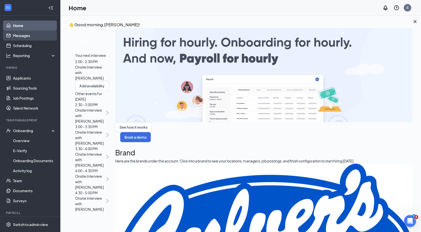
click at [23, 36] on link "Messages" at bounding box center [34, 36] width 43 height 10
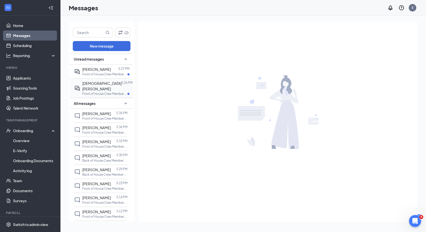
click at [106, 86] on div "[DEMOGRAPHIC_DATA][PERSON_NAME]" at bounding box center [101, 86] width 39 height 11
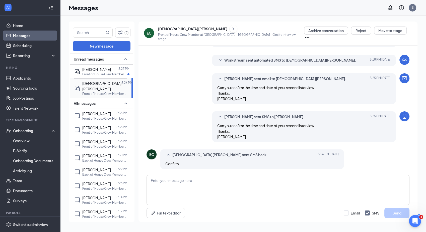
scroll to position [119, 0]
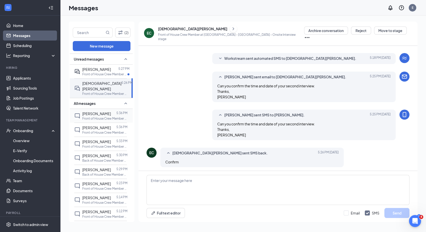
click at [99, 119] on p "Front of House Crew Member at [PERSON_NAME] - [GEOGRAPHIC_DATA]" at bounding box center [104, 119] width 45 height 4
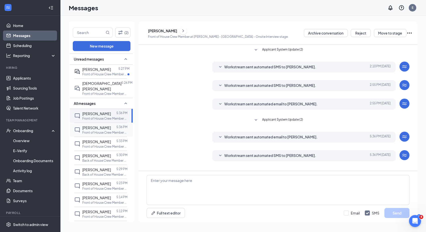
click at [99, 128] on span "[PERSON_NAME]" at bounding box center [96, 128] width 29 height 5
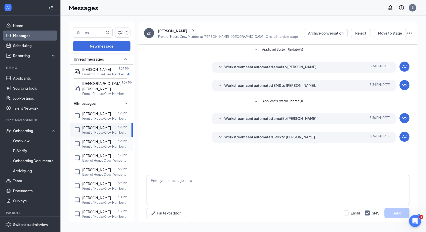
click at [100, 142] on span "[PERSON_NAME]" at bounding box center [96, 142] width 29 height 5
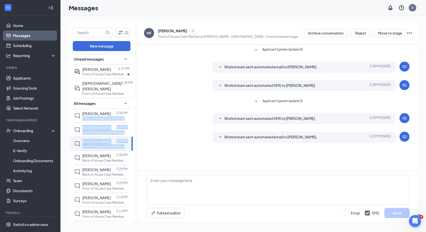
scroll to position [0, 1]
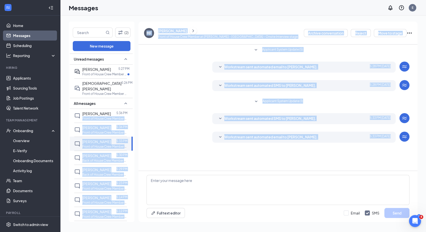
drag, startPoint x: 132, startPoint y: 116, endPoint x: 136, endPoint y: 206, distance: 90.3
click at [136, 206] on div "(2) New message Unread messages JAMIR ENRIQUEZ 5:27 PM Front of House Crew Memb…" at bounding box center [243, 124] width 349 height 205
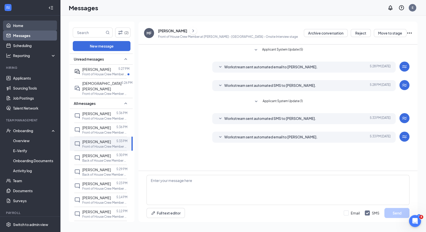
click at [14, 24] on link "Home" at bounding box center [34, 26] width 43 height 10
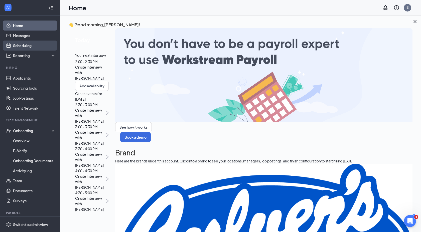
click at [28, 48] on link "Scheduling" at bounding box center [34, 46] width 43 height 10
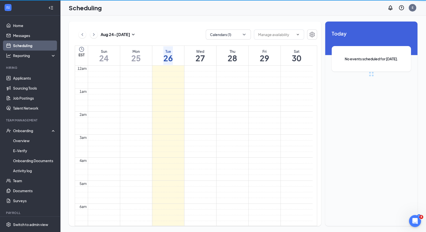
scroll to position [246, 0]
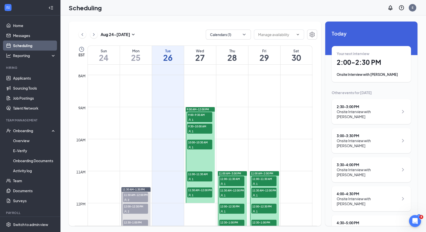
scroll to position [544, 0]
click at [202, 117] on span "9:00-9:30 AM" at bounding box center [199, 114] width 25 height 5
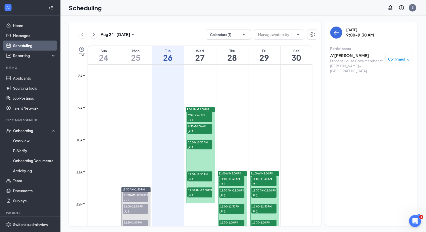
click at [357, 58] on h3 "A’[PERSON_NAME]" at bounding box center [356, 56] width 53 height 6
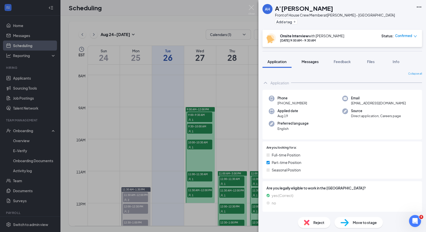
click at [309, 62] on span "Messages" at bounding box center [309, 61] width 17 height 5
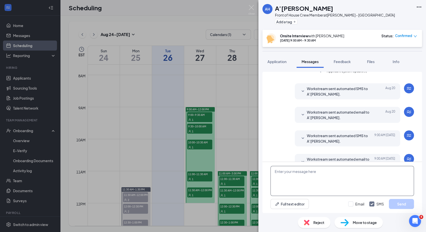
scroll to position [143, 0]
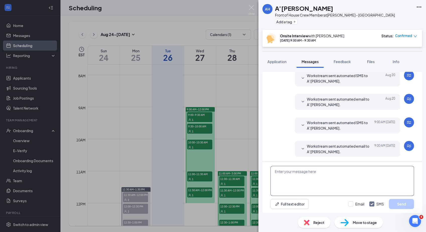
click at [303, 179] on textarea at bounding box center [341, 181] width 143 height 30
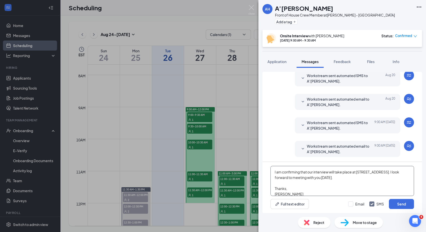
scroll to position [0, 0]
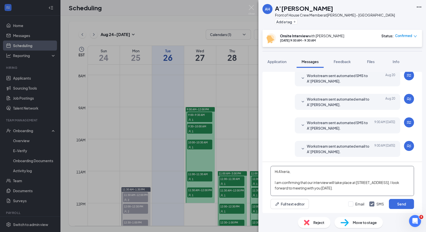
drag, startPoint x: 284, startPoint y: 194, endPoint x: 265, endPoint y: 158, distance: 40.2
click at [265, 158] on div "Load earlier interactions (about 4 more) Applicant System Update (1) Workstream…" at bounding box center [341, 142] width 159 height 141
type textarea "Hi A'keria, I am confirming that our interview will take place at [STREET_ADDRE…"
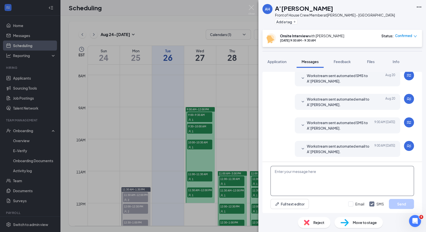
paste textarea "Hi A'keria, I am writing to confirm the details for your upcoming interview. We…"
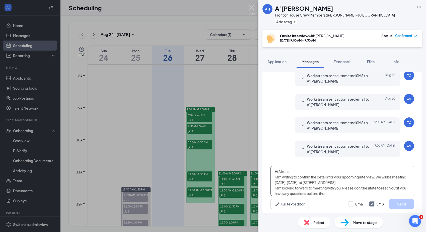
scroll to position [5, 0]
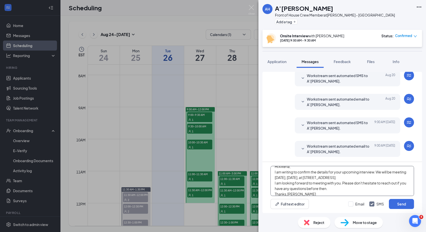
click at [382, 174] on textarea "Hi A'keria, I am writing to confirm the details for your upcoming interview. We…" at bounding box center [341, 181] width 143 height 30
click at [379, 176] on textarea "Hi A'keria, I am writing to confirm the details for your upcoming interview. We…" at bounding box center [341, 181] width 143 height 30
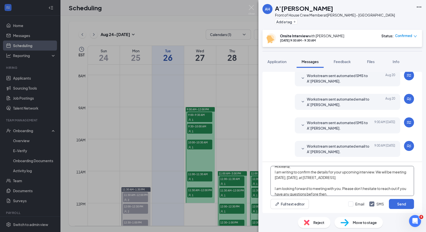
click at [366, 192] on textarea "Hi A'keria, I am writing to confirm the details for your upcoming interview. We…" at bounding box center [341, 181] width 143 height 30
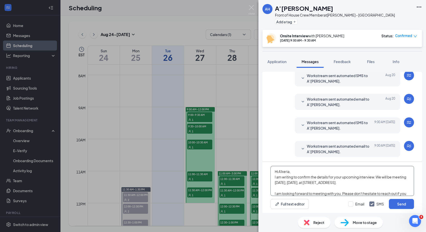
drag, startPoint x: 284, startPoint y: 196, endPoint x: 265, endPoint y: 158, distance: 42.4
click at [265, 158] on div "Load earlier interactions (about 4 more) Applicant System Update (1) Workstream…" at bounding box center [341, 142] width 159 height 141
click at [295, 170] on textarea "Hi A'keria, I am writing to confirm the details for your upcoming interview. We…" at bounding box center [341, 181] width 143 height 30
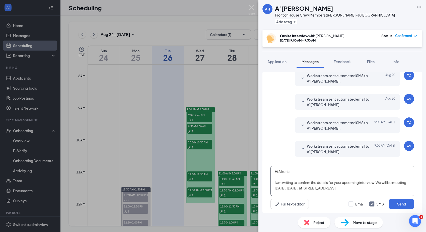
scroll to position [30, 0]
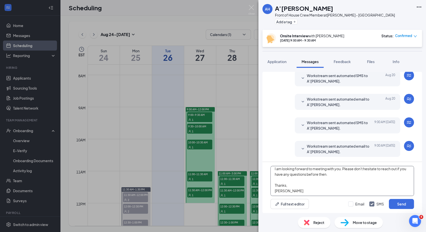
drag, startPoint x: 274, startPoint y: 171, endPoint x: 322, endPoint y: 192, distance: 52.7
click at [322, 192] on textarea "Hi A'keria, I am writing to confirm the details for your upcoming interview. We…" at bounding box center [341, 181] width 143 height 30
type textarea "Hi A'keria, I am writing to confirm the details for your upcoming interview. We…"
click at [403, 204] on button "Send" at bounding box center [401, 204] width 25 height 10
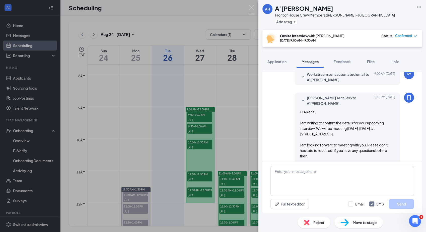
scroll to position [231, 0]
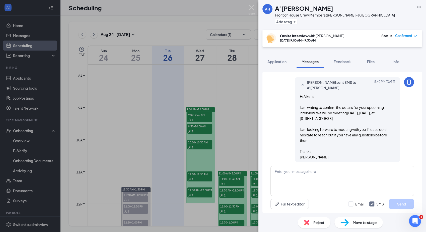
click at [201, 129] on div "AH A’[PERSON_NAME] Front of House Crew Member at [PERSON_NAME] - [GEOGRAPHIC_DA…" at bounding box center [213, 116] width 426 height 232
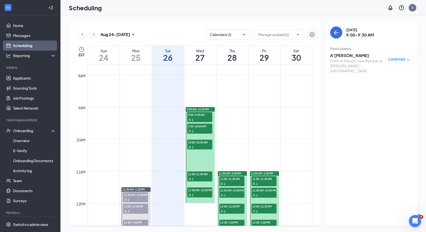
click at [201, 129] on div "1" at bounding box center [199, 131] width 25 height 5
click at [332, 55] on h3 "[PERSON_NAME]" at bounding box center [356, 56] width 53 height 6
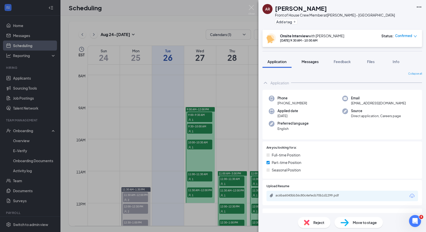
click at [311, 62] on span "Messages" at bounding box center [309, 61] width 17 height 5
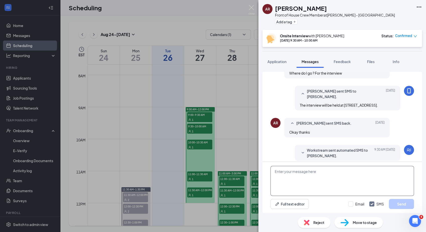
scroll to position [163, 0]
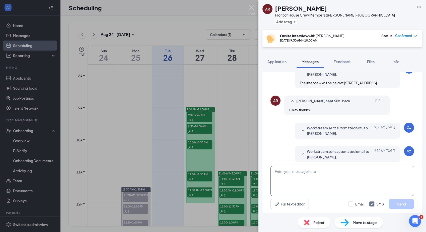
click at [300, 172] on textarea at bounding box center [341, 181] width 143 height 30
paste textarea "Hi A'keria, I am writing to confirm the details for your upcoming interview. We…"
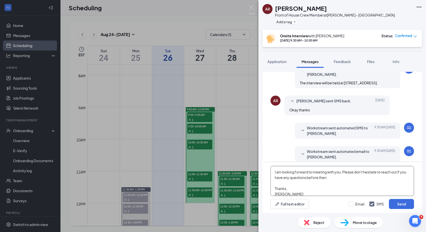
scroll to position [0, 0]
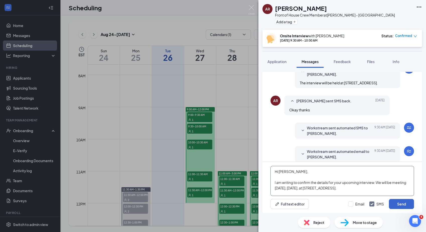
type textarea "Hi [PERSON_NAME], I am writing to confirm the details for your upcoming intervi…"
click at [402, 202] on button "Send" at bounding box center [401, 204] width 25 height 10
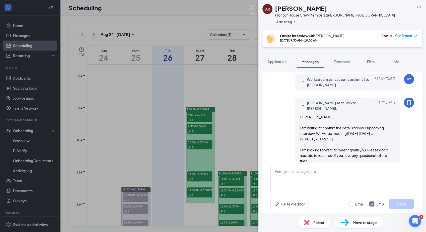
scroll to position [251, 0]
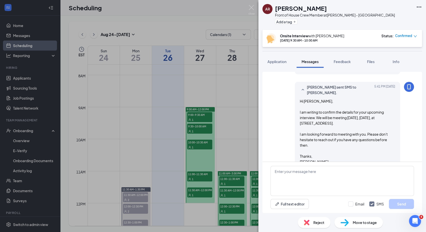
click at [198, 145] on div "AR [PERSON_NAME] Front of House Crew Member at [PERSON_NAME] - [GEOGRAPHIC_DATA…" at bounding box center [213, 116] width 426 height 232
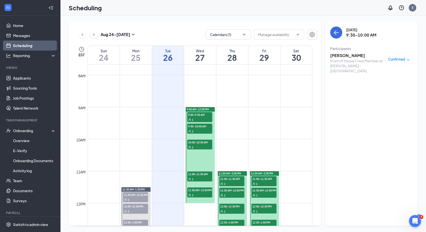
click at [198, 145] on div "1" at bounding box center [199, 147] width 25 height 5
click at [347, 60] on div "Front of House Crew Member at [PERSON_NAME] - [GEOGRAPHIC_DATA]" at bounding box center [356, 65] width 53 height 15
click at [340, 55] on h3 "[PERSON_NAME]" at bounding box center [356, 56] width 53 height 6
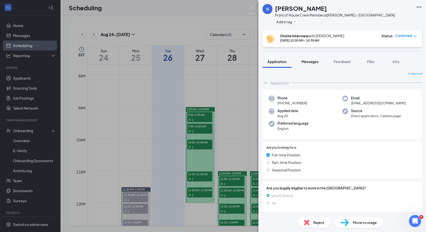
click at [309, 64] on div "Messages" at bounding box center [309, 61] width 17 height 5
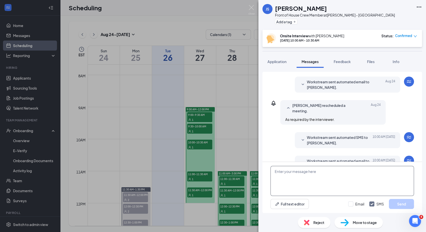
scroll to position [147, 0]
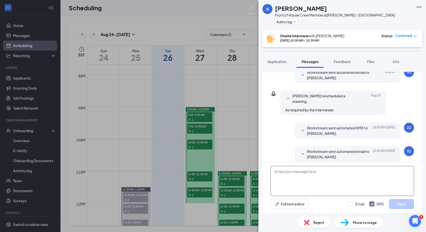
click at [292, 185] on textarea at bounding box center [341, 181] width 143 height 30
paste textarea "Hi A'keria, I am writing to confirm the details for your upcoming interview. We…"
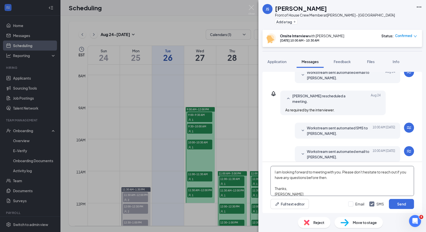
scroll to position [0, 0]
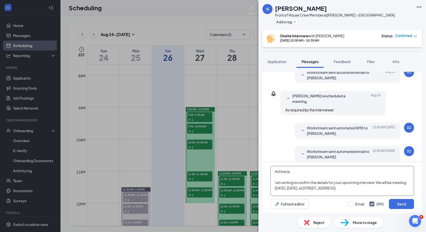
click at [287, 179] on textarea "Hi A'keria, I am writing to confirm the details for your upcoming interview. We…" at bounding box center [341, 181] width 143 height 30
click at [289, 172] on textarea "Hi A'keria, I am writing to confirm the details for your upcoming interview. We…" at bounding box center [341, 181] width 143 height 30
type textarea "Hi [PERSON_NAME], I am writing to confirm the details for your upcoming intervi…"
click at [401, 202] on button "Send" at bounding box center [401, 204] width 25 height 10
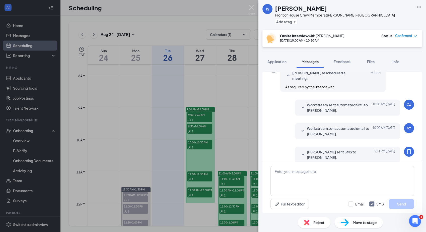
scroll to position [235, 0]
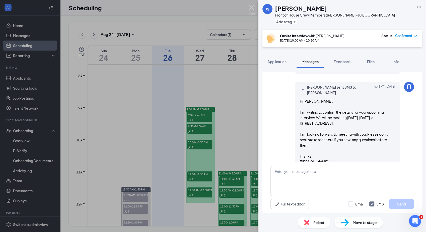
click at [194, 178] on div "JS [PERSON_NAME] Front of House Crew Member at [PERSON_NAME] - [GEOGRAPHIC_DATA…" at bounding box center [213, 116] width 426 height 232
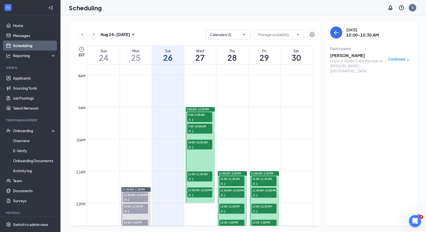
click at [194, 178] on div "1" at bounding box center [199, 179] width 25 height 5
click at [349, 60] on div "Front of House Crew Member at [PERSON_NAME] - [GEOGRAPHIC_DATA]" at bounding box center [356, 65] width 53 height 15
click at [349, 57] on h3 "[PERSON_NAME]" at bounding box center [356, 56] width 53 height 6
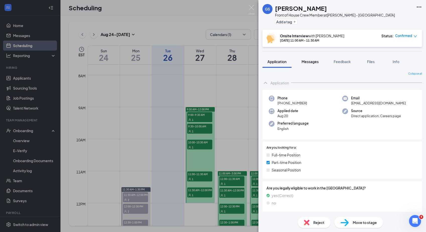
click at [310, 60] on span "Messages" at bounding box center [309, 61] width 17 height 5
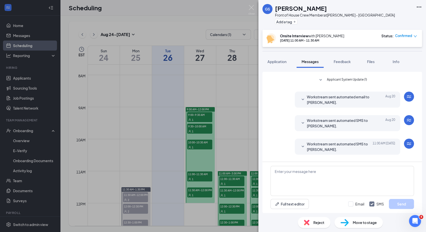
scroll to position [96, 0]
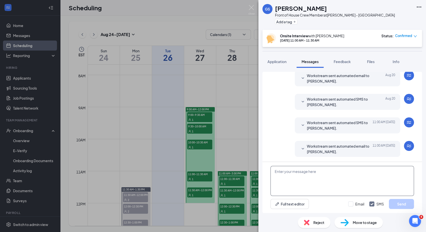
click at [318, 184] on textarea at bounding box center [341, 181] width 143 height 30
paste textarea "Hi A'keria, I am writing to confirm the details for your upcoming interview. We…"
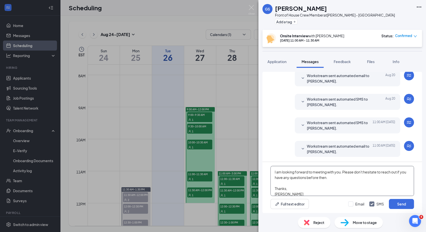
scroll to position [0, 0]
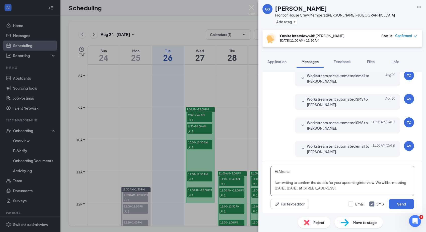
click at [291, 172] on textarea "Hi A'keria, I am writing to confirm the details for your upcoming interview. We…" at bounding box center [341, 181] width 143 height 30
type textarea "Hi [PERSON_NAME], I am writing to confirm the details for your upcoming intervi…"
click at [400, 204] on button "Send" at bounding box center [401, 204] width 25 height 10
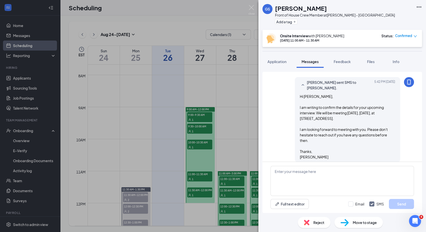
scroll to position [184, 0]
click at [201, 191] on div "GS [PERSON_NAME] Front of House Crew Member at [PERSON_NAME] - [GEOGRAPHIC_DATA…" at bounding box center [213, 116] width 426 height 232
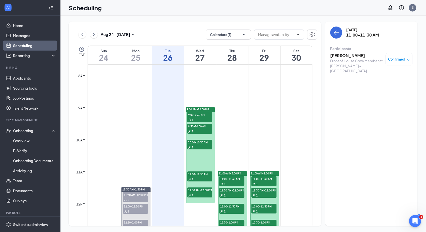
click at [201, 191] on link "9:00 AM-12:00 PM 9:00-9:30 AM 1 9:30-10:00 AM 1 10:00-10:30 AM 1 11:00-11:30 AM…" at bounding box center [200, 155] width 31 height 96
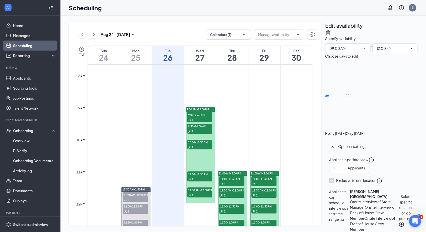
click at [192, 192] on link "9:00 AM-12:00 PM 9:00-9:30 AM 1 9:30-10:00 AM 1 10:00-10:30 AM 1 11:00-11:30 AM…" at bounding box center [200, 155] width 31 height 96
click at [193, 178] on link "9:00 AM-12:00 PM 9:00-9:30 AM 1 9:30-10:00 AM 1 10:00-10:30 AM 1 11:00-11:30 AM…" at bounding box center [200, 155] width 31 height 96
click at [201, 85] on td at bounding box center [200, 87] width 225 height 8
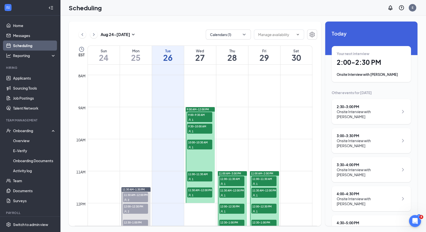
click at [200, 191] on span "11:30 AM-12:00 PM" at bounding box center [199, 190] width 25 height 5
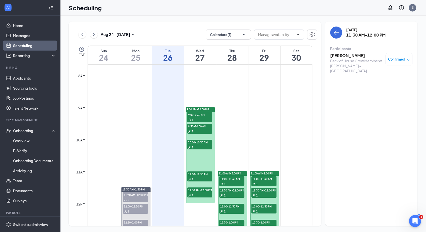
click at [343, 58] on h3 "[PERSON_NAME]" at bounding box center [356, 56] width 53 height 6
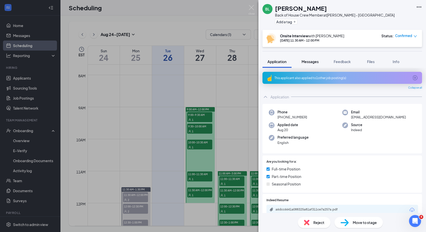
click at [312, 63] on span "Messages" at bounding box center [309, 61] width 17 height 5
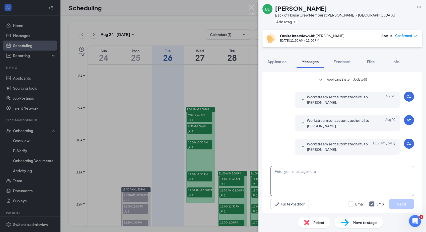
scroll to position [96, 0]
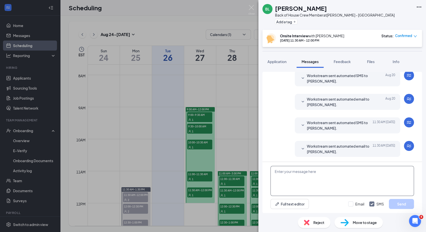
click at [291, 191] on textarea at bounding box center [341, 181] width 143 height 30
paste textarea "Hi A'keria, I am writing to confirm the details for your upcoming interview. We…"
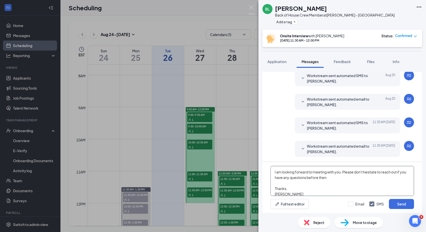
scroll to position [0, 0]
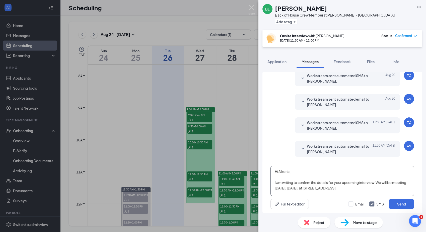
click at [288, 170] on textarea "Hi A'keria, I am writing to confirm the details for your upcoming interview. We…" at bounding box center [341, 181] width 143 height 30
type textarea "Hi [PERSON_NAME], I am writing to confirm the details for your upcoming intervi…"
click at [400, 204] on button "Send" at bounding box center [401, 204] width 25 height 10
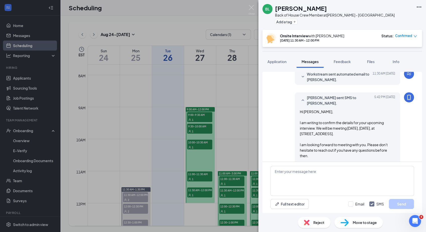
scroll to position [184, 0]
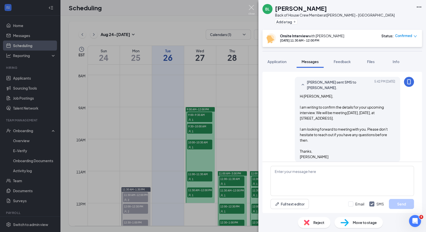
click at [253, 8] on img at bounding box center [251, 10] width 6 height 10
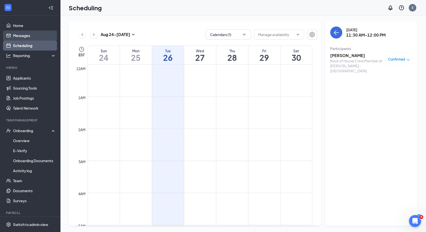
click at [30, 38] on link "Messages" at bounding box center [34, 36] width 43 height 10
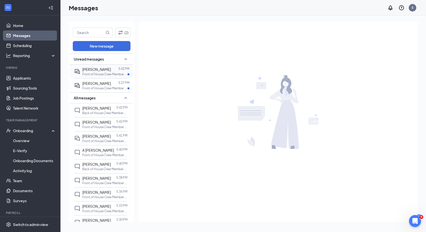
click at [102, 72] on p "Front of House Crew Member at [PERSON_NAME] - [GEOGRAPHIC_DATA]" at bounding box center [104, 74] width 45 height 4
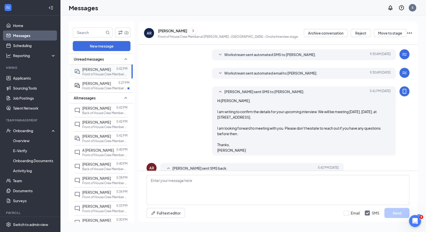
scroll to position [163, 0]
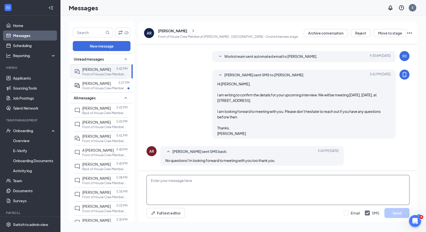
click at [179, 183] on textarea at bounding box center [277, 190] width 263 height 30
type textarea "I"
type textarea "Have a great night."
